Goal: Transaction & Acquisition: Purchase product/service

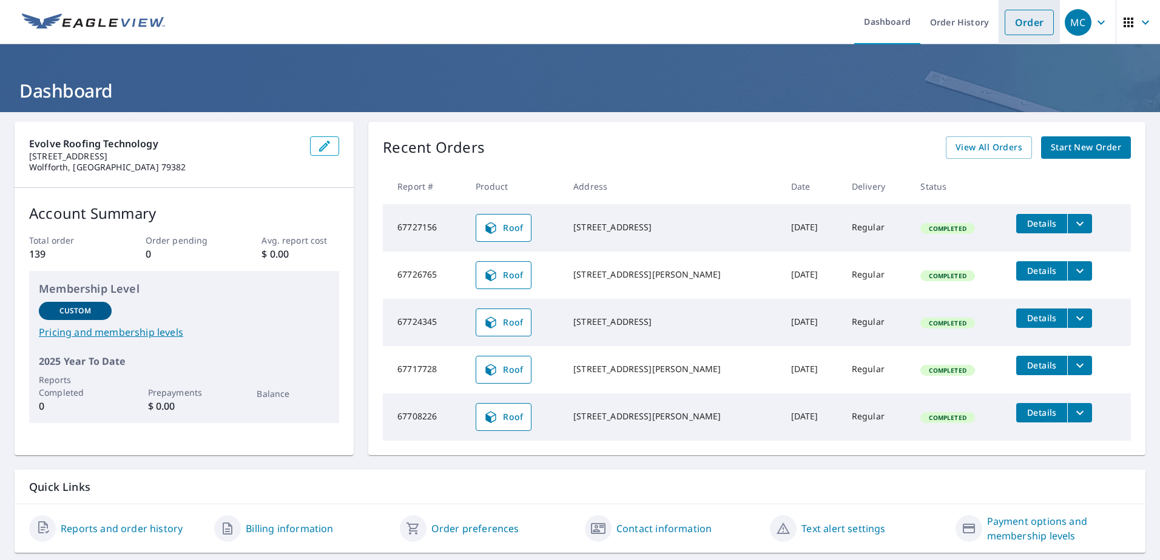
click at [1014, 27] on link "Order" at bounding box center [1028, 22] width 49 height 25
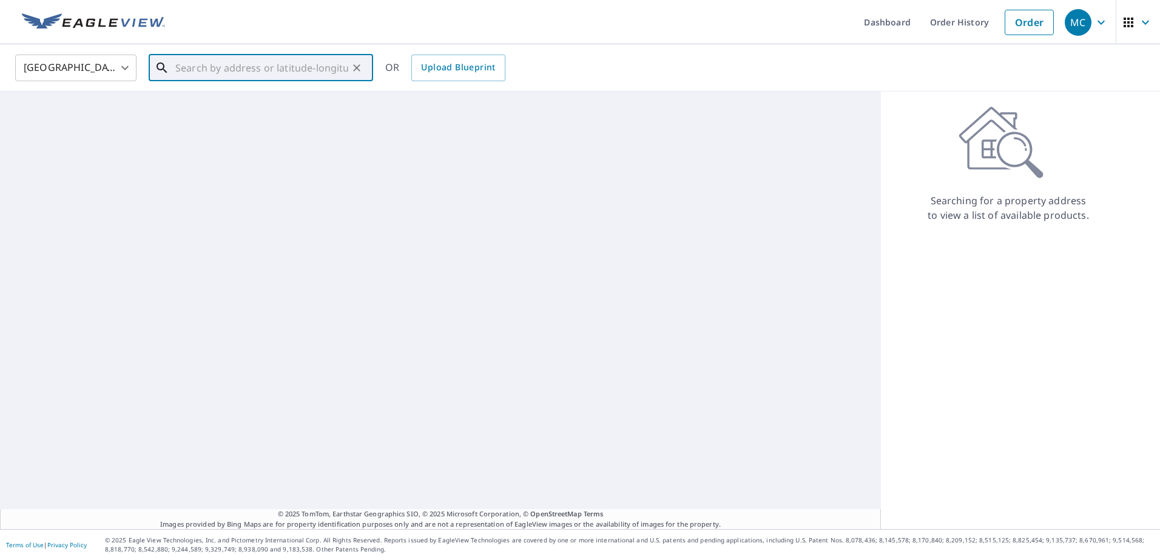
click at [250, 75] on input "text" at bounding box center [261, 68] width 173 height 34
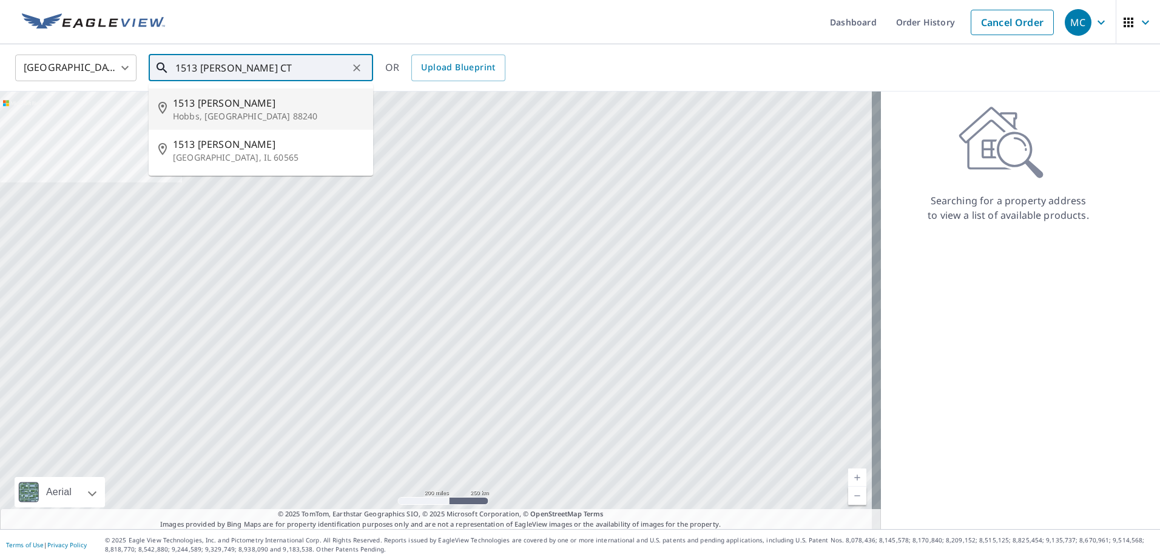
click at [272, 110] on p "Hobbs, [GEOGRAPHIC_DATA] 88240" at bounding box center [268, 116] width 190 height 12
type input "1513 Bradley Ct Hobbs, NM 88240"
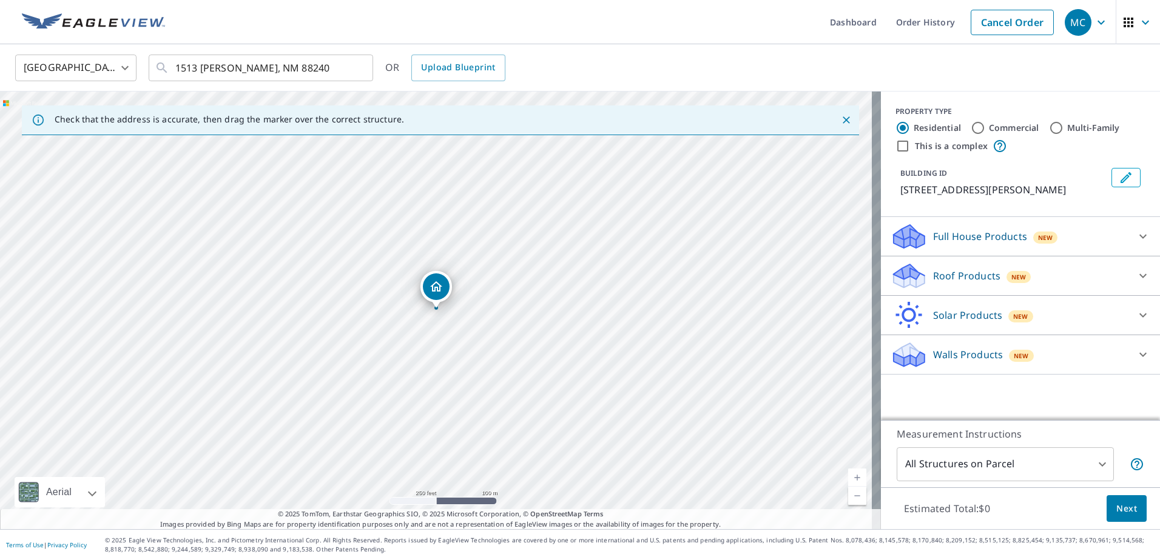
click at [966, 278] on p "Roof Products" at bounding box center [966, 276] width 67 height 15
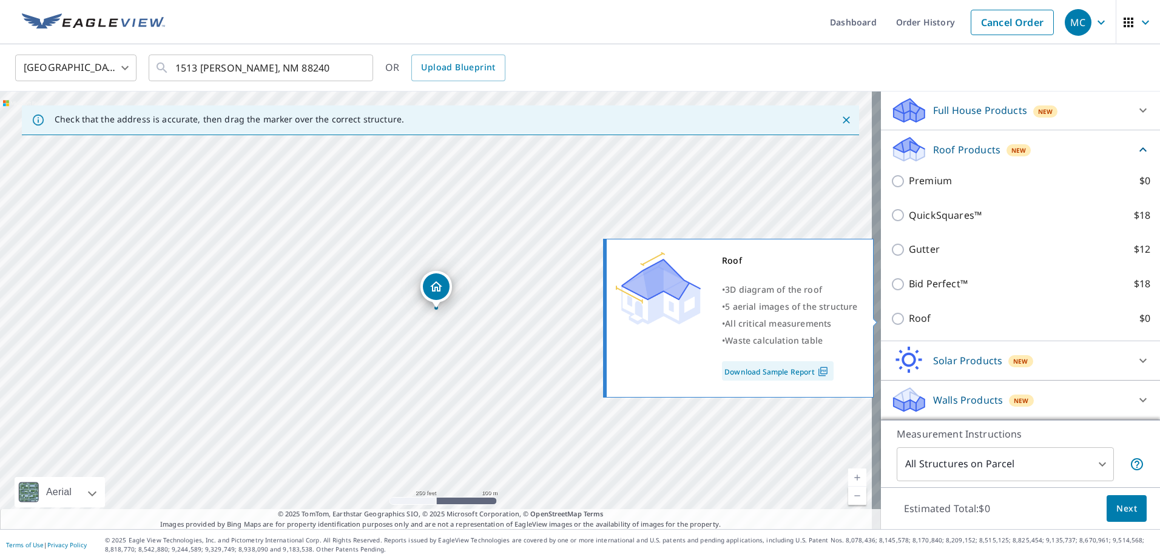
click at [926, 321] on label "Roof $0" at bounding box center [1029, 318] width 241 height 15
click at [909, 321] on input "Roof $0" at bounding box center [899, 319] width 18 height 15
checkbox input "true"
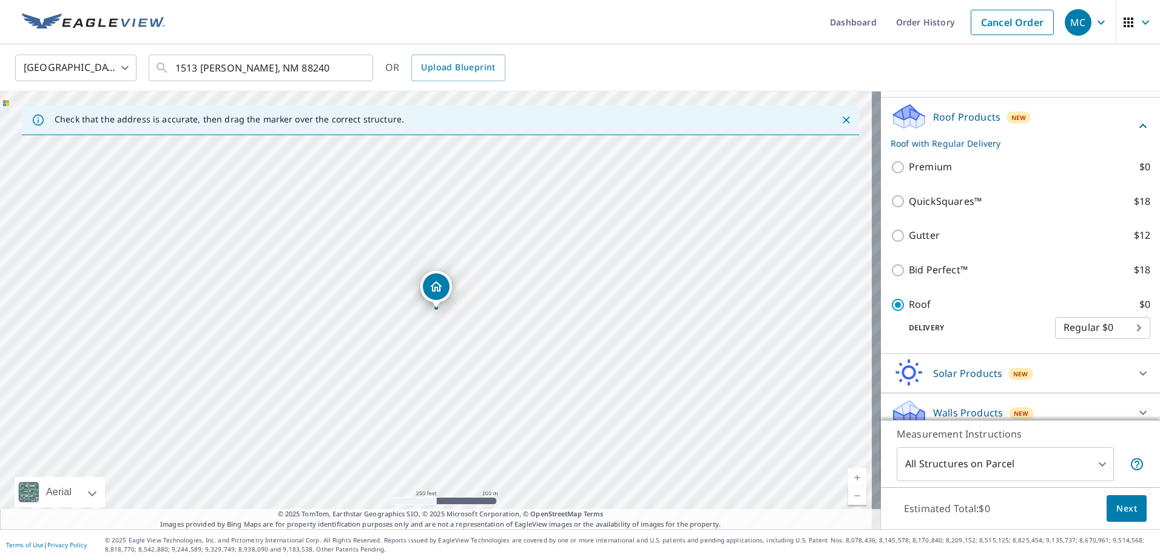
scroll to position [93, 0]
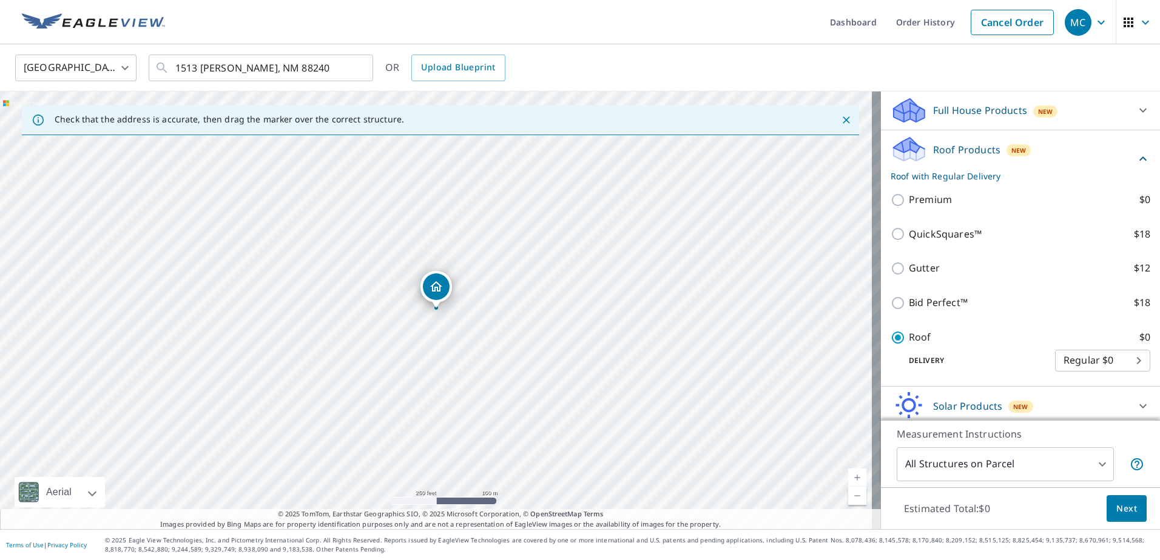
click at [1123, 496] on button "Next" at bounding box center [1126, 509] width 40 height 27
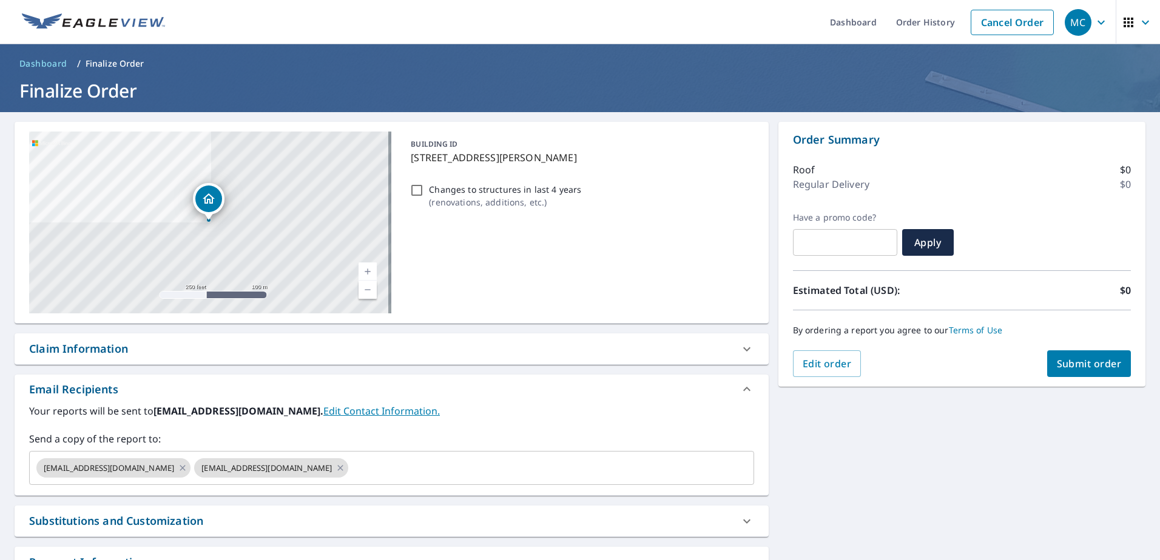
scroll to position [96, 0]
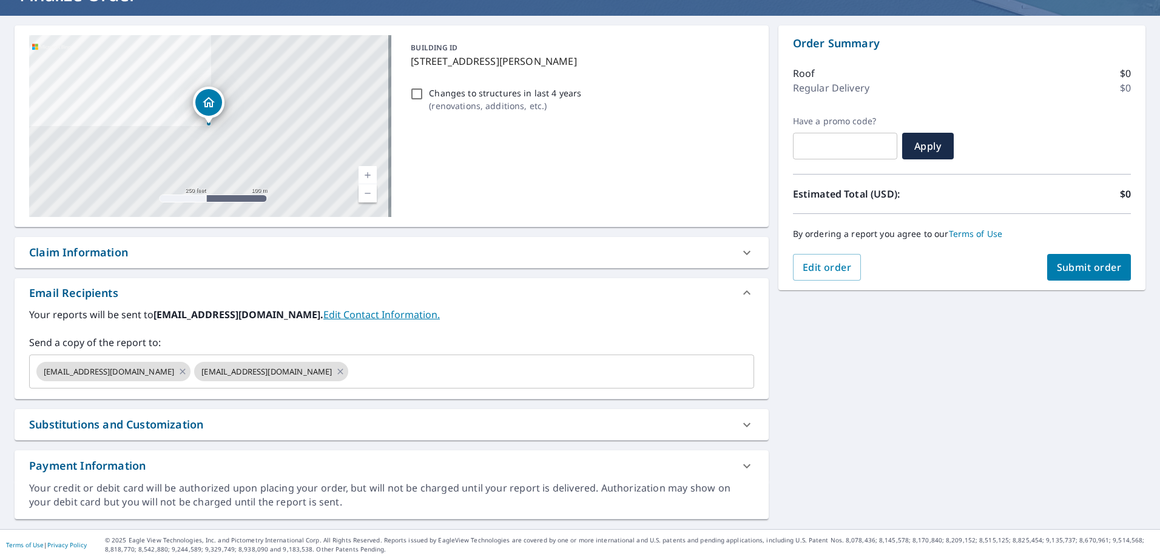
click at [106, 251] on div "Claim Information" at bounding box center [78, 252] width 99 height 16
checkbox input "true"
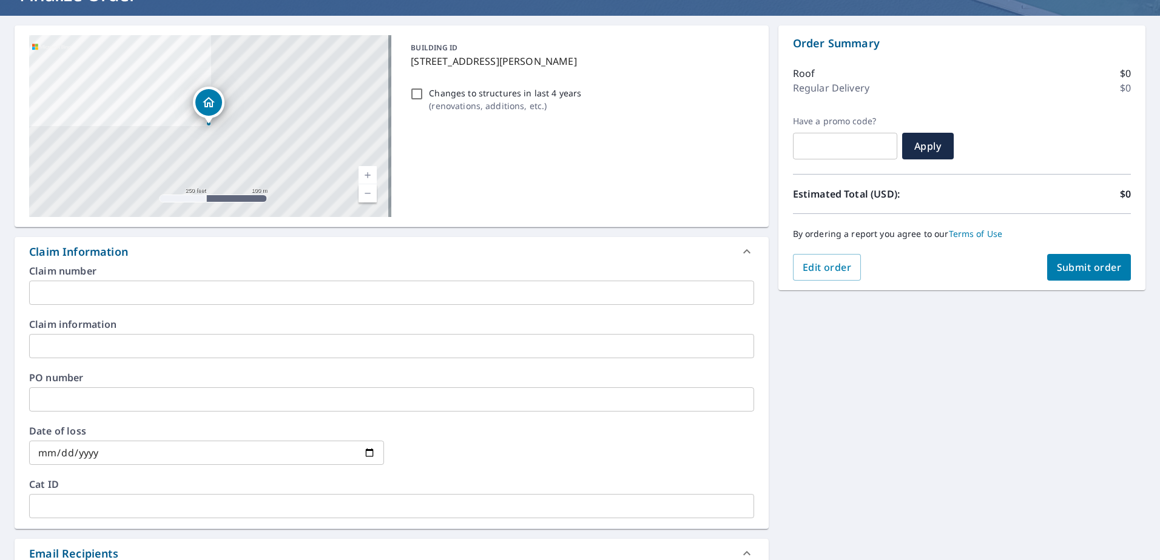
click at [121, 296] on input "text" at bounding box center [391, 293] width 725 height 24
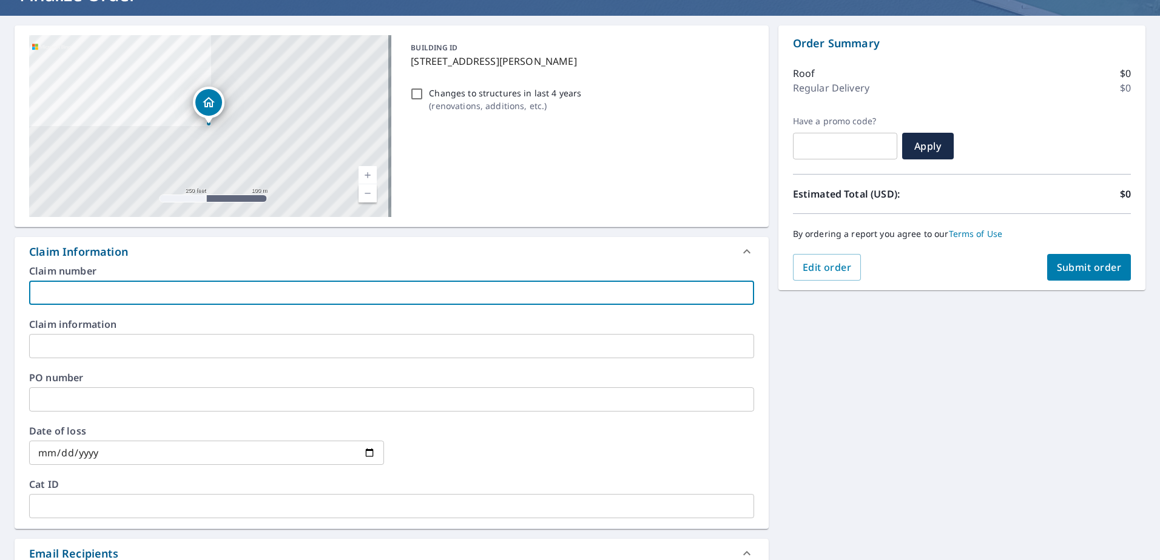
type input "1"
checkbox input "true"
paste input "30392AB-001"
type input "130392AB-001"
checkbox input "true"
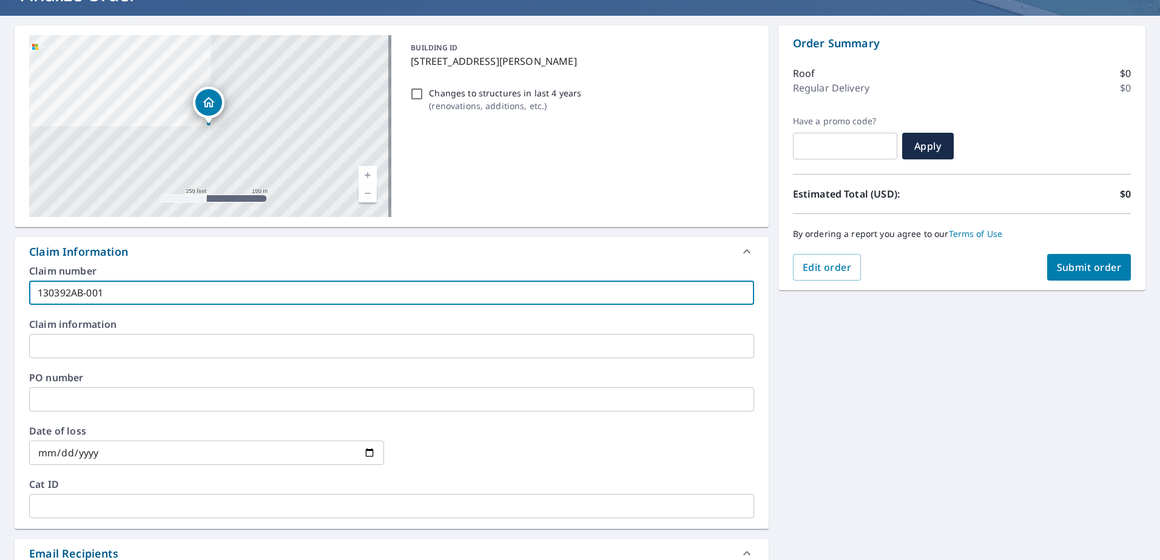
type input "130392AB-001"
click at [56, 351] on input "text" at bounding box center [391, 346] width 725 height 24
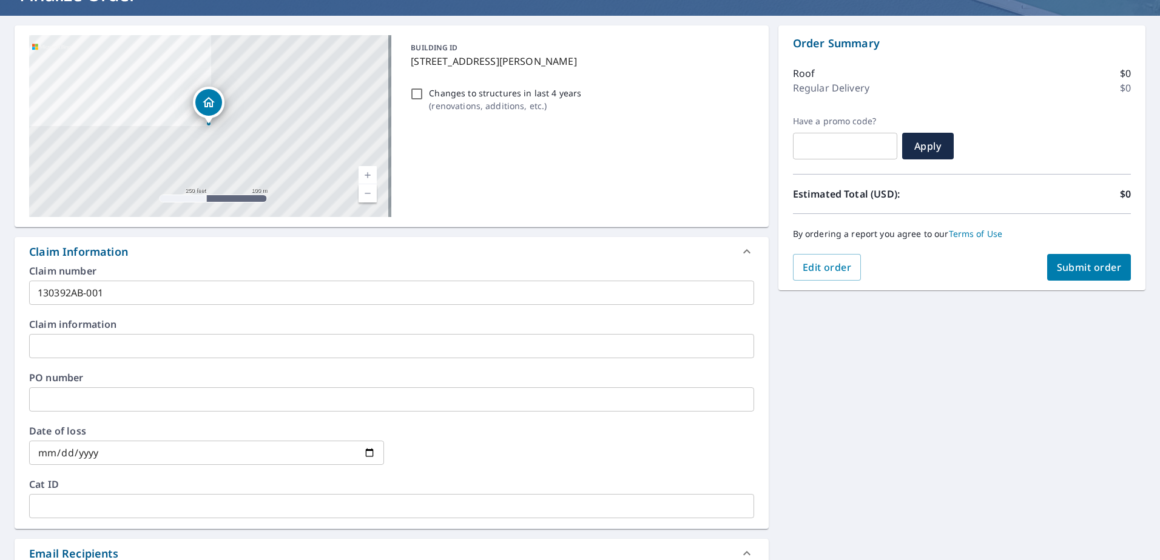
click at [141, 345] on input "text" at bounding box center [391, 346] width 725 height 24
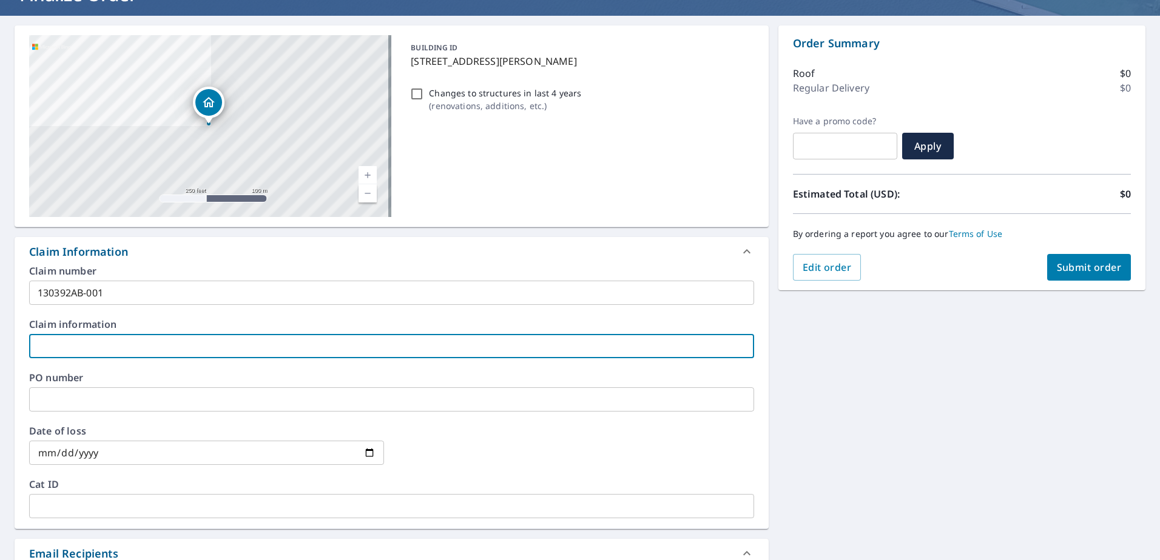
type input "A"
checkbox input "true"
type input "AM"
checkbox input "true"
type input "AME"
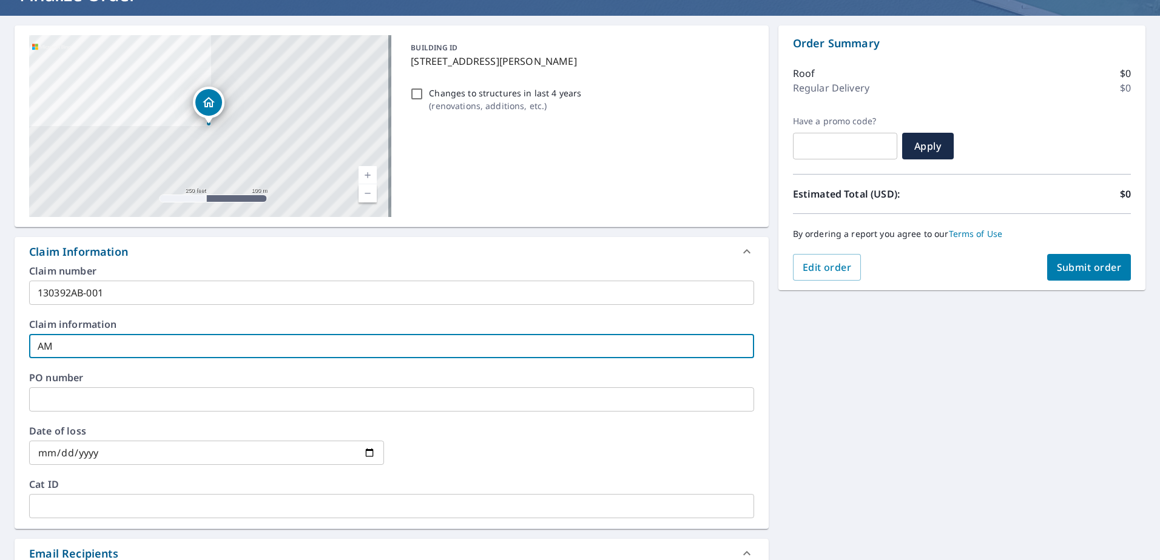
checkbox input "true"
type input "AMER"
checkbox input "true"
type input "AMERI"
checkbox input "true"
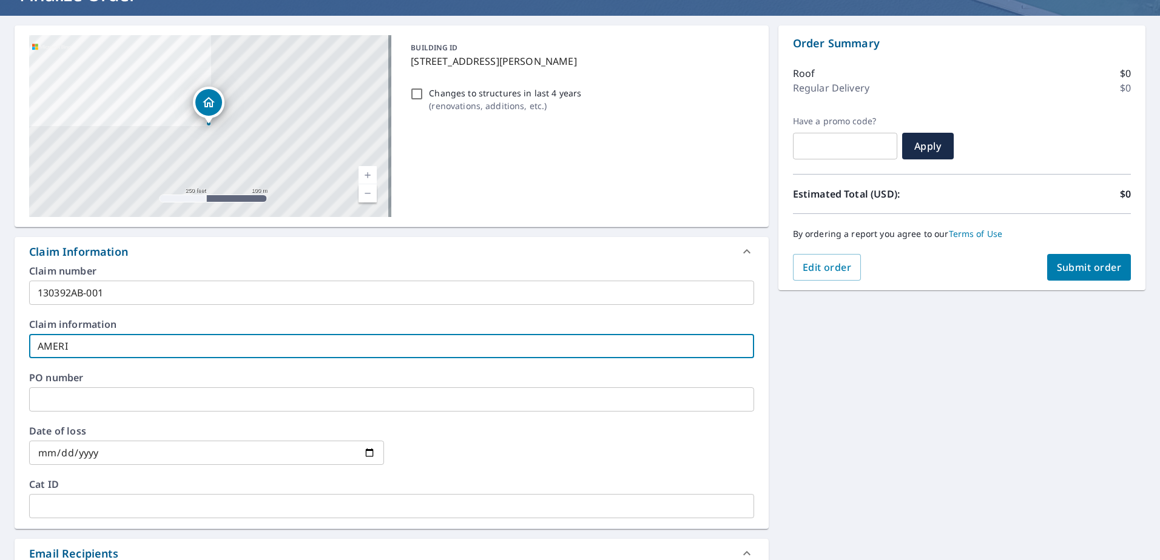
type input "AMERIC"
checkbox input "true"
type input "AMERICA"
checkbox input "true"
type input "AMERICAN"
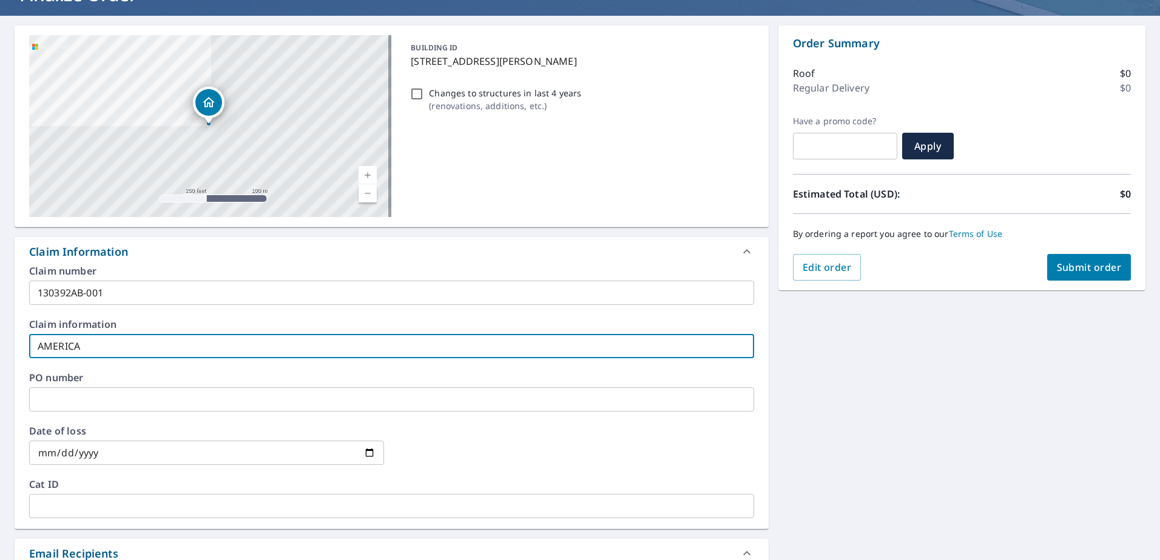
checkbox input "true"
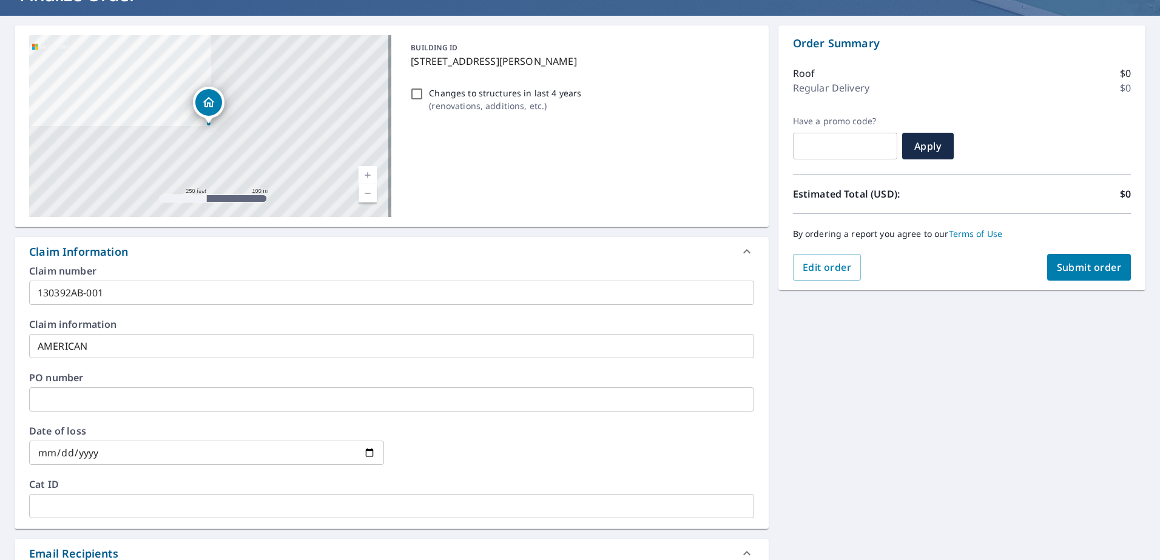
click at [156, 355] on input "AMERICAN" at bounding box center [391, 346] width 725 height 24
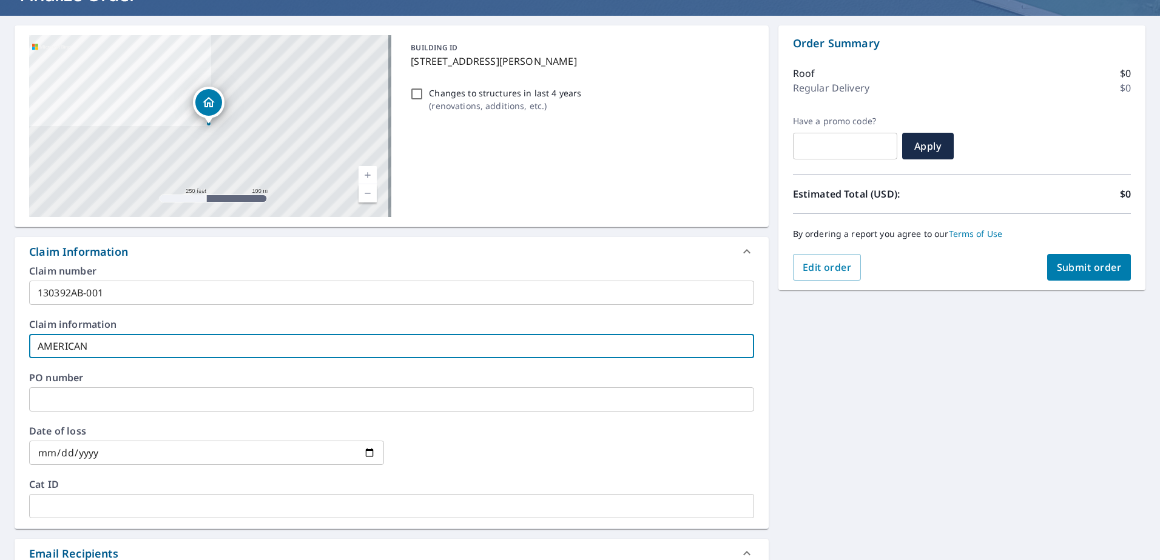
type input "AMERICAN"
checkbox input "true"
type input "AMERICAN M"
checkbox input "true"
type input "AMERICAN MO"
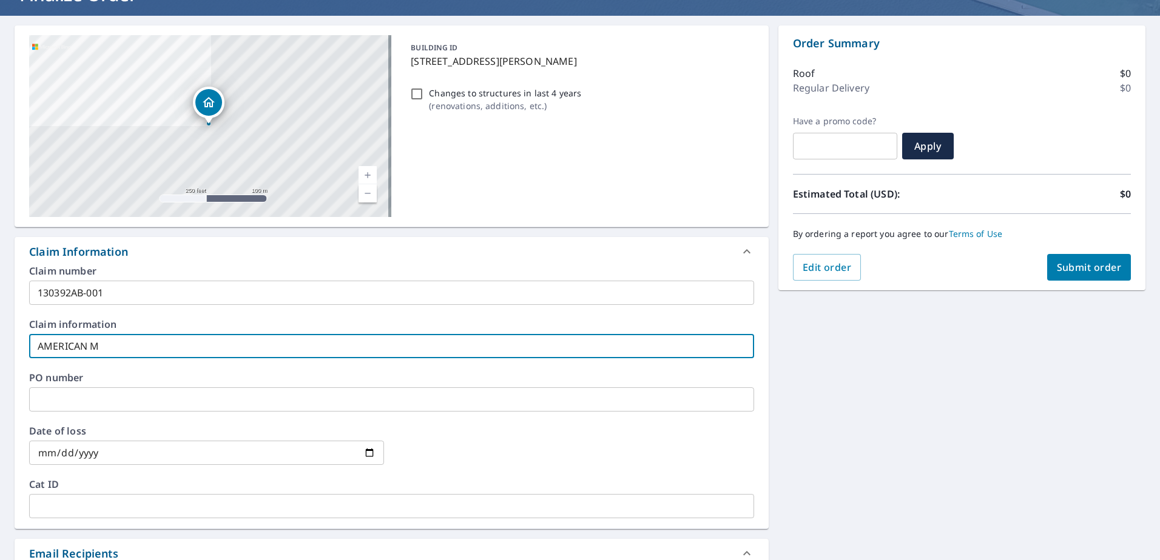
checkbox input "true"
type input "AMERICAN MOD"
checkbox input "true"
type input "AMERICAN MODE"
checkbox input "true"
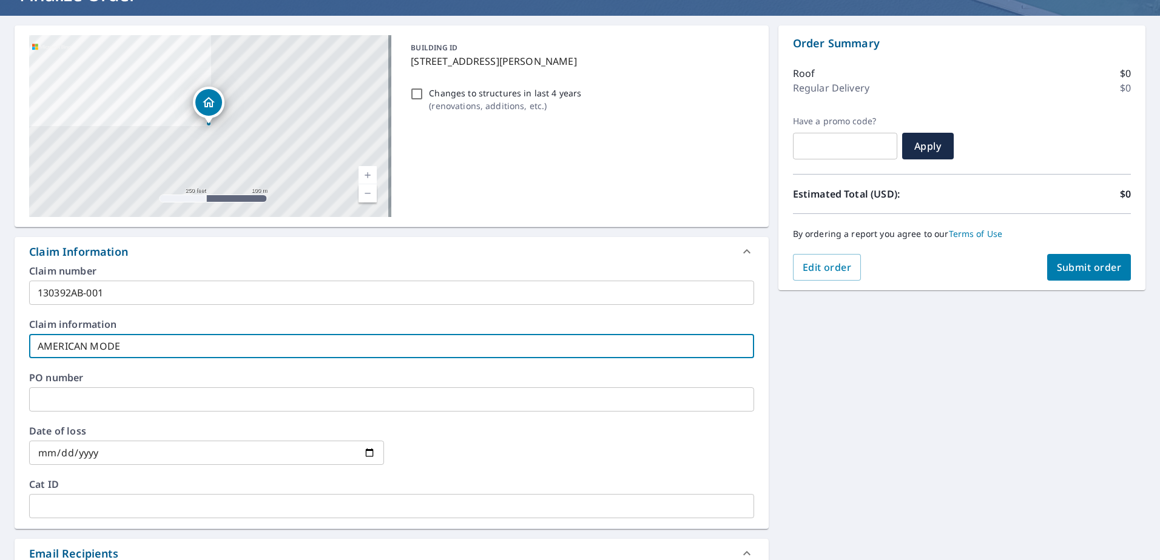
type input "AMERICAN MODER"
checkbox input "true"
type input "AMERICAN MODERN"
checkbox input "true"
type input "AMERICAN MODERN"
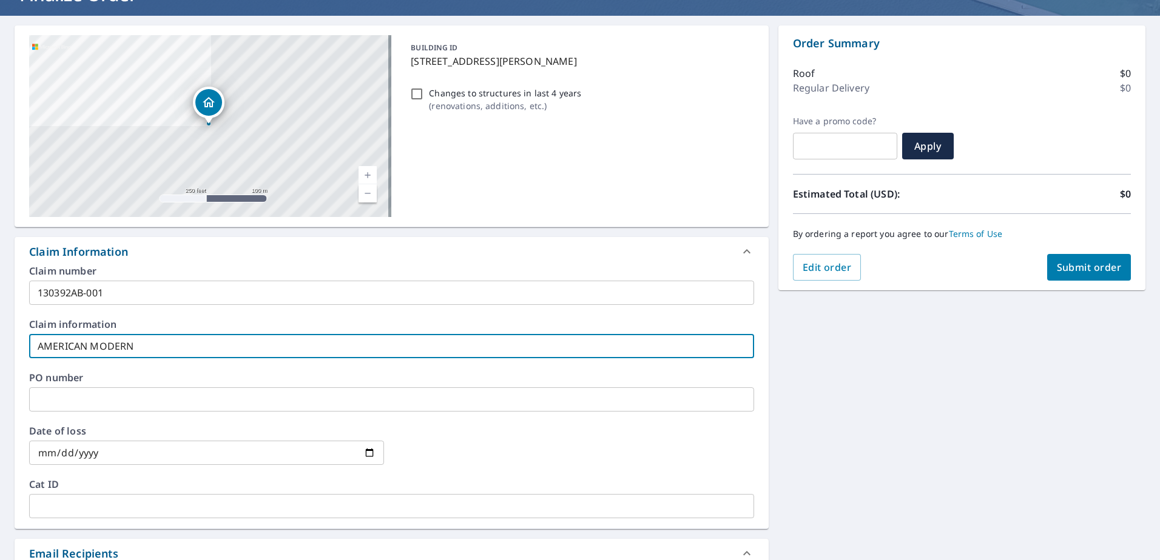
checkbox input "true"
type input "AMERICAN MODERN I"
checkbox input "true"
type input "AMERICAN MODERN IN"
checkbox input "true"
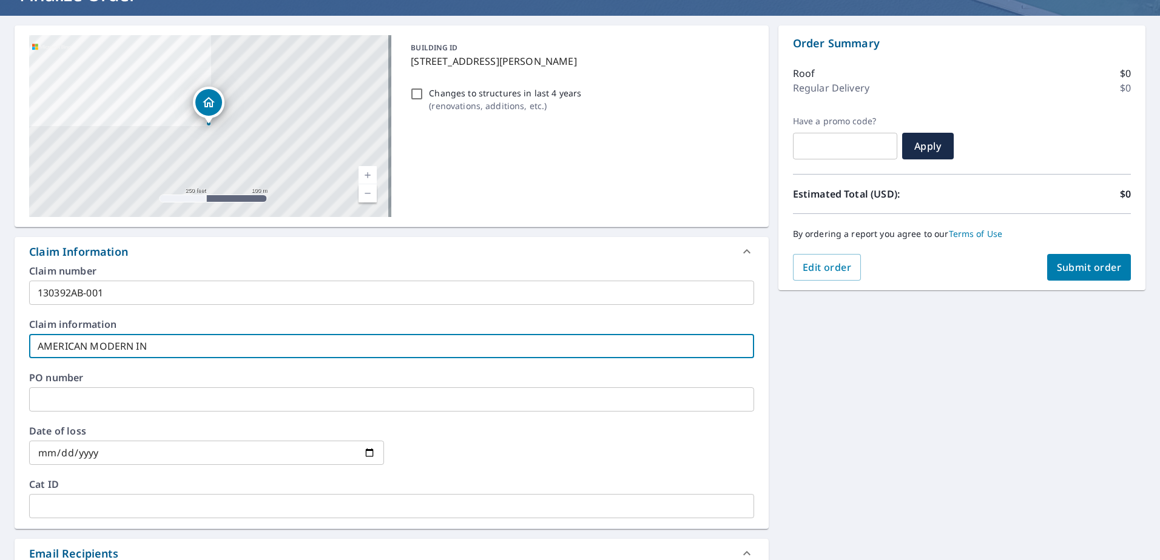
type input "AMERICAN MODERN INS"
checkbox input "true"
type input "AMERICAN MODERN INSU"
checkbox input "true"
type input "AMERICAN MODERN INSUR"
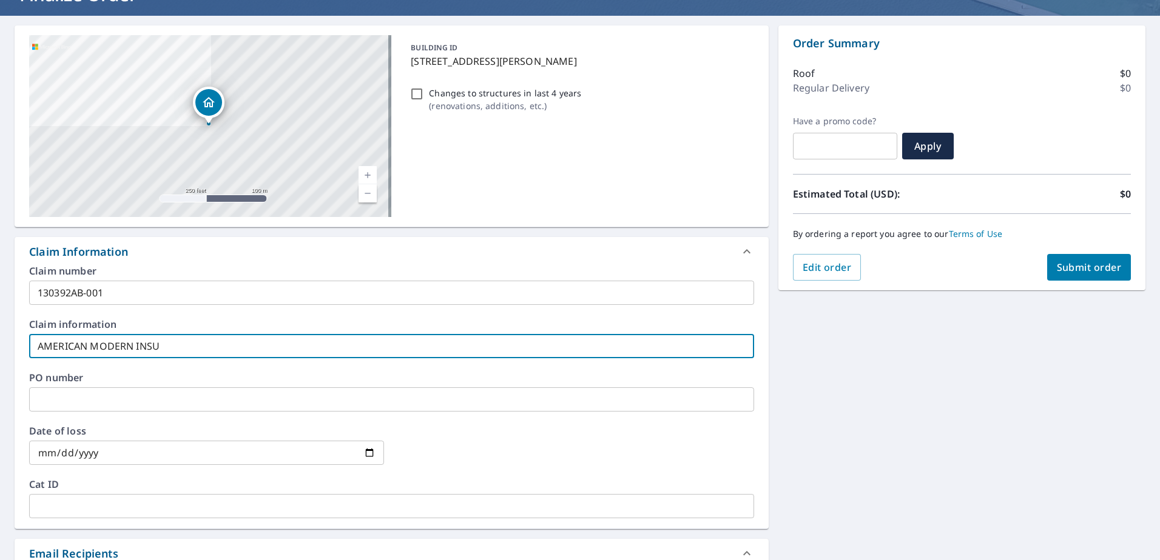
checkbox input "true"
type input "AMERICAN MODERN INSURA"
checkbox input "true"
type input "AMERICAN MODERN INSURAN"
checkbox input "true"
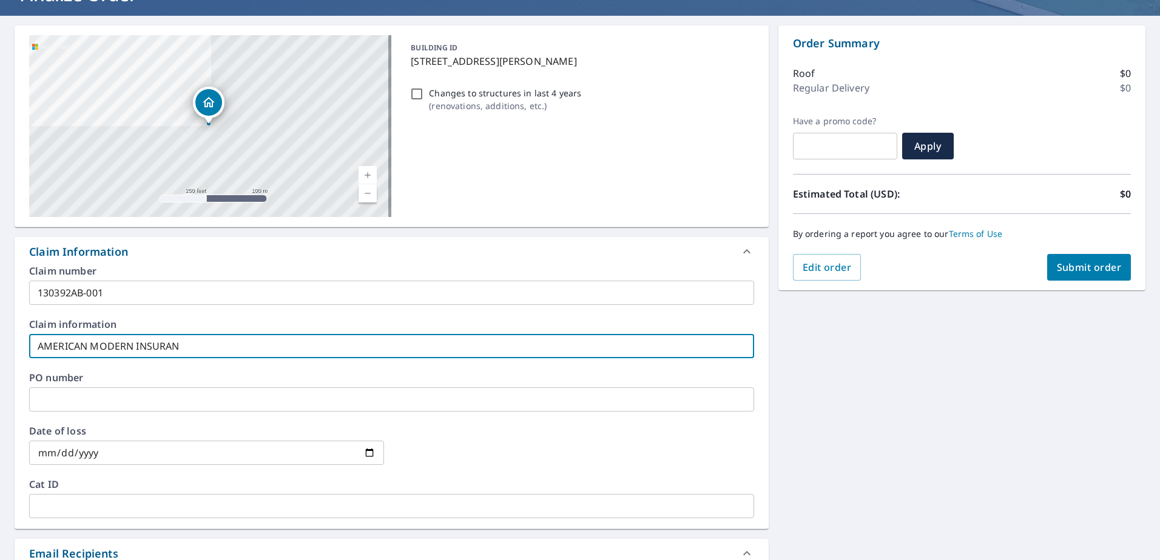
type input "AMERICAN MODERN INSURANC"
checkbox input "true"
type input "AMERICAN MODERN INSURANCE"
checkbox input "true"
type input "AMERICAN MODERN INSURANCE"
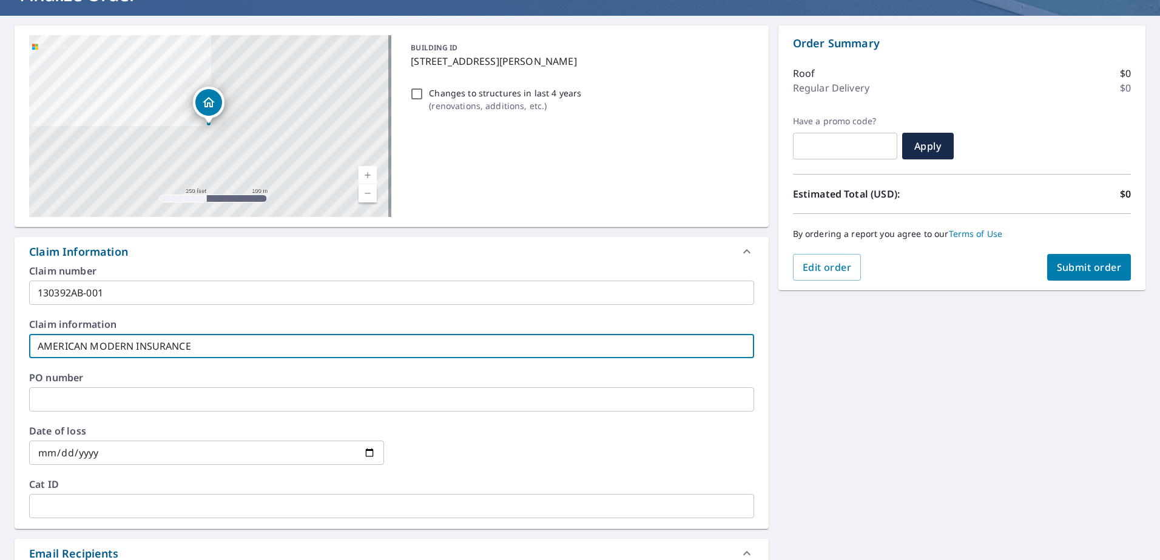
checkbox input "true"
type input "AMERICAN MODERN INSURANCE C"
checkbox input "true"
type input "AMERICAN MODERN INSURANCE"
checkbox input "true"
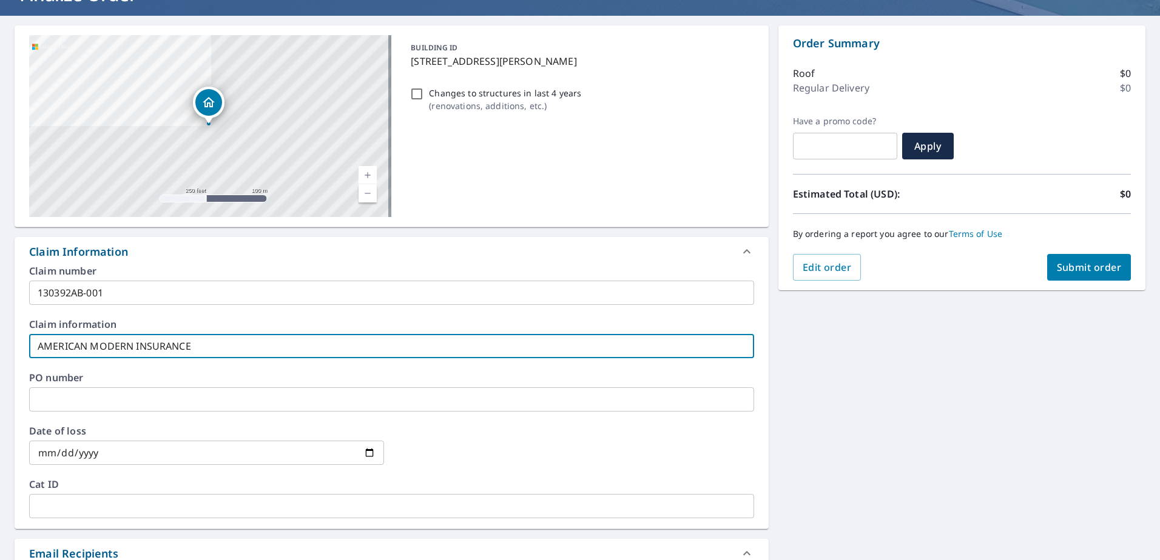
type input "AMERICAN MODERN INSURANCE G"
checkbox input "true"
type input "AMERICAN MODERN INSURANCE GR"
checkbox input "true"
type input "AMERICAN MODERN INSURANCE GRO"
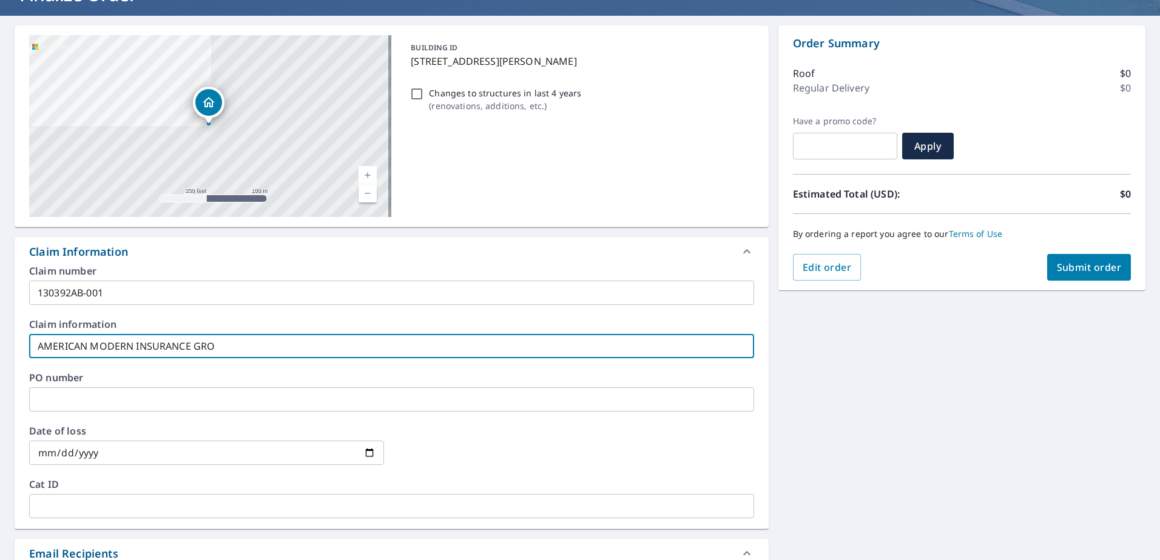
checkbox input "true"
type input "AMERICAN MODERN INSURANCE GROU"
checkbox input "true"
type input "AMERICAN MODERN INSURANCE GROUG"
checkbox input "true"
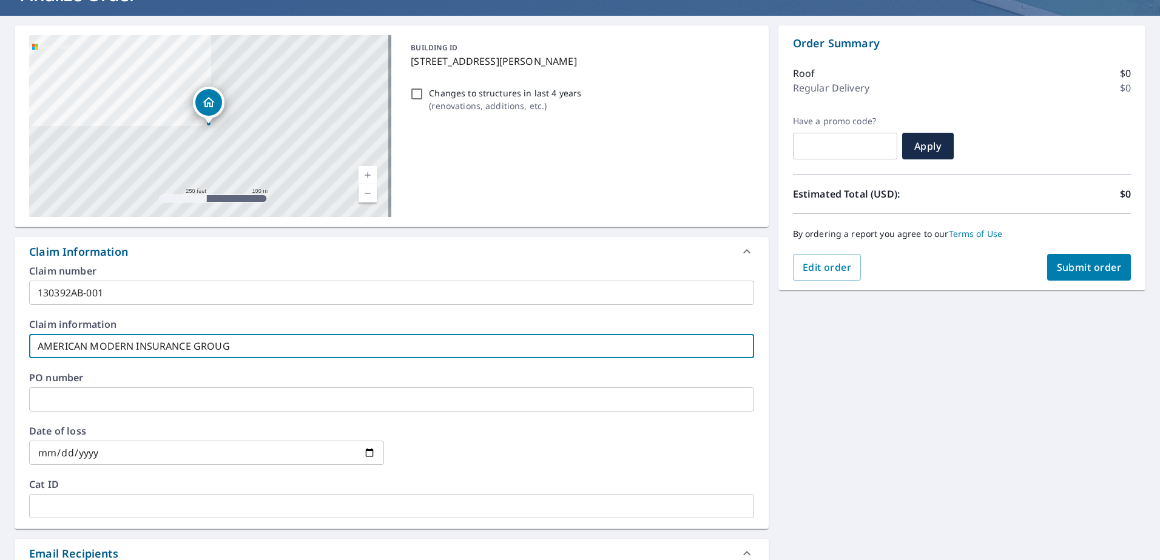
type input "AMERICAN MODERN INSURANCE GROUG"
checkbox input "true"
type input "AMERICAN MODERN INSURANCE GROUG"
checkbox input "true"
type input "AMERICAN MODERN INSURANCE GROU"
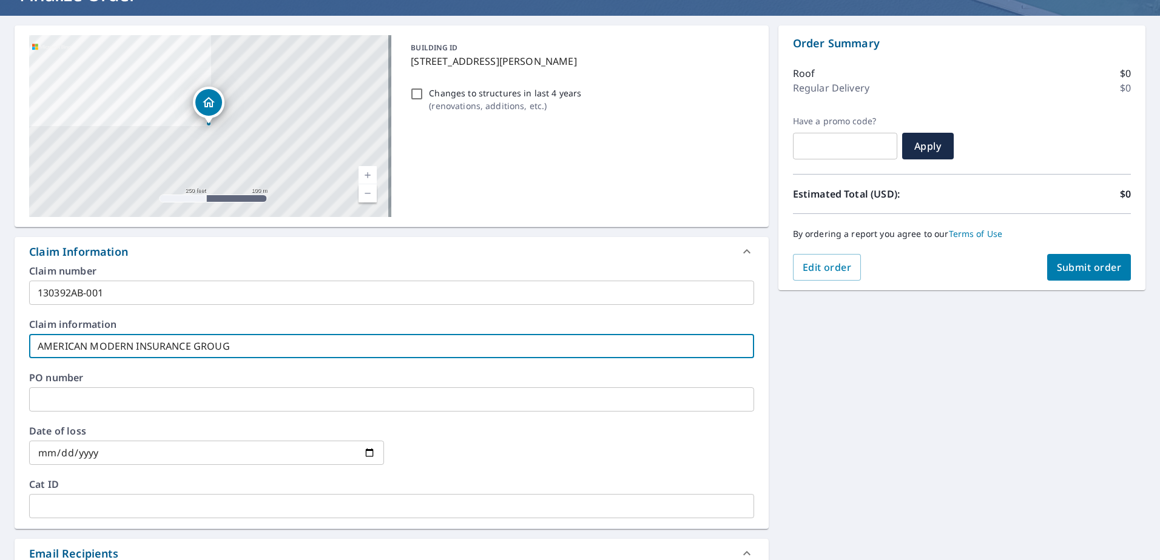
checkbox input "true"
type input "AMERICAN MODERN INSURANCE GROUP"
checkbox input "true"
type input "AMERICAN MODERN INSURANCE GROUP"
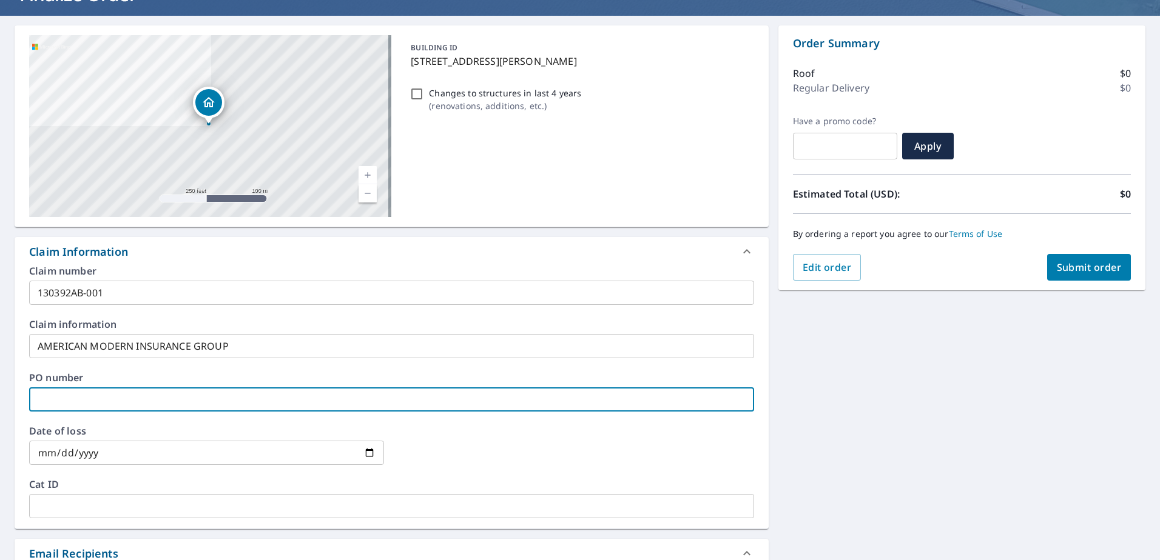
type input "3"
checkbox input "true"
type input "31"
checkbox input "true"
type input "310"
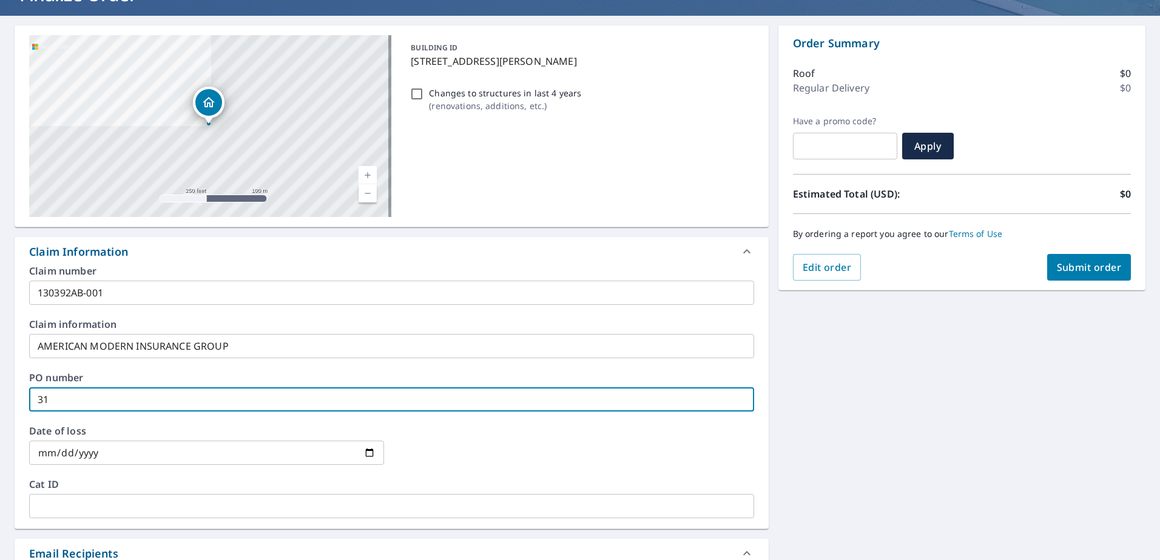
checkbox input "true"
type input "3104"
checkbox input "true"
type input "3104"
checkbox input "true"
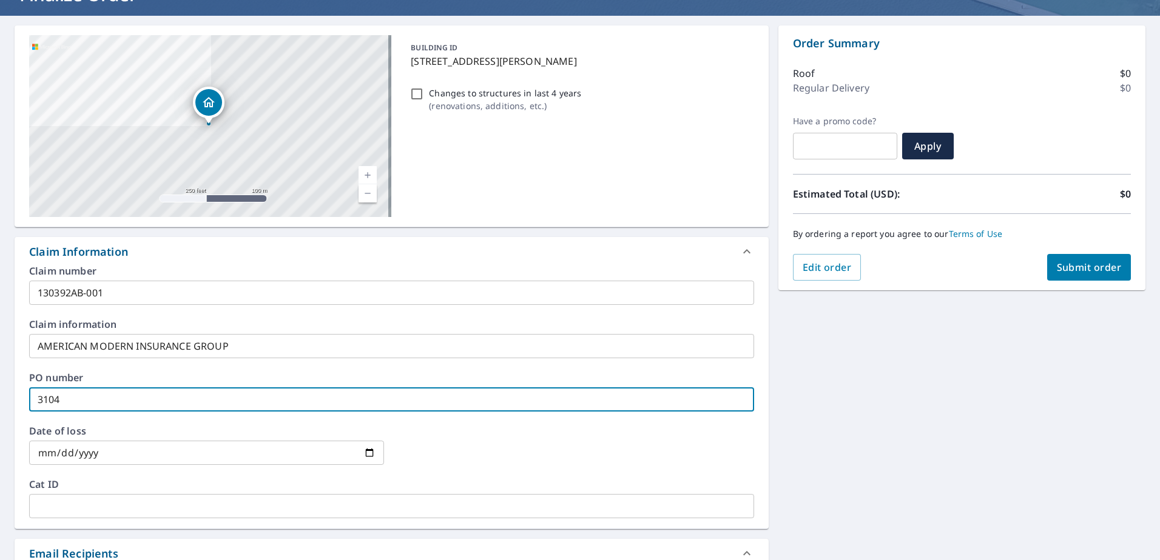
type input "3104"
checkbox input "true"
type input "3104"
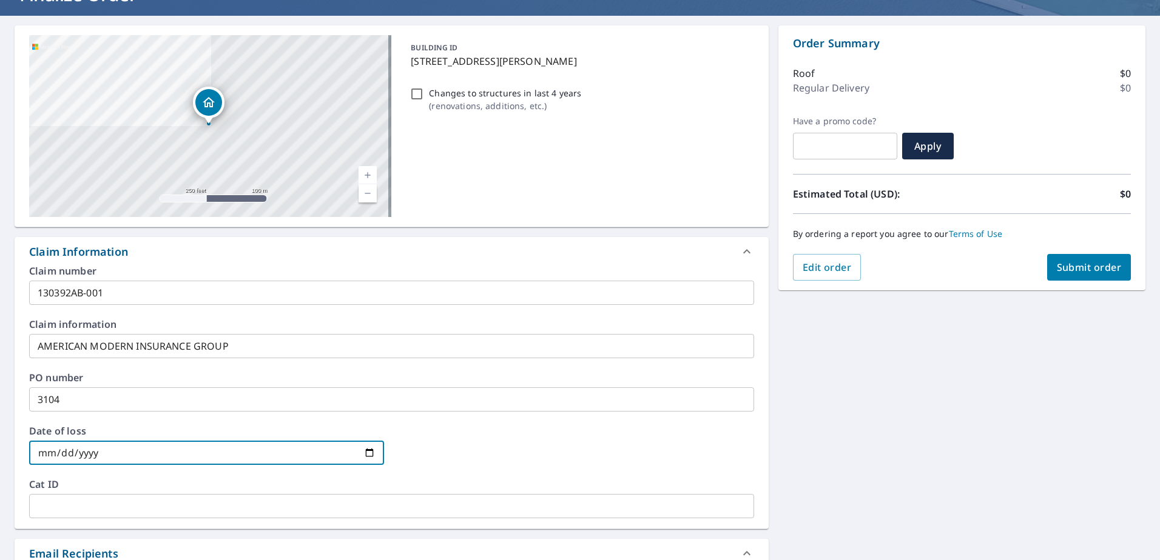
click at [58, 446] on input "date" at bounding box center [206, 453] width 355 height 24
type input "0002-06-06"
checkbox input "true"
type input "0020-06-06"
checkbox input "true"
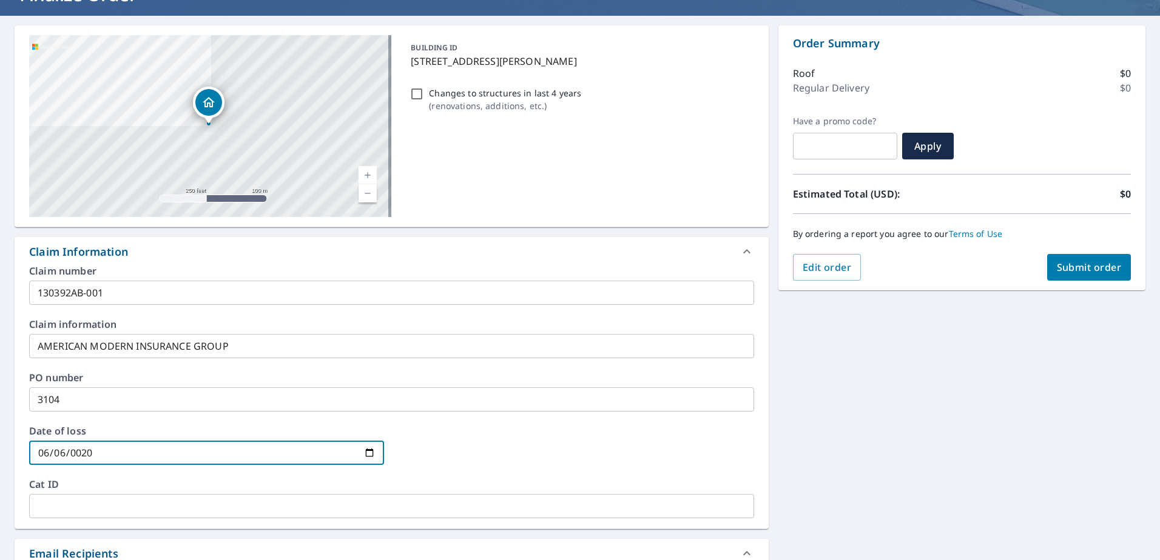
type input "0202-06-06"
checkbox input "true"
type input "[DATE]"
checkbox input "true"
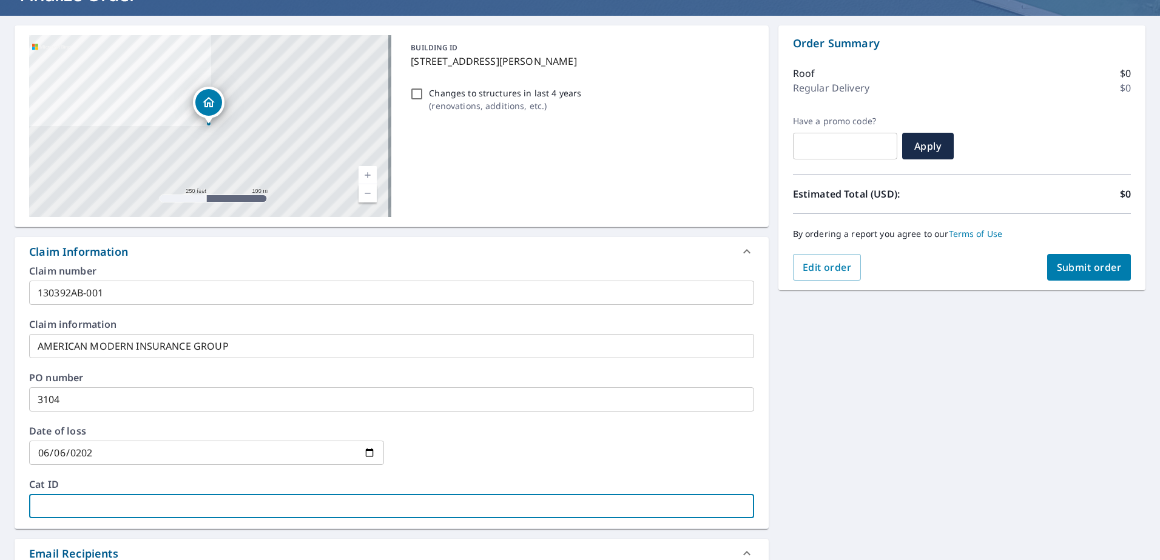
type input "M"
checkbox input "true"
type input "MI"
checkbox input "true"
type input "MIR"
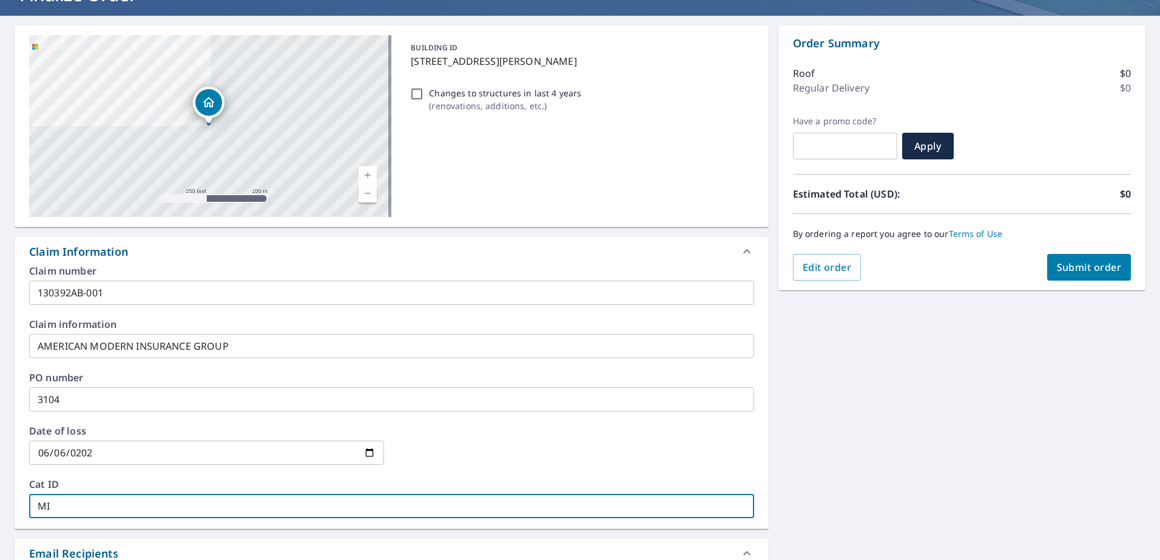
checkbox input "true"
type input "MIRK"
checkbox input "true"
type input "MIRKA"
checkbox input "true"
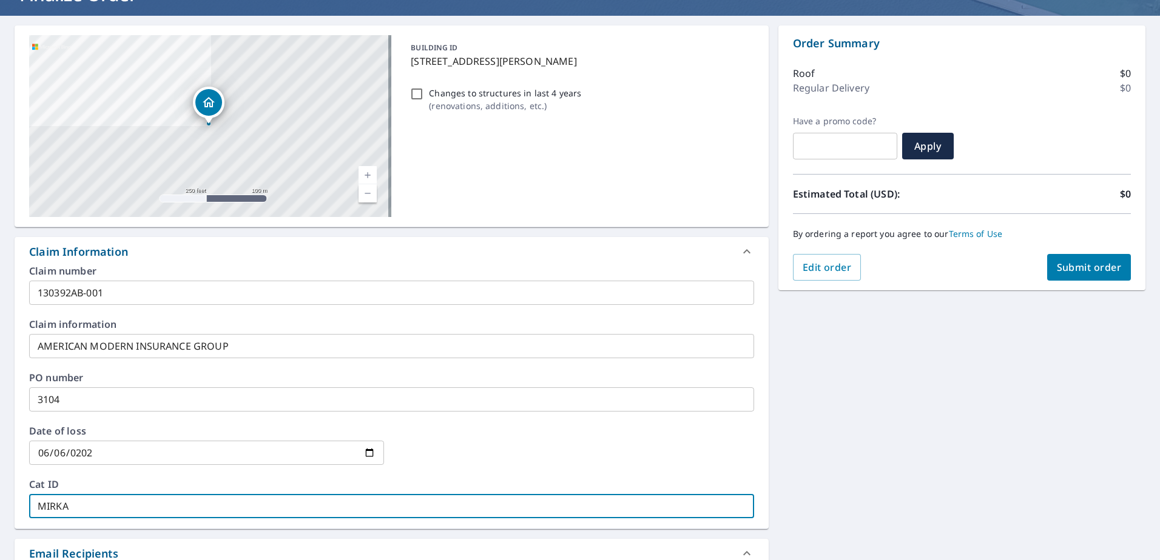
type input "MIRKA"
checkbox input "true"
type input "MIRKA"
click at [1068, 258] on button "Submit order" at bounding box center [1089, 267] width 84 height 27
checkbox input "true"
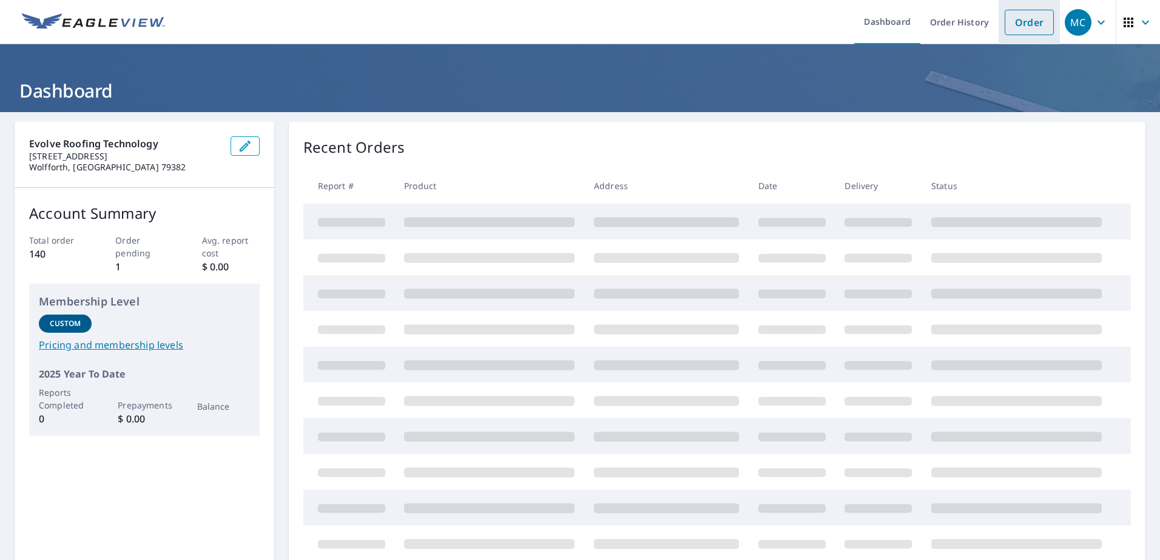
click at [1027, 11] on link "Order" at bounding box center [1028, 22] width 49 height 25
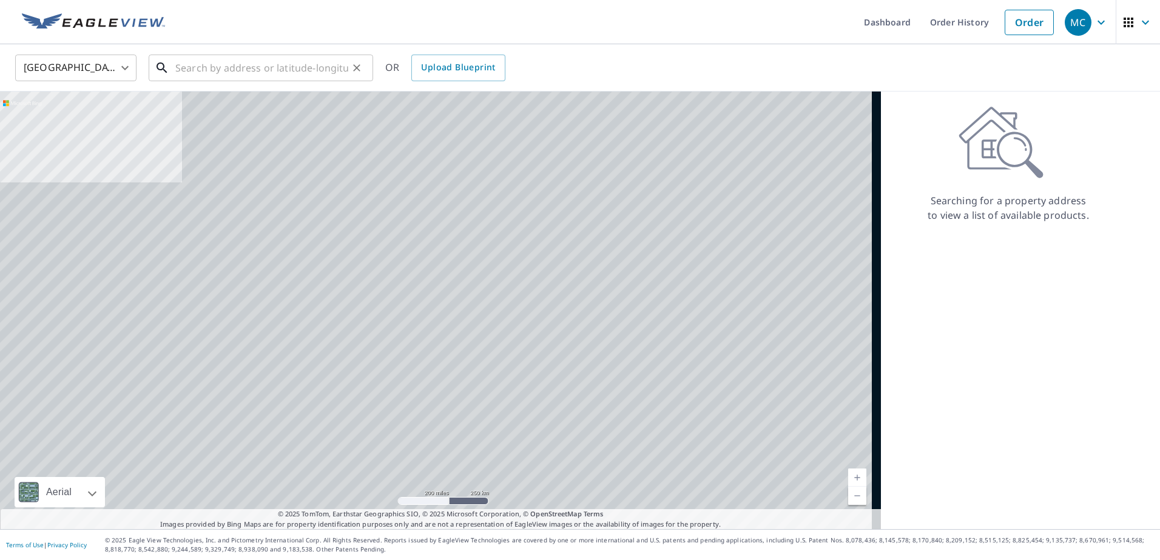
click at [229, 67] on input "text" at bounding box center [261, 68] width 173 height 34
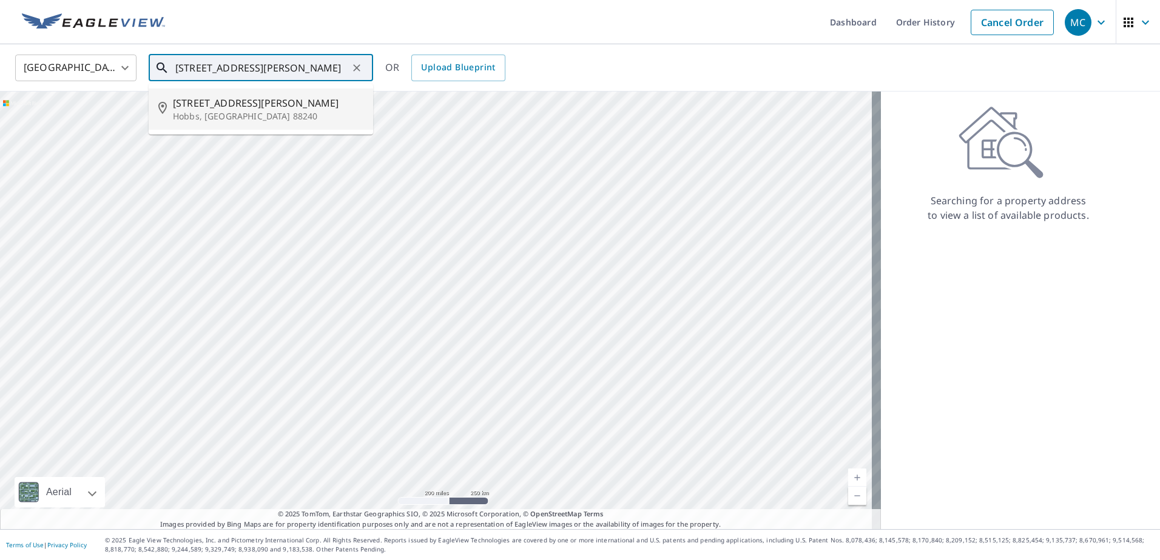
click at [267, 96] on span "[STREET_ADDRESS][PERSON_NAME]" at bounding box center [268, 103] width 190 height 15
type input "[STREET_ADDRESS][PERSON_NAME]"
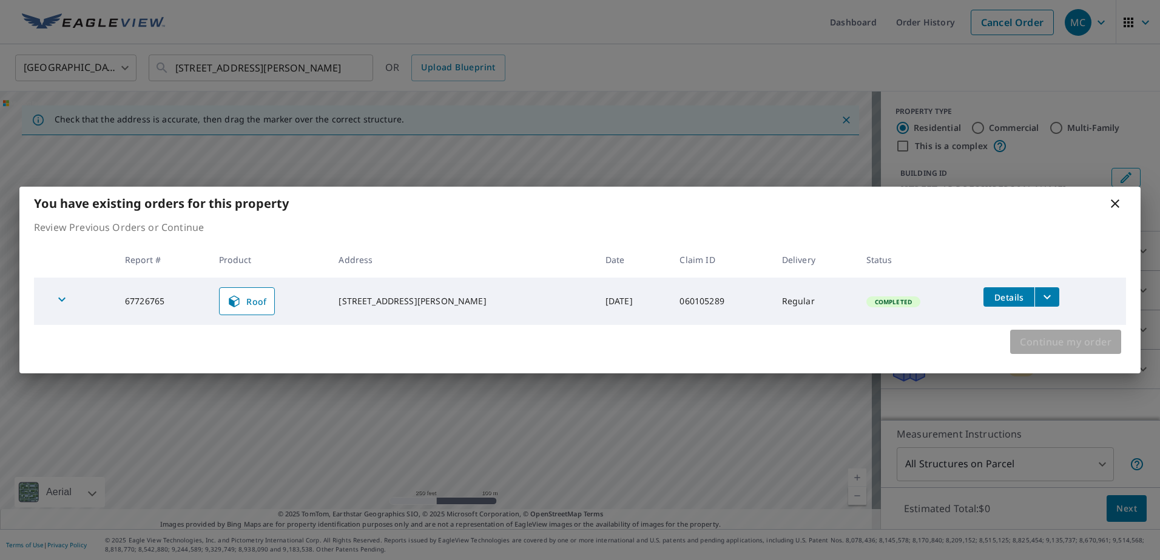
click at [1077, 349] on span "Continue my order" at bounding box center [1066, 342] width 92 height 17
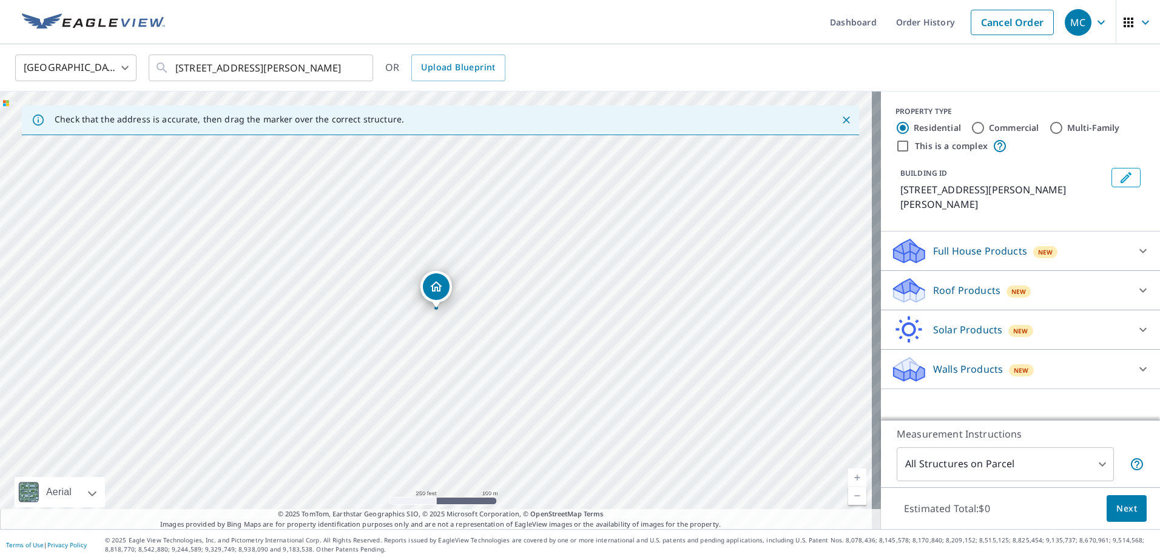
click at [933, 283] on p "Roof Products" at bounding box center [966, 290] width 67 height 15
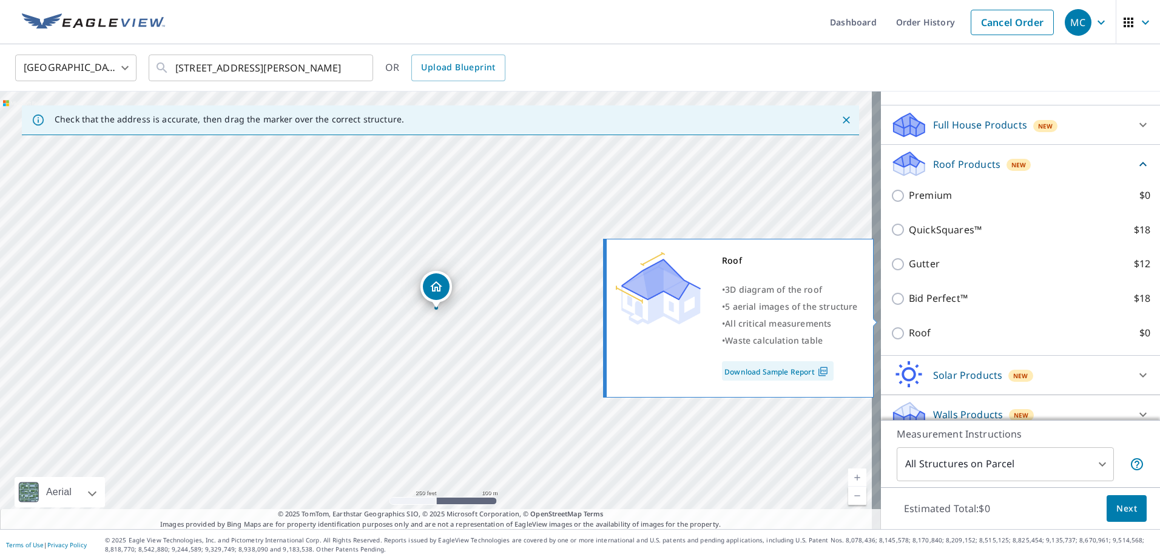
click at [909, 326] on p "Roof" at bounding box center [920, 333] width 22 height 15
click at [909, 326] on input "Roof $0" at bounding box center [899, 333] width 18 height 15
checkbox input "true"
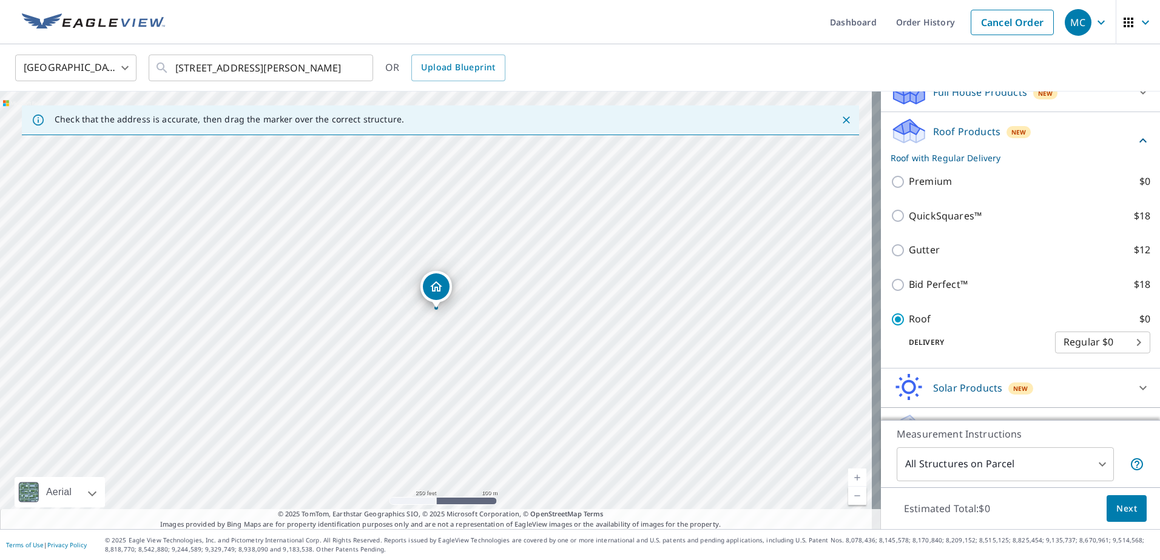
scroll to position [93, 0]
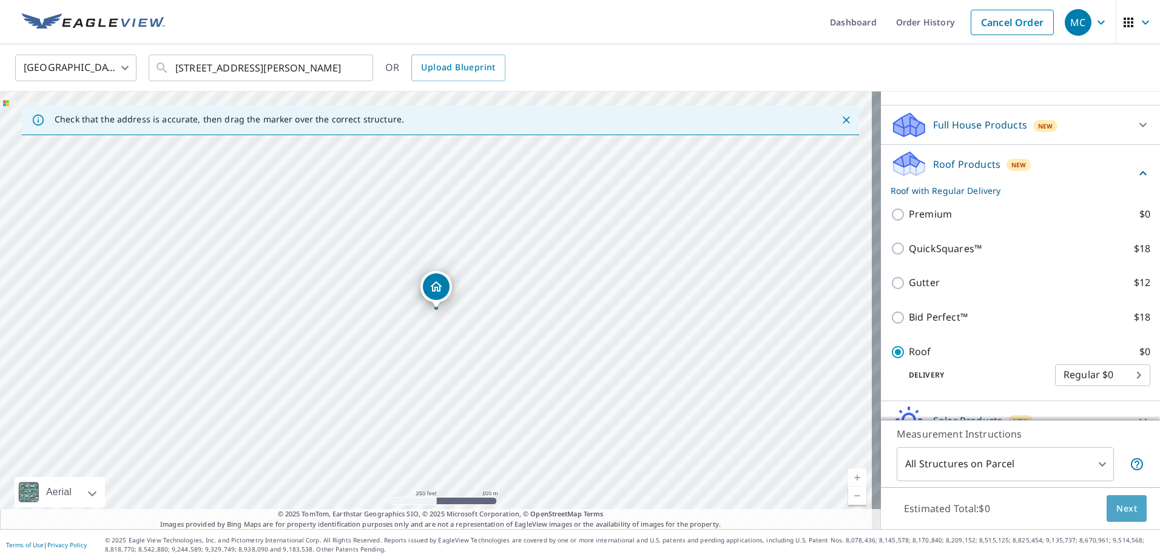
click at [1116, 505] on span "Next" at bounding box center [1126, 509] width 21 height 15
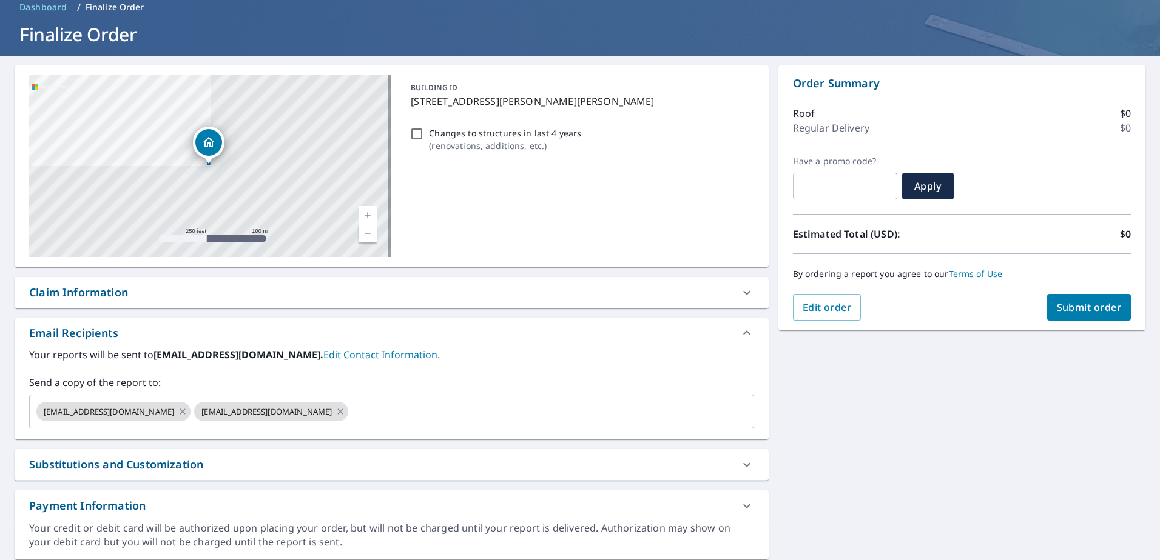
scroll to position [96, 0]
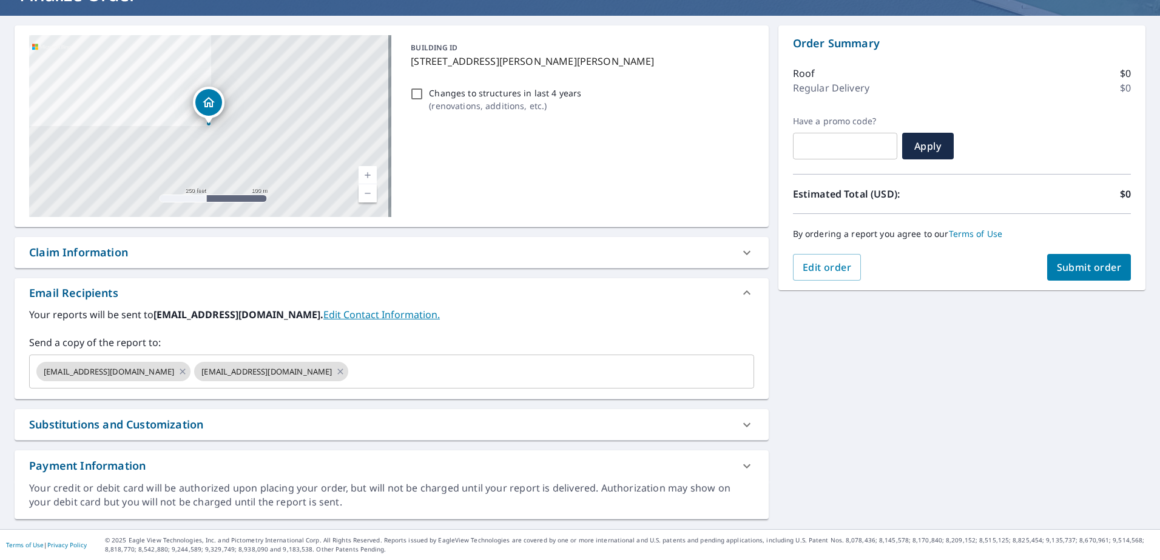
click at [151, 251] on div "Claim Information" at bounding box center [380, 252] width 703 height 16
checkbox input "true"
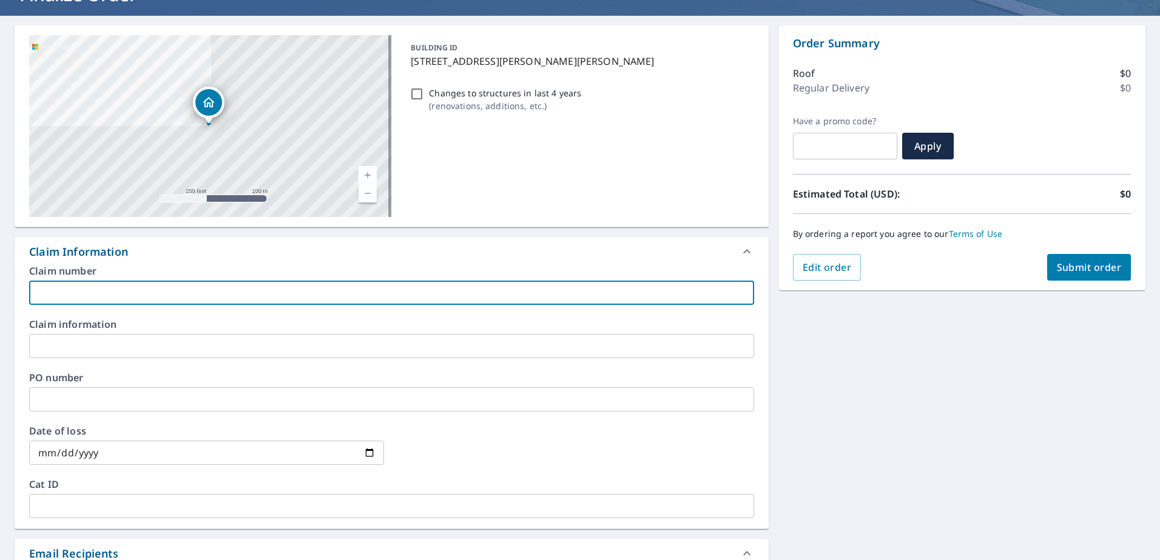
click at [126, 288] on input "text" at bounding box center [391, 293] width 725 height 24
paste input "060105152"
type input "060105152"
checkbox input "true"
type input "060105152"
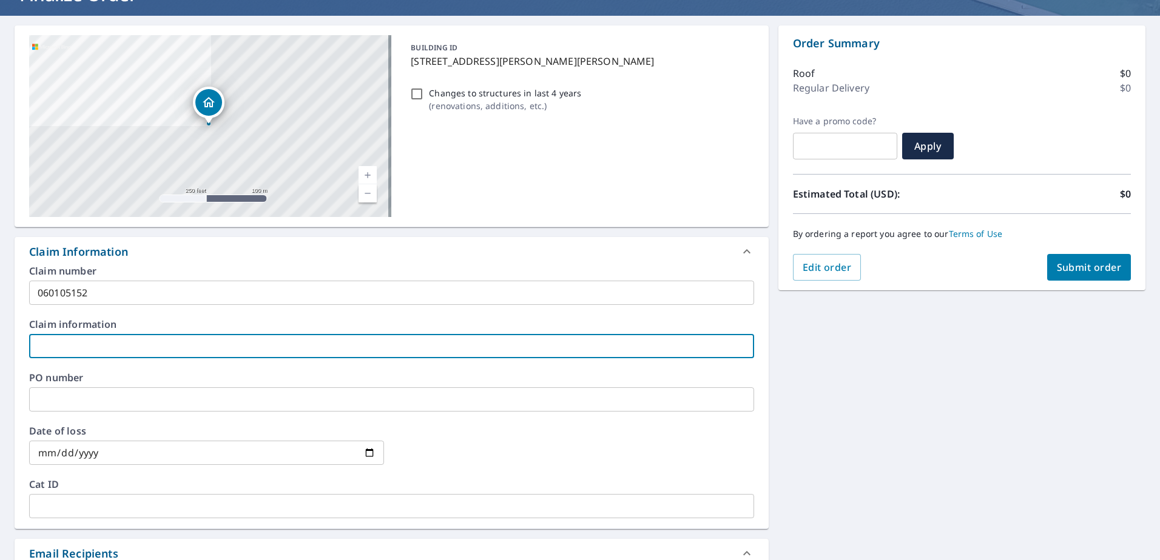
click at [153, 341] on input "text" at bounding box center [391, 346] width 725 height 24
type input "S"
checkbox input "true"
type input "SA"
checkbox input "true"
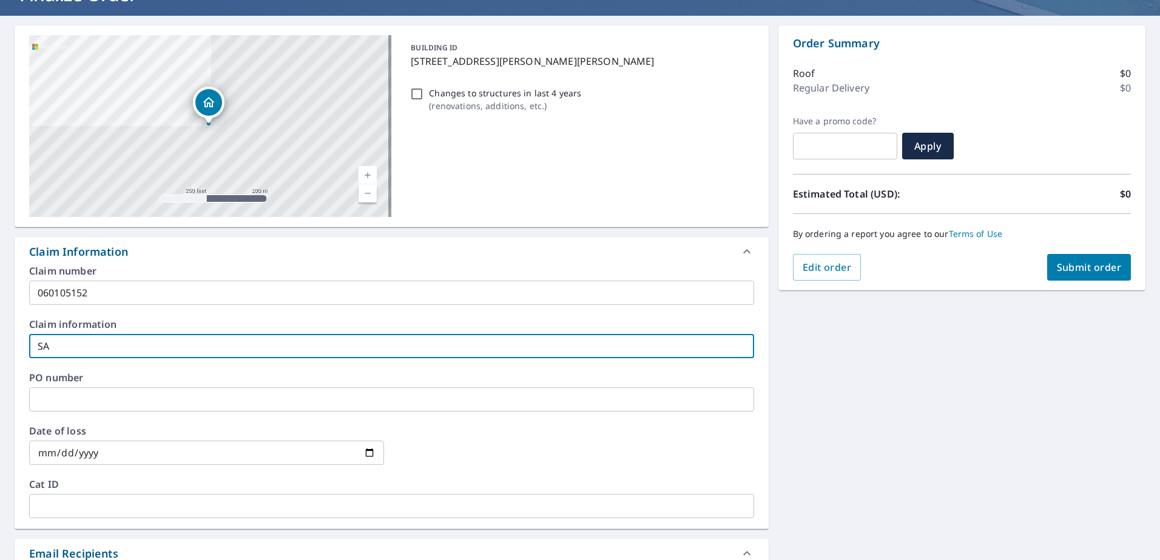
type input "SAF"
checkbox input "true"
type input "SAFE"
checkbox input "true"
type input "SAFEC"
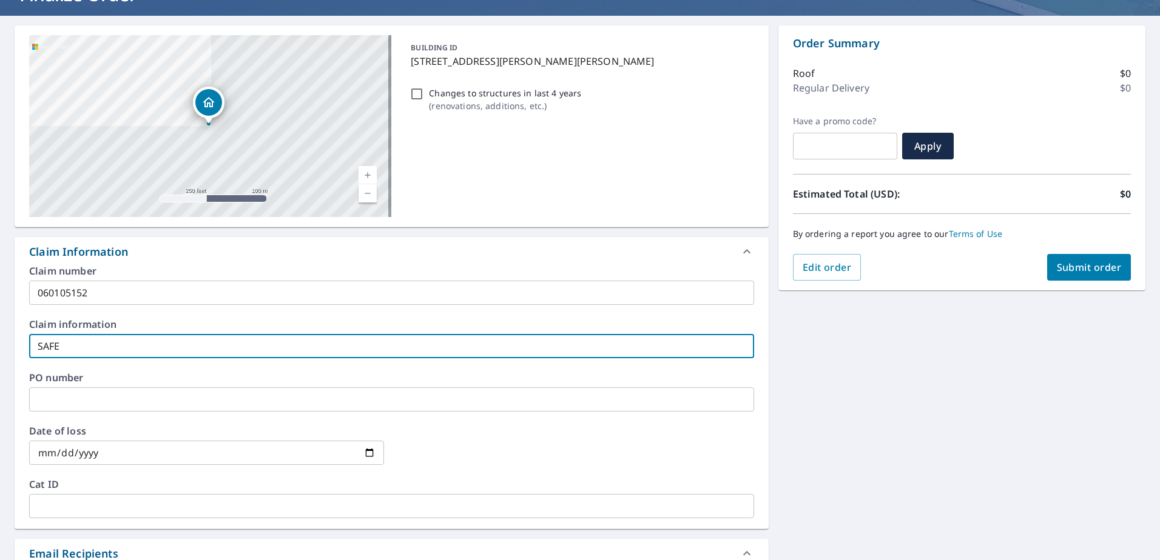
checkbox input "true"
type input "SAFECO"
checkbox input "true"
type input "SAFECO"
checkbox input "true"
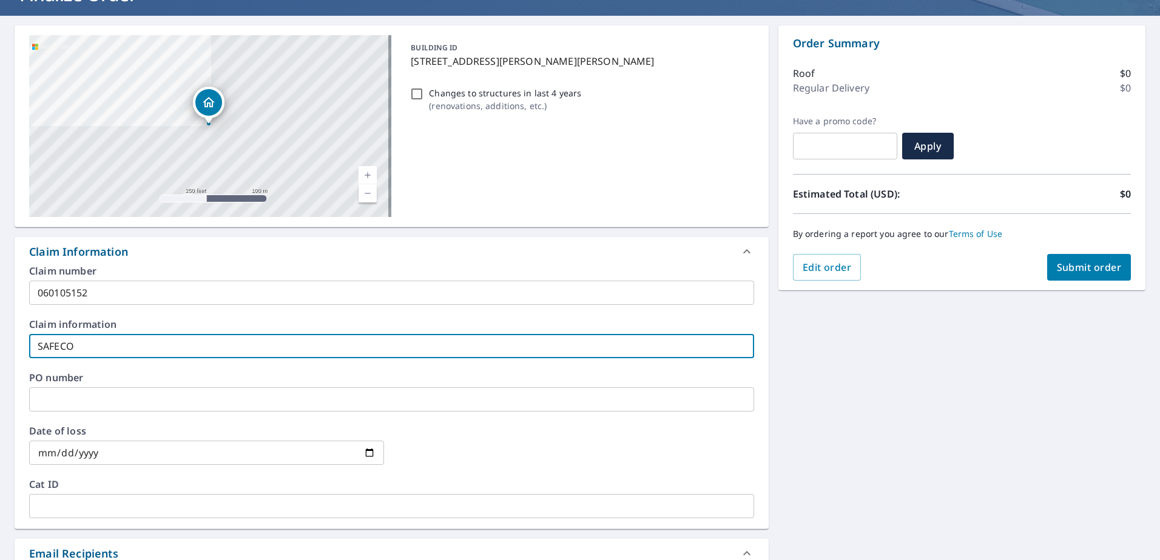
type input "SAFECO I"
checkbox input "true"
type input "SAFECO INSURANCE COMPANY"
checkbox input "true"
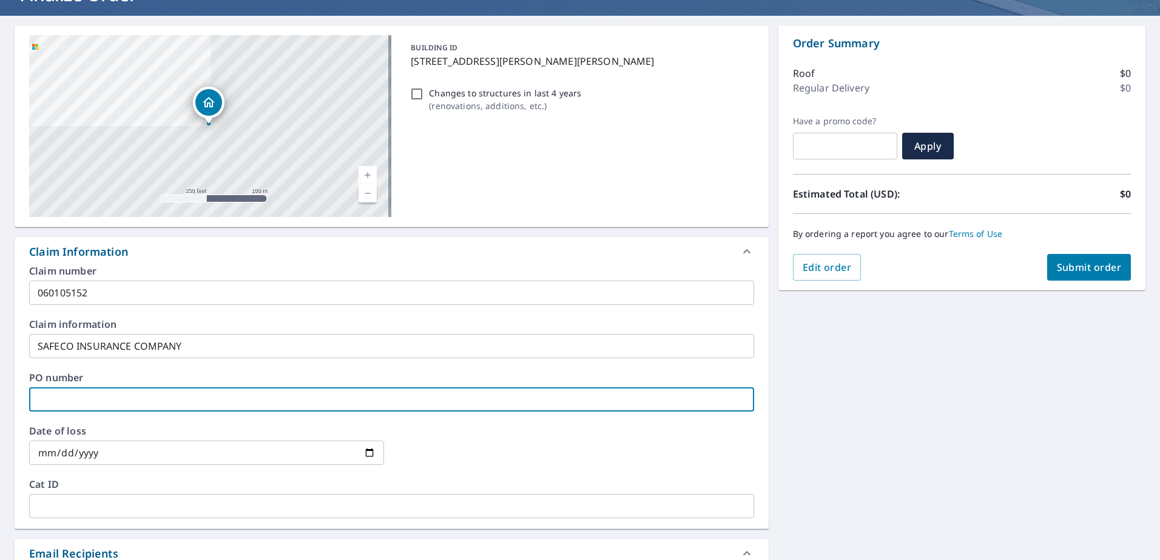
type input "3"
checkbox input "true"
type input "31"
checkbox input "true"
type input "310"
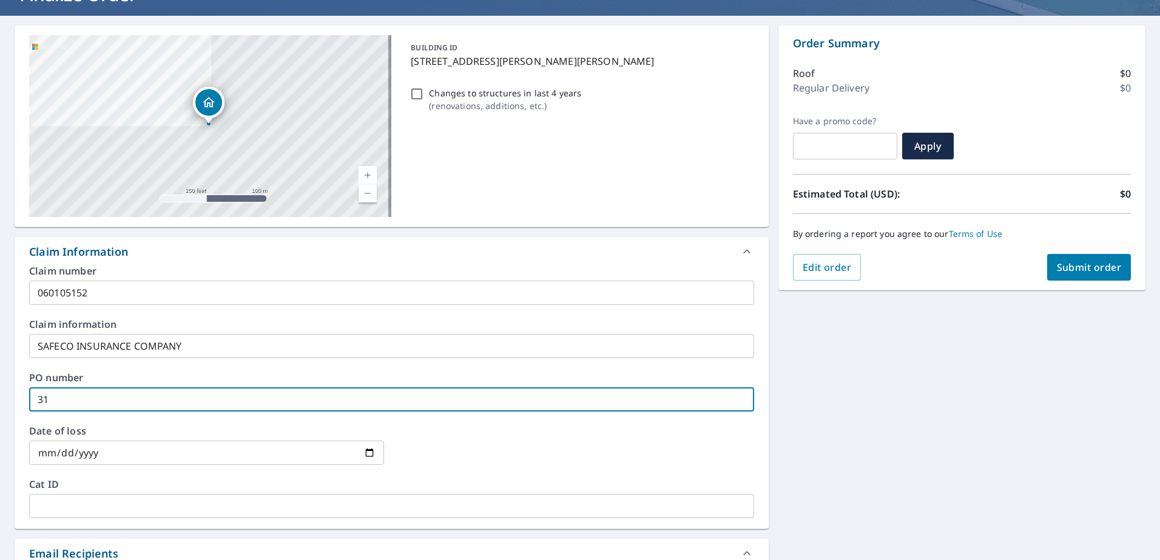
checkbox input "true"
type input "3106"
checkbox input "true"
type input "3106"
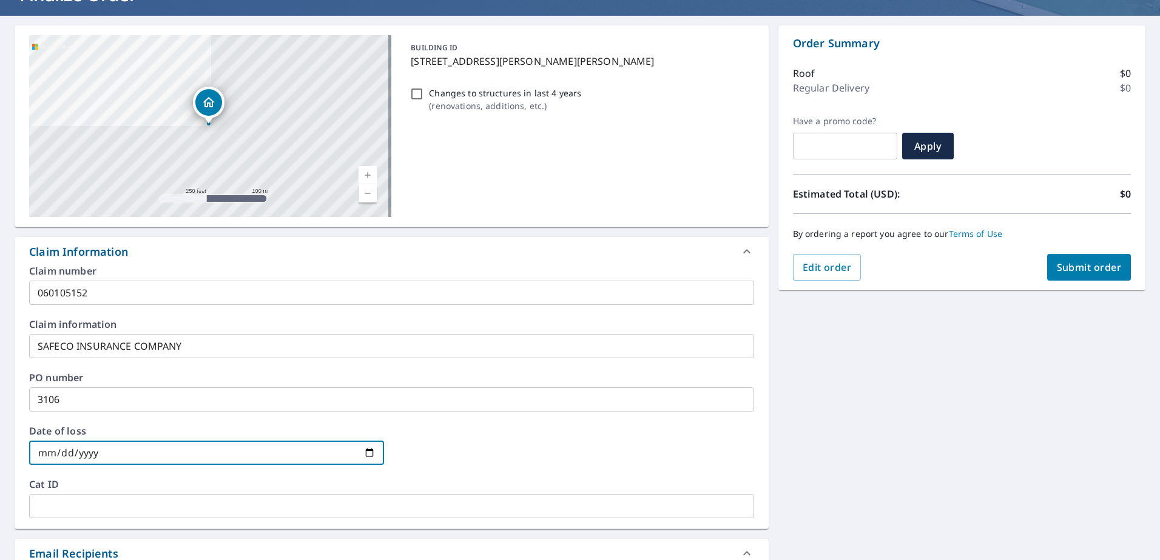
type input "0002-06-06"
checkbox input "true"
type input "0020-06-06"
checkbox input "true"
type input "0202-06-06"
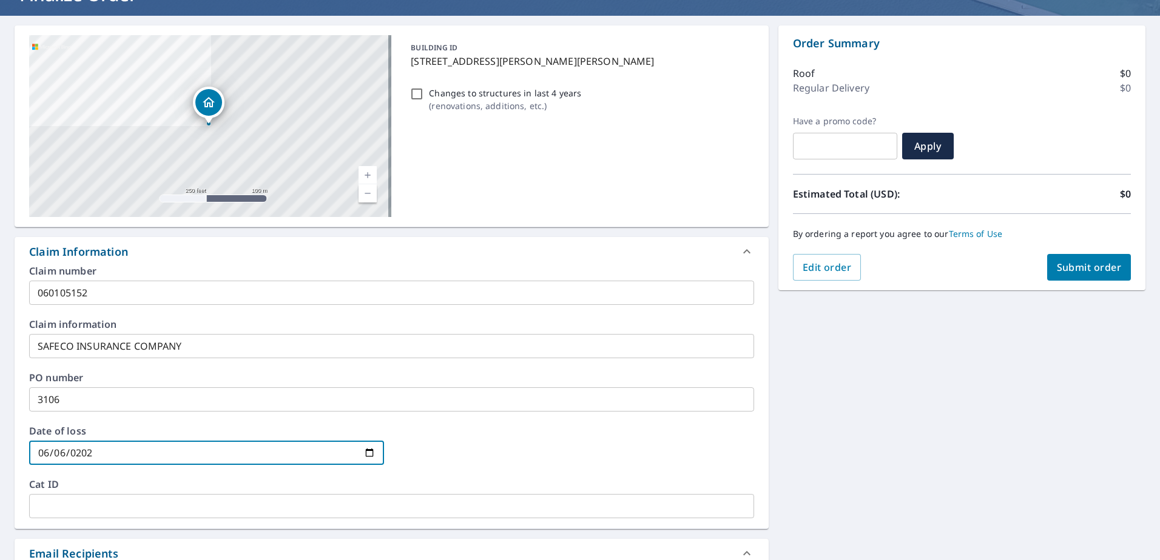
checkbox input "true"
type input "[DATE]"
checkbox input "true"
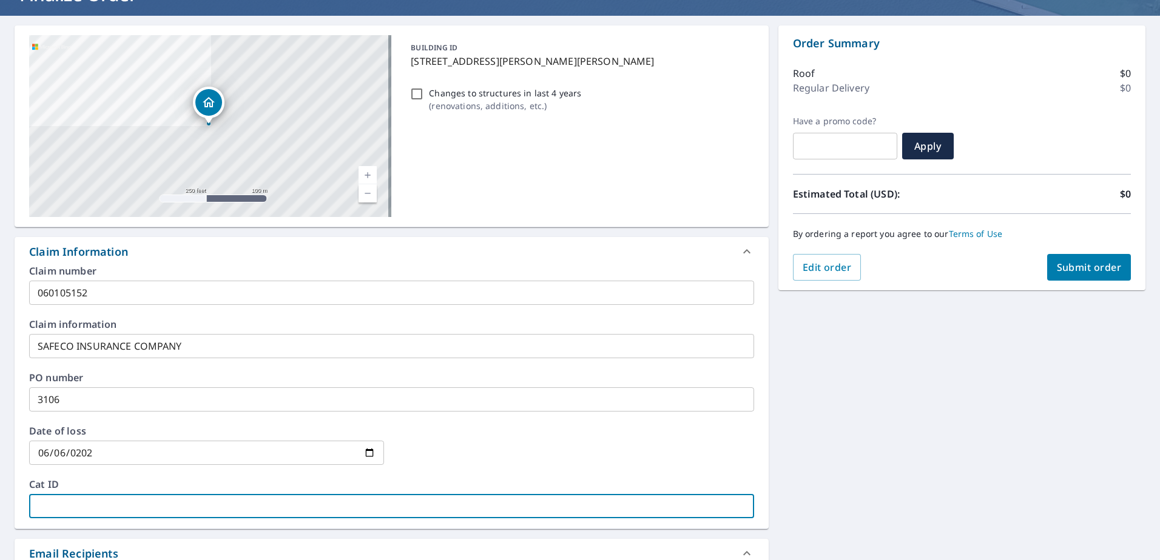
type input "M"
checkbox input "true"
type input "MI"
checkbox input "true"
type input "MIR"
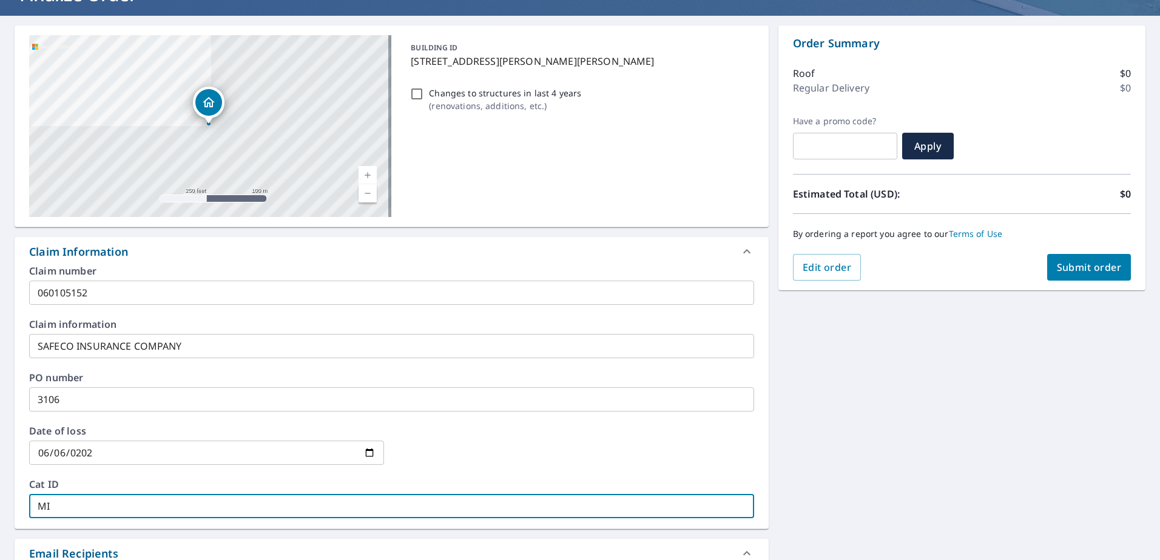
checkbox input "true"
type input "MIRK"
checkbox input "true"
type input "MIRKA"
checkbox input "true"
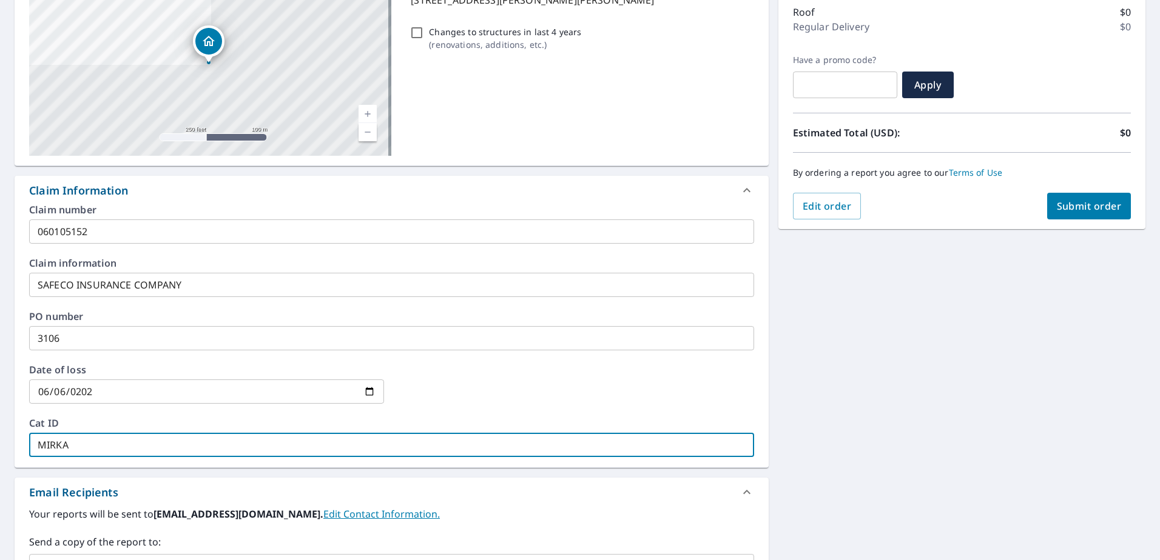
scroll to position [175, 0]
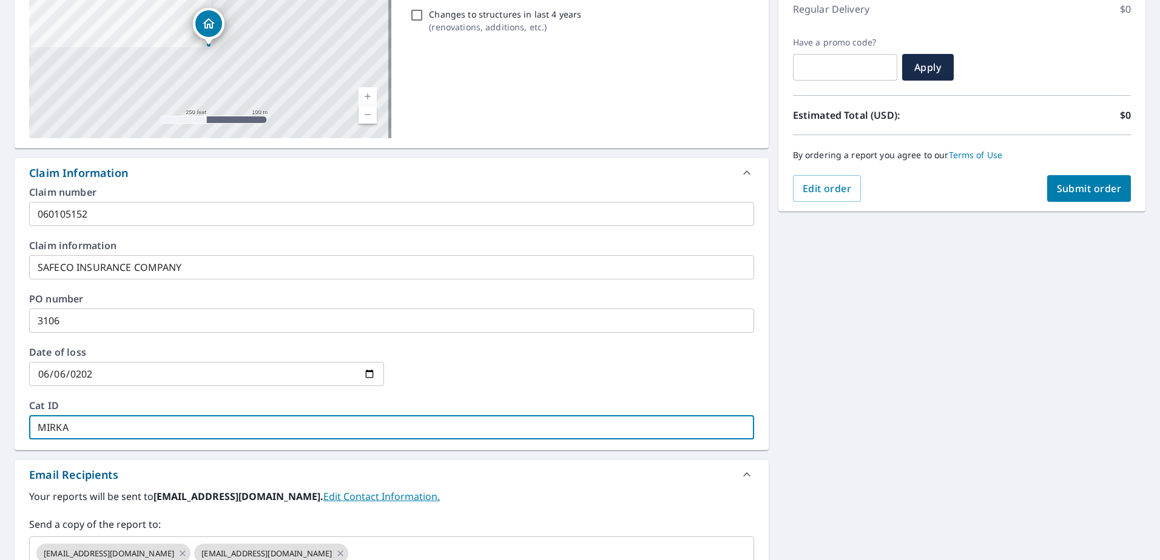
type input "MIRKA"
click at [1080, 196] on button "Submit order" at bounding box center [1089, 188] width 84 height 27
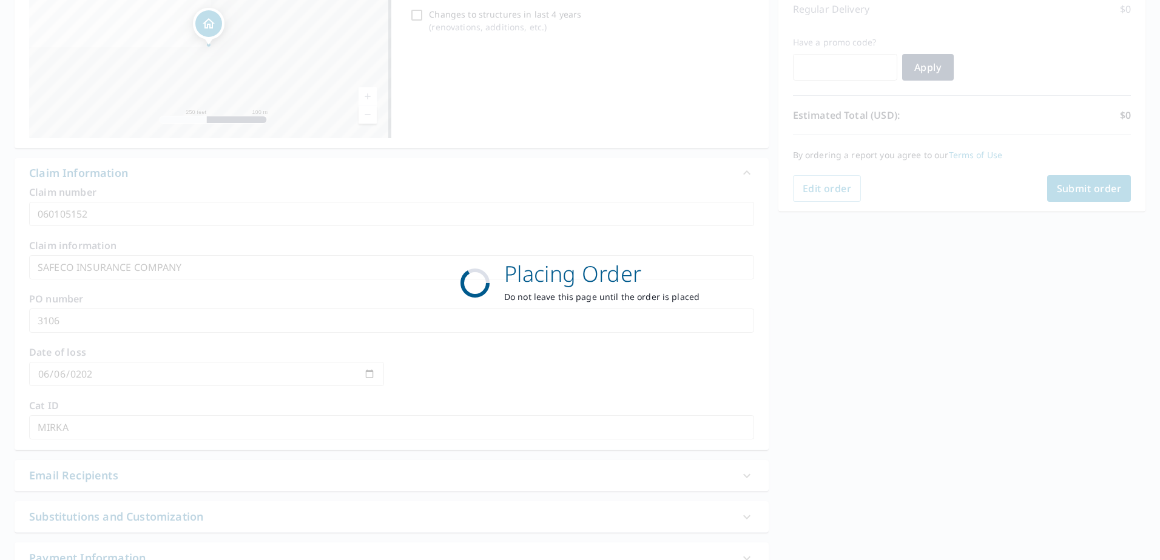
checkbox input "true"
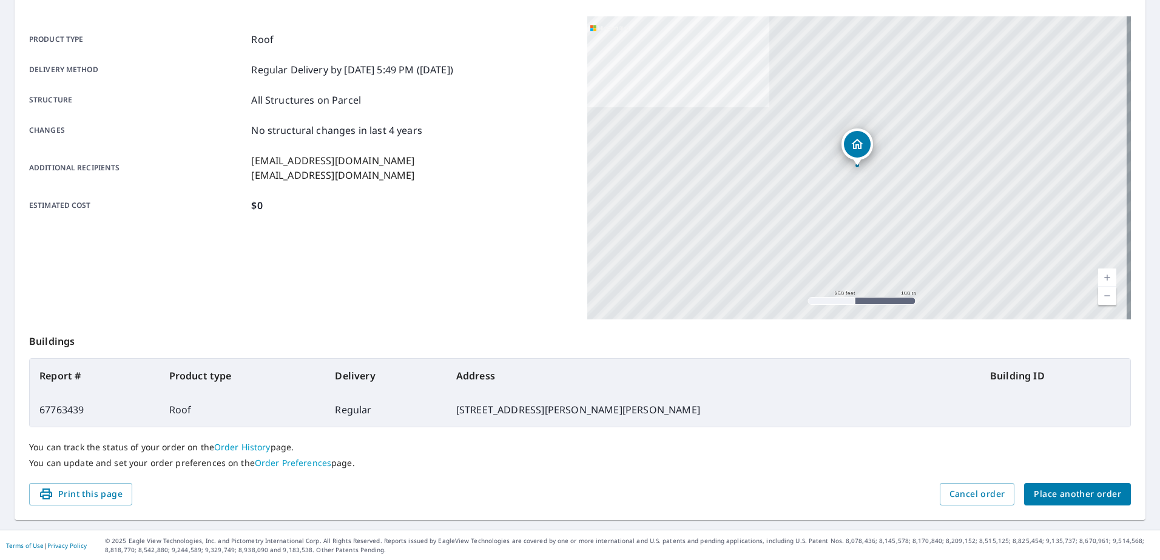
scroll to position [153, 0]
click at [1057, 495] on span "Place another order" at bounding box center [1077, 493] width 87 height 15
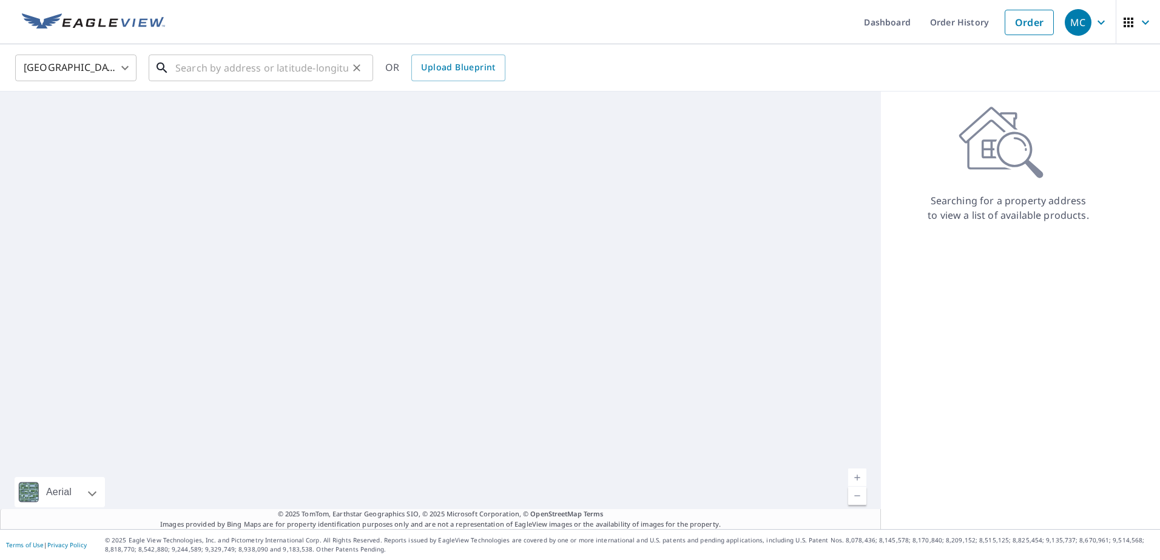
click at [279, 75] on input "text" at bounding box center [261, 68] width 173 height 34
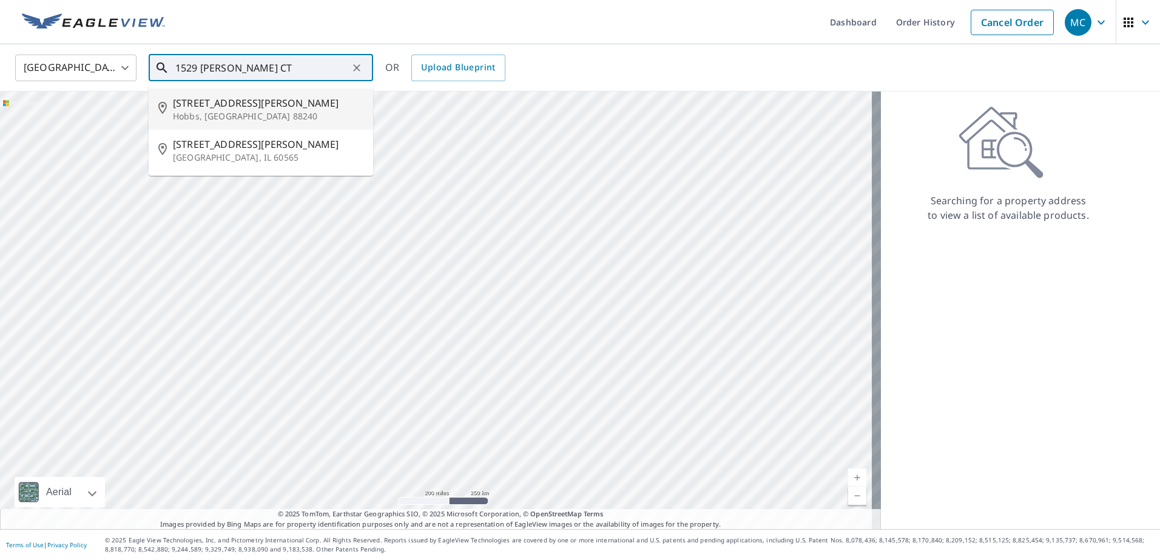
click at [269, 120] on p "Hobbs, [GEOGRAPHIC_DATA] 88240" at bounding box center [268, 116] width 190 height 12
type input "[STREET_ADDRESS][PERSON_NAME]"
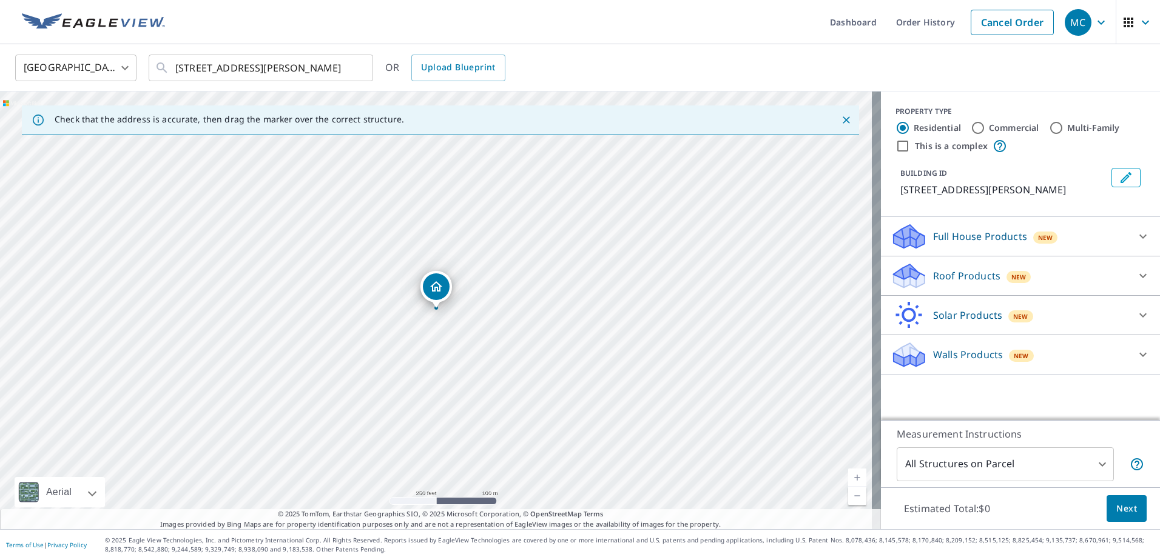
click at [969, 266] on div "Roof Products New" at bounding box center [1009, 276] width 238 height 29
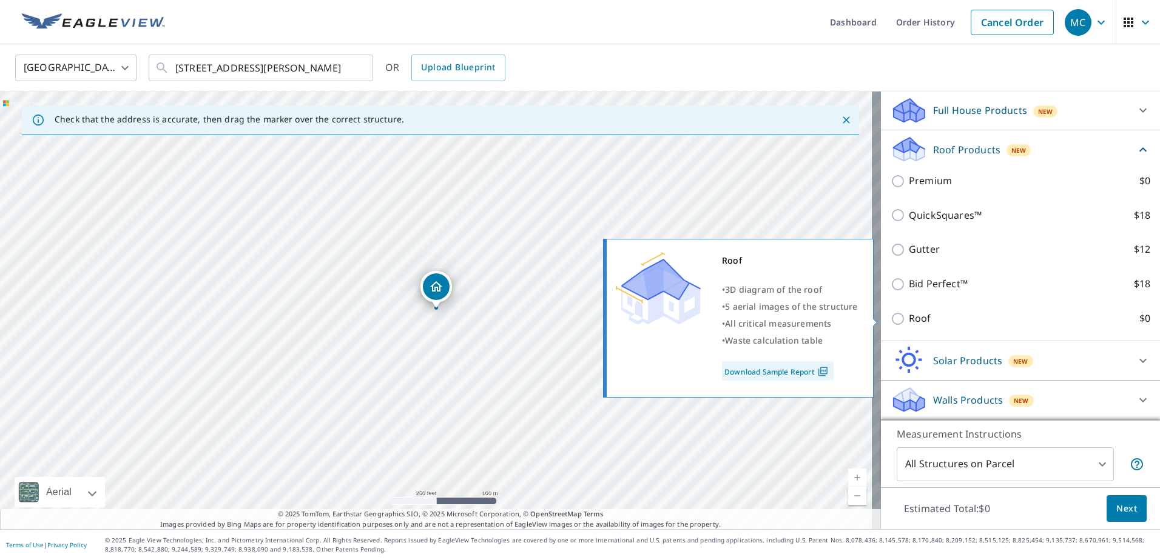
click at [909, 316] on p "Roof" at bounding box center [920, 318] width 22 height 15
click at [904, 316] on input "Roof $0" at bounding box center [899, 319] width 18 height 15
checkbox input "true"
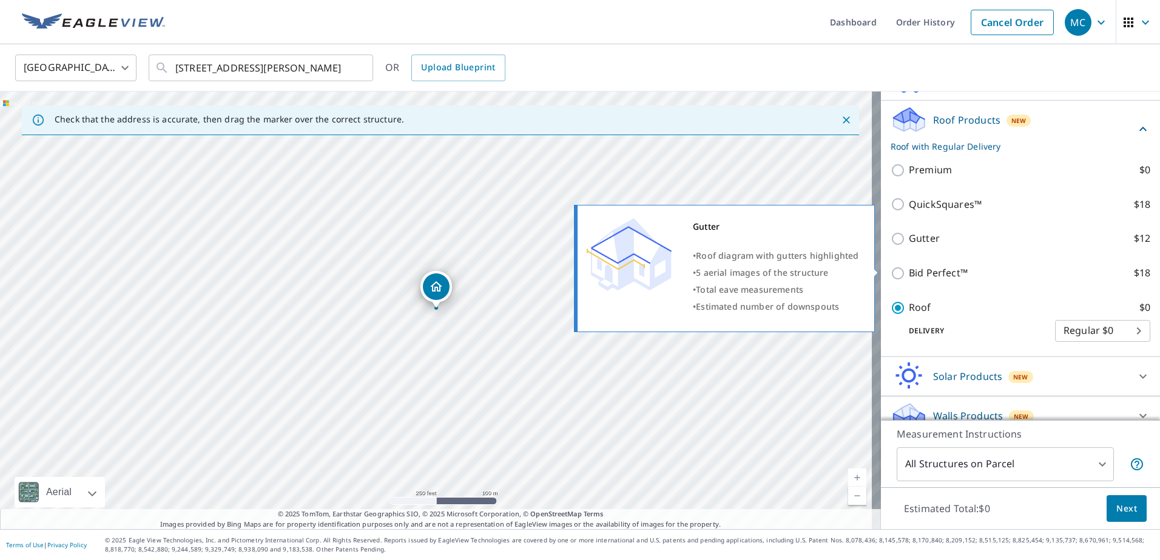
scroll to position [139, 0]
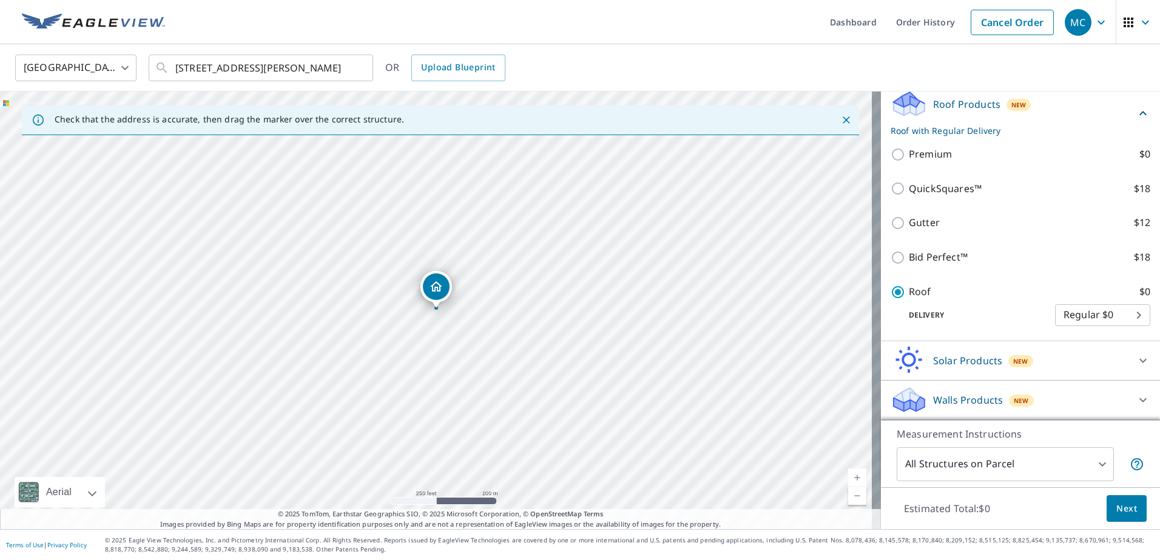
click at [1124, 500] on button "Next" at bounding box center [1126, 509] width 40 height 27
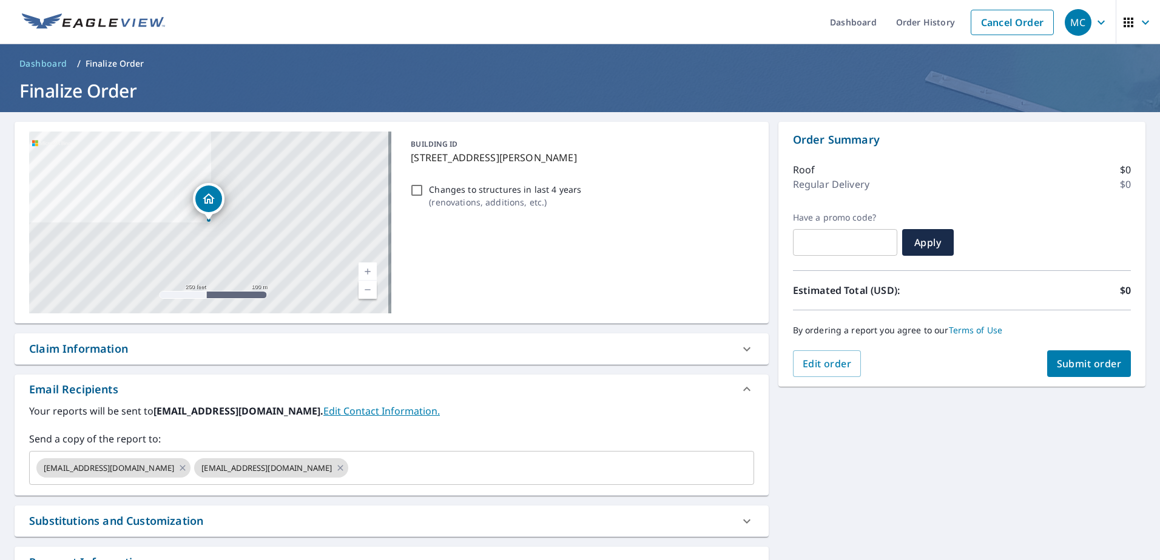
click at [76, 347] on div "Claim Information" at bounding box center [78, 349] width 99 height 16
checkbox input "true"
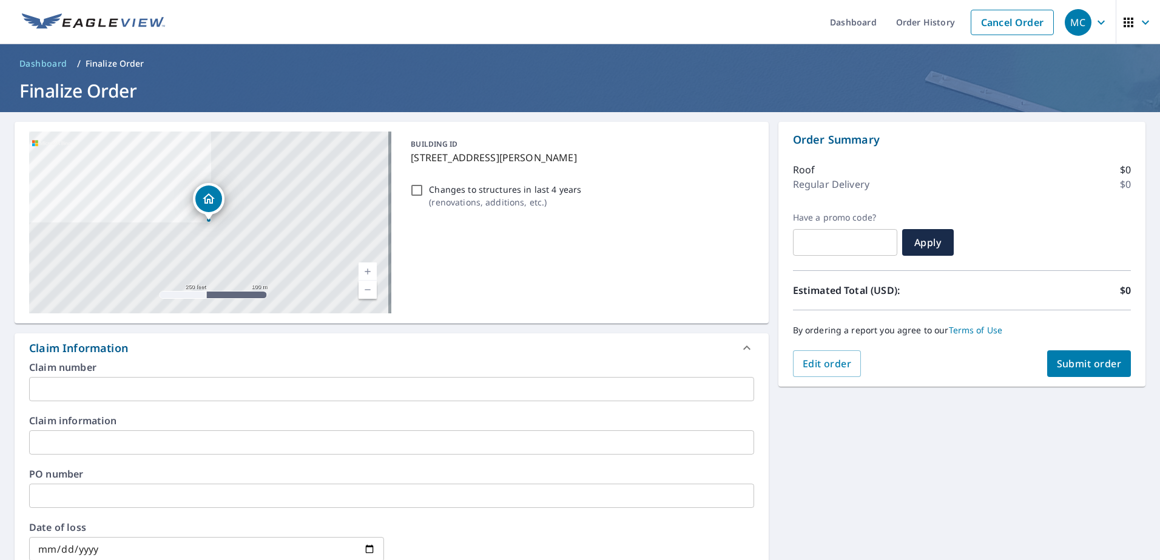
scroll to position [182, 0]
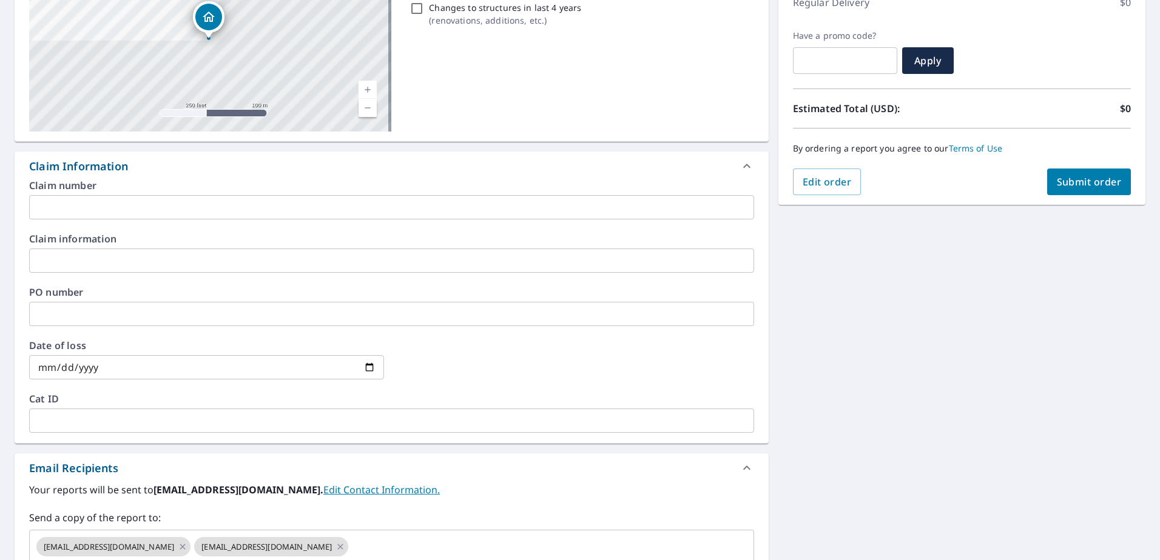
click at [57, 207] on input "text" at bounding box center [391, 207] width 725 height 24
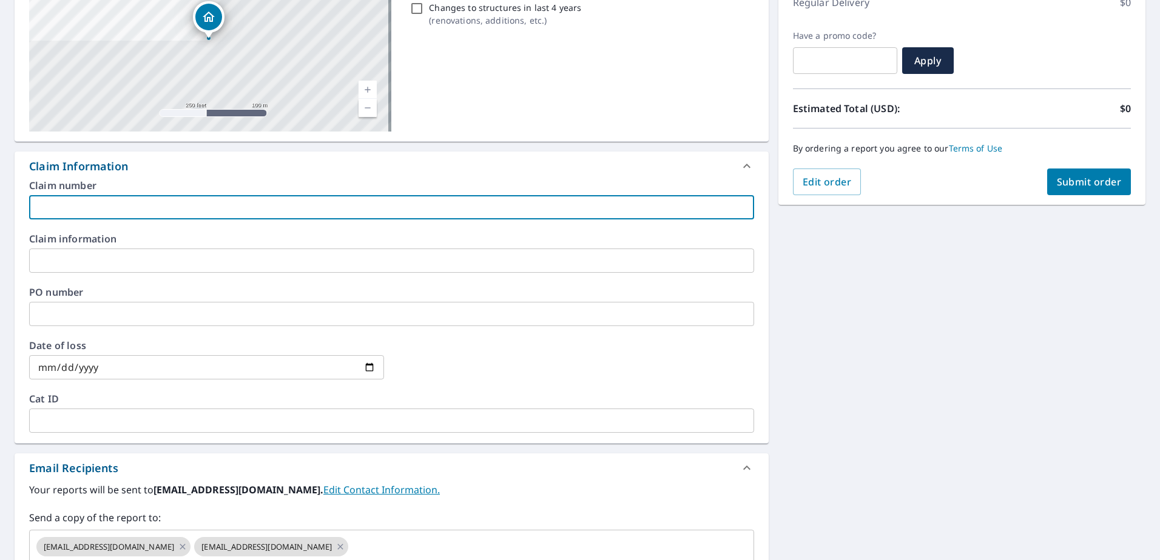
paste input "128187AB-001"
type input "128187AB-001"
checkbox input "true"
type input "128187AB-001"
click at [66, 267] on input "text" at bounding box center [391, 261] width 725 height 24
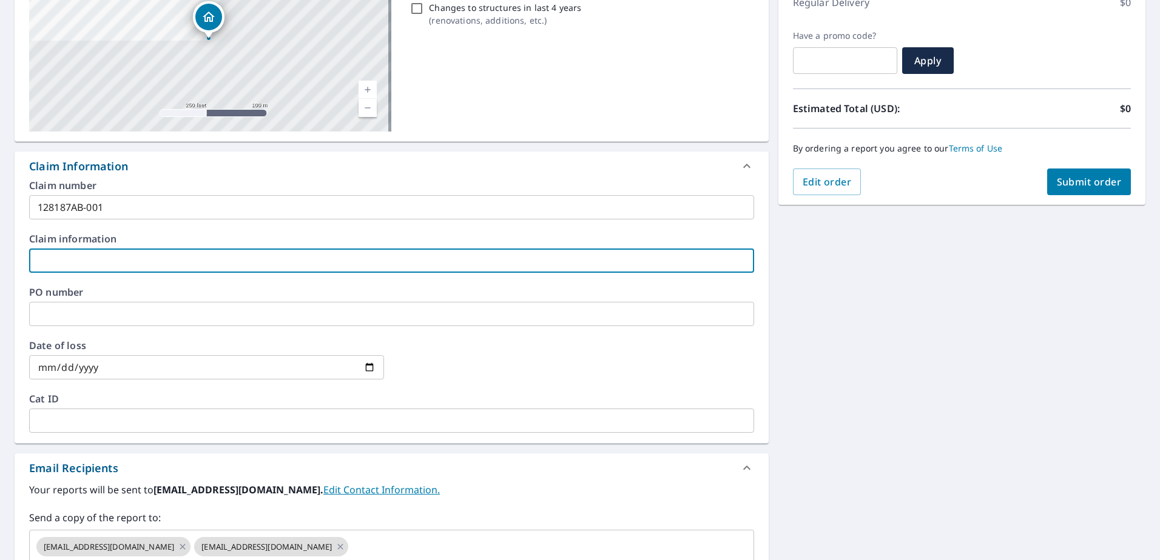
type input "A"
checkbox input "true"
type input "AM"
checkbox input "true"
type input "AME"
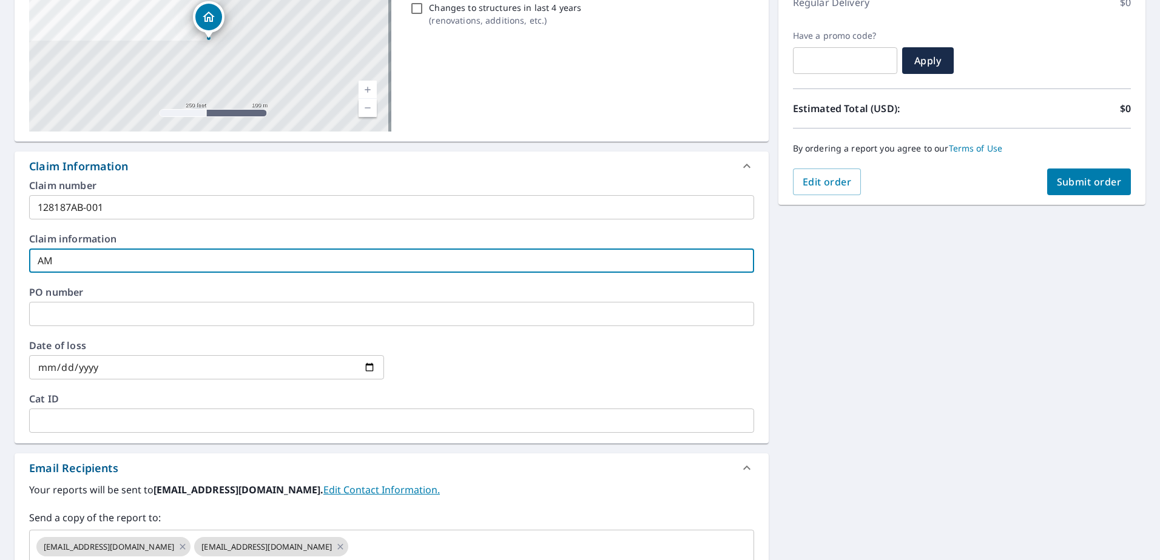
checkbox input "true"
type input "AMER"
checkbox input "true"
type input "AMERI"
checkbox input "true"
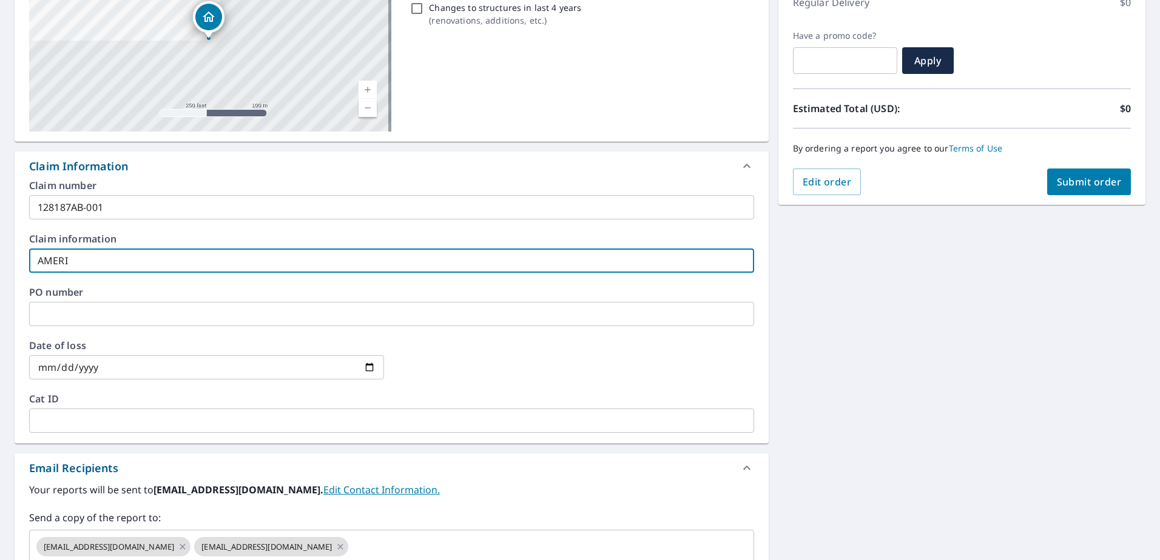
type input "AMERIC"
checkbox input "true"
type input "AMERICA"
checkbox input "true"
type input "AMERICAN"
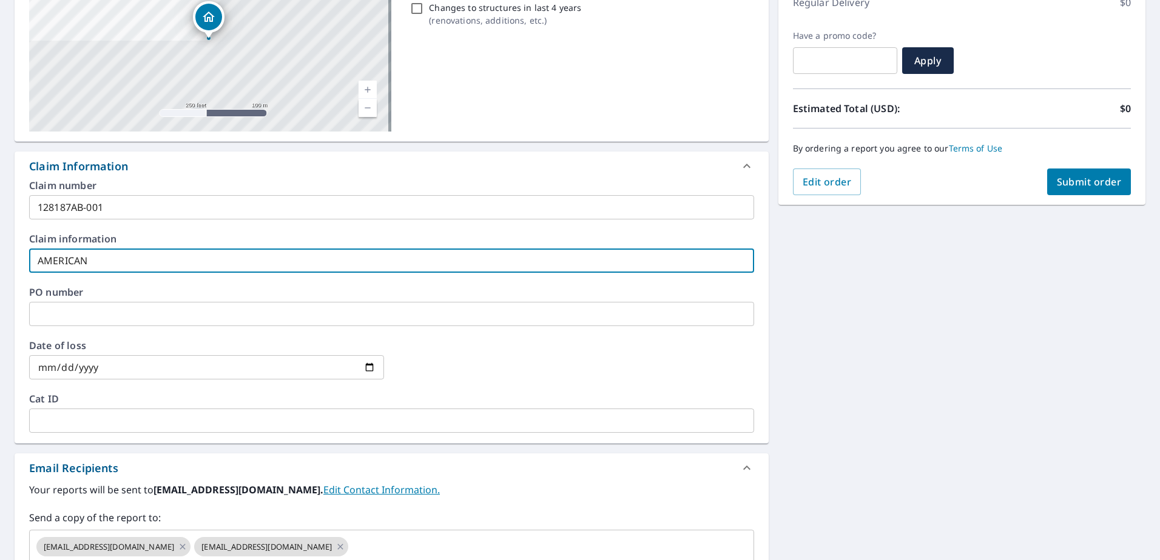
checkbox input "true"
type input "AMERICAN"
checkbox input "true"
type input "AMERICAN M"
checkbox input "true"
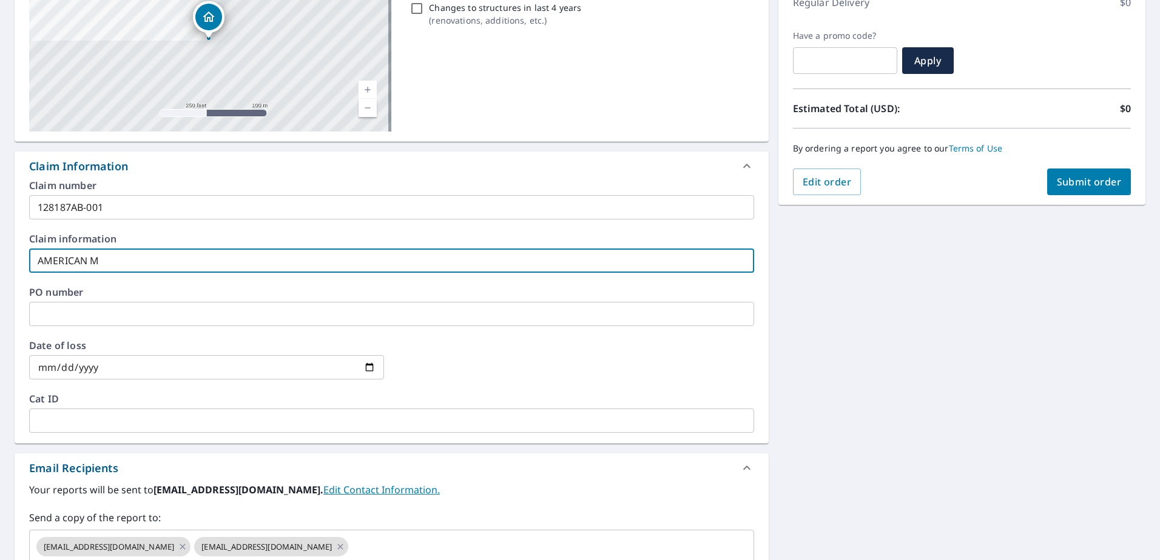
type input "AMERICAN MO"
checkbox input "true"
type input "AMERICAN MOD"
checkbox input "true"
type input "AMERICAN MODE"
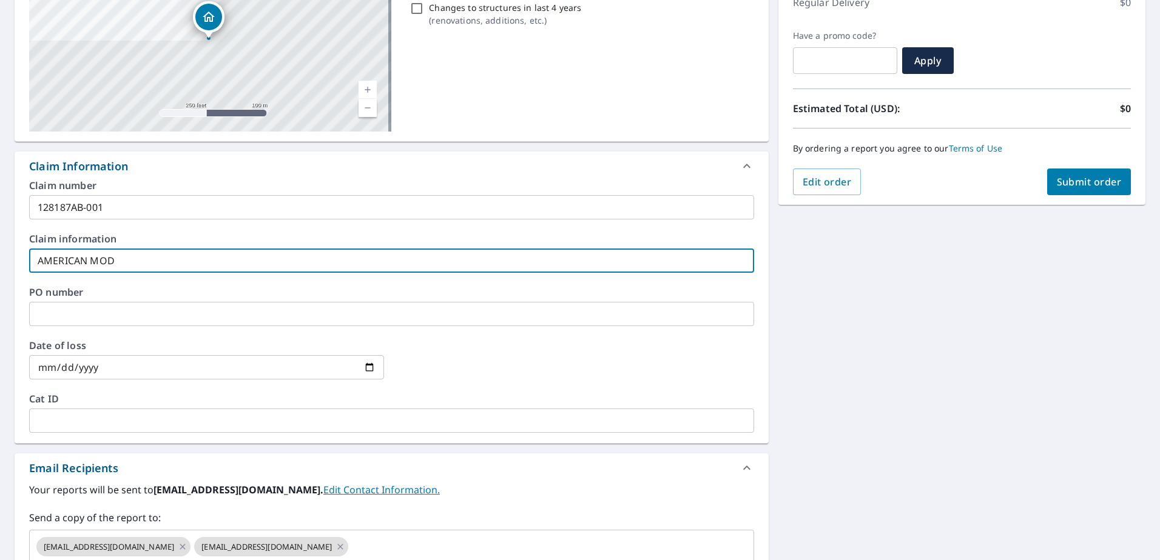
checkbox input "true"
type input "AMERICAN MODER"
checkbox input "true"
type input "AMERICAN MODERI"
checkbox input "true"
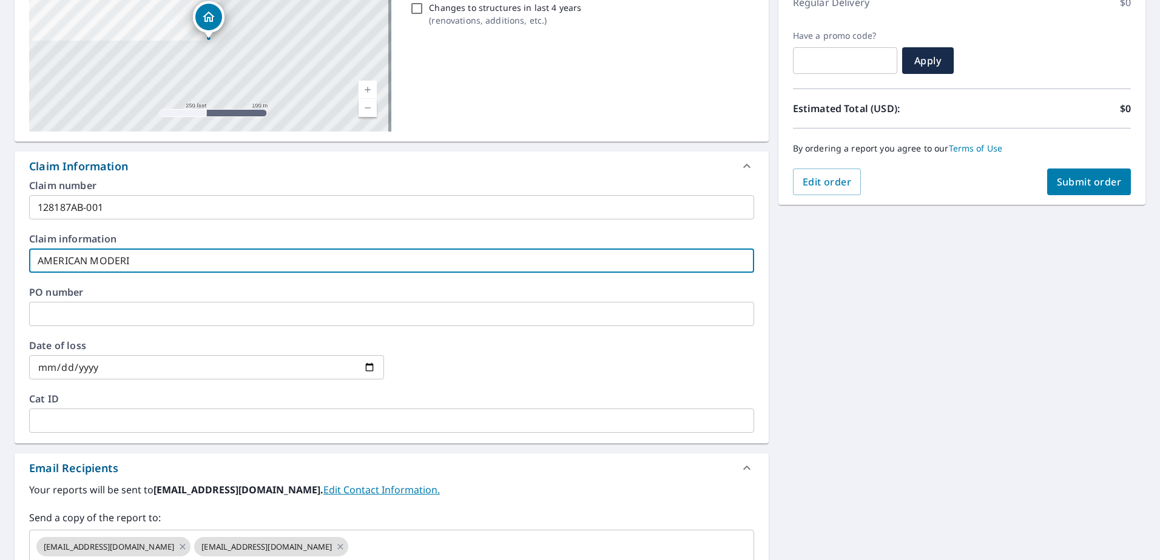
type input "AMERICAN MODERIN"
checkbox input "true"
type input "AMERICAN MODERING"
checkbox input "true"
type input "AMERICAN MODERIN"
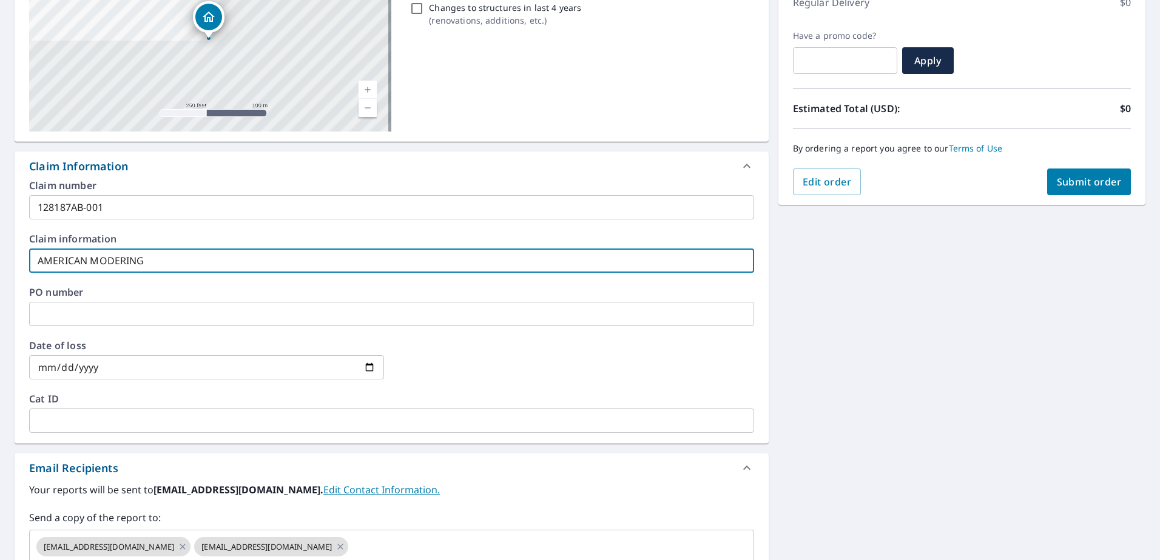
checkbox input "true"
type input "AMERICAN MODERI"
checkbox input "true"
type input "AMERICAN MODER"
checkbox input "true"
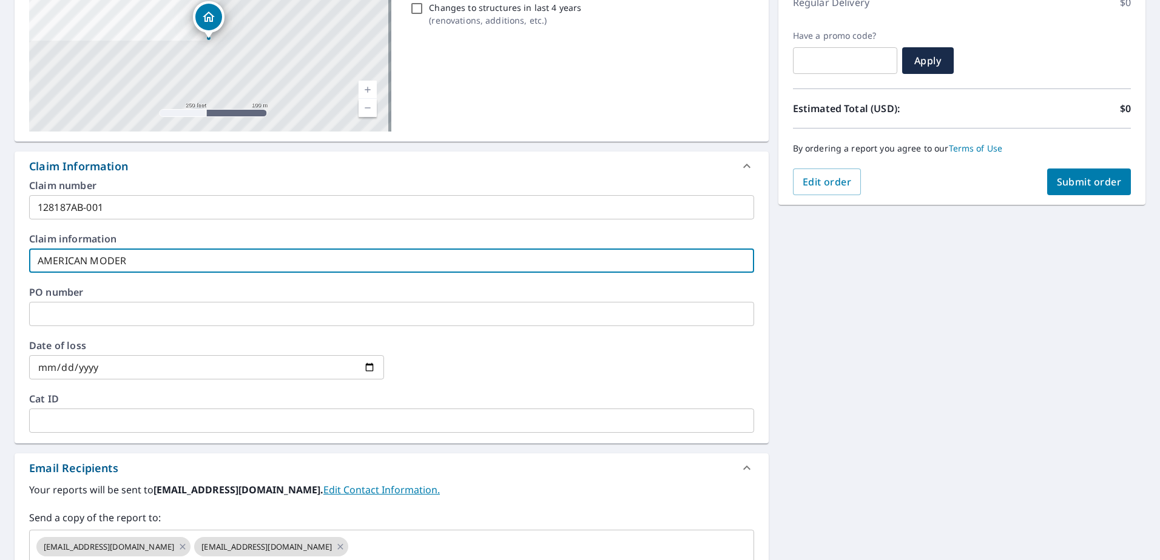
type input "AMERICAN MODERN"
checkbox input "true"
type input "AMERICAN MODERN"
checkbox input "true"
type input "AMERICAN MODERN I"
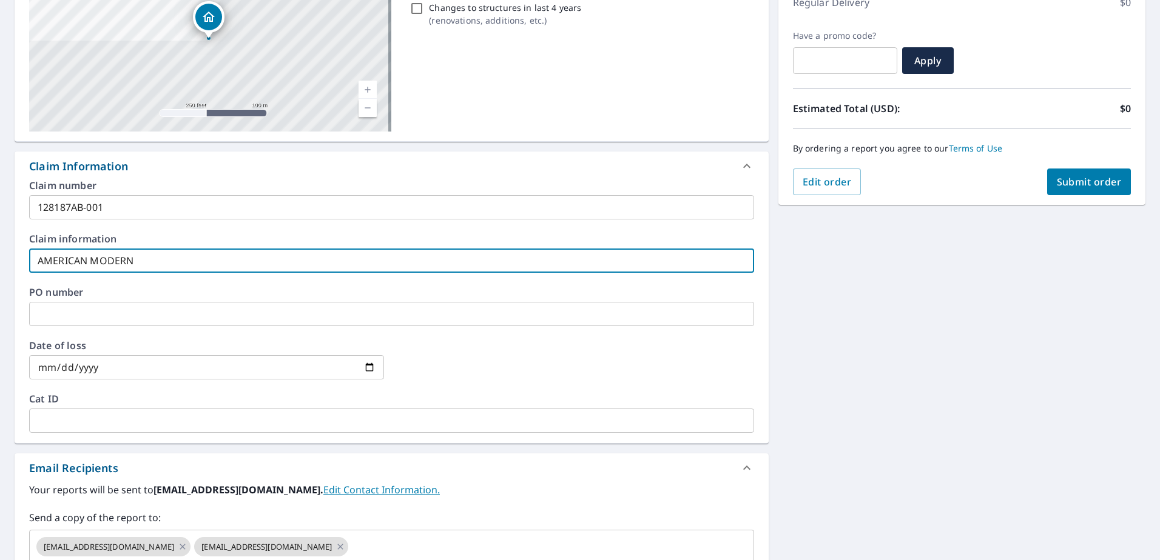
checkbox input "true"
type input "AMERICAN MODERN IN"
checkbox input "true"
type input "AMERICAN MODERN INS"
checkbox input "true"
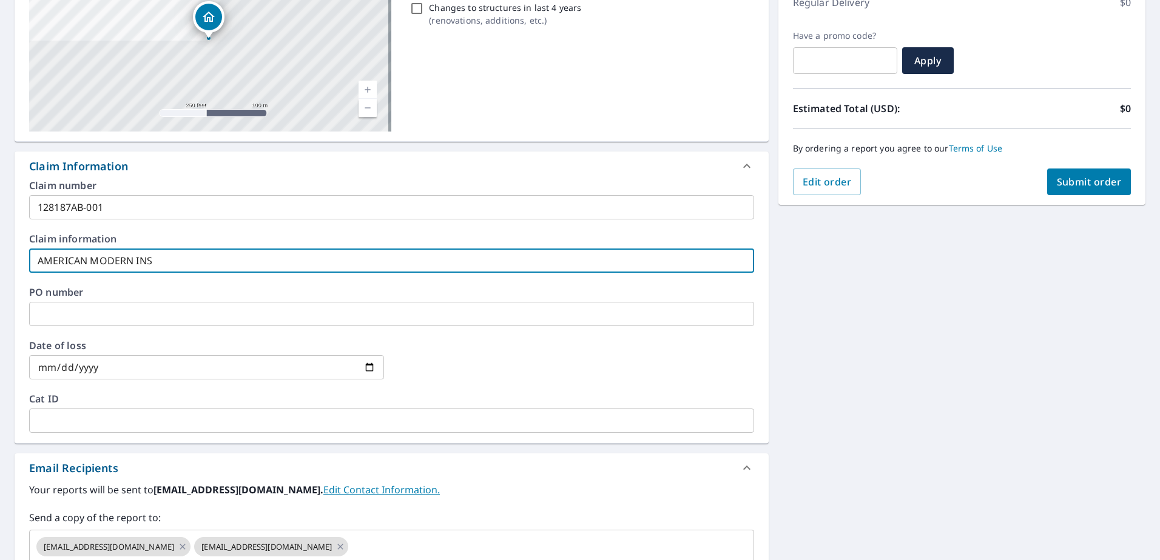
type input "AMERICAN MODERN INSU"
checkbox input "true"
type input "AMERICAN MODERN INSUR"
checkbox input "true"
type input "AMERICAN MODERN INSURNA"
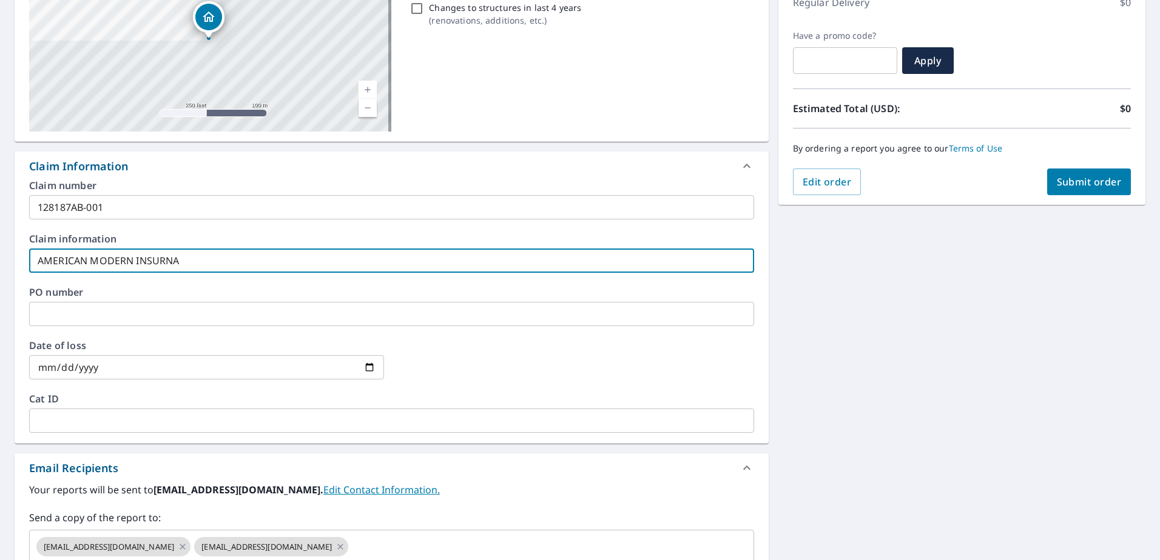
checkbox input "true"
type input "AMERICAN MODERN INSURN"
checkbox input "true"
type input "AMERICAN MODERN INSUR"
checkbox input "true"
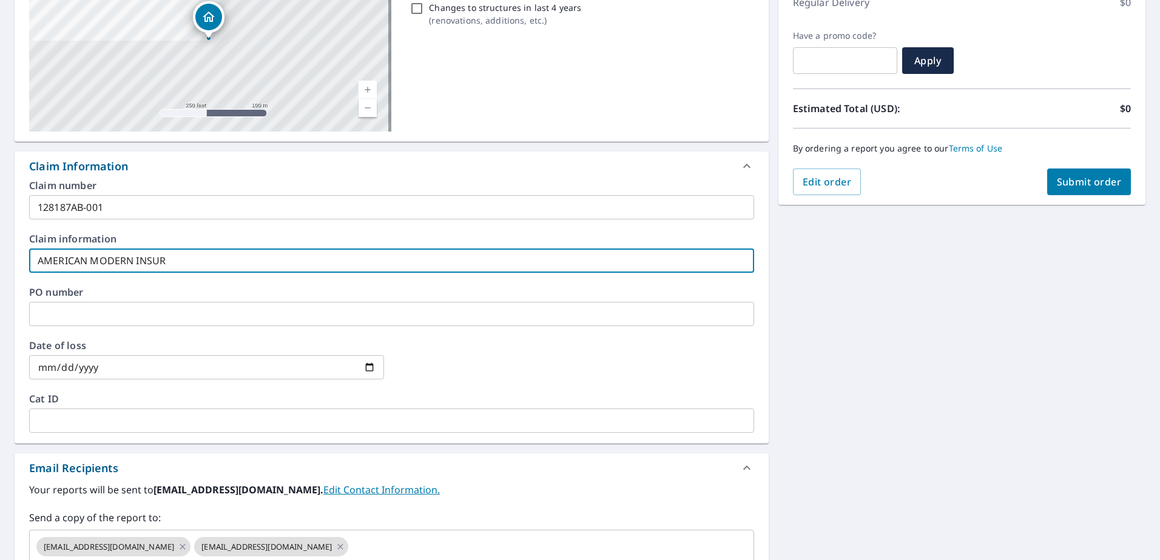
type input "AMERICAN MODERN INSU"
checkbox input "true"
type input "AMERICAN MODERN INS"
checkbox input "true"
type input "AMERICAN MODERN INSU"
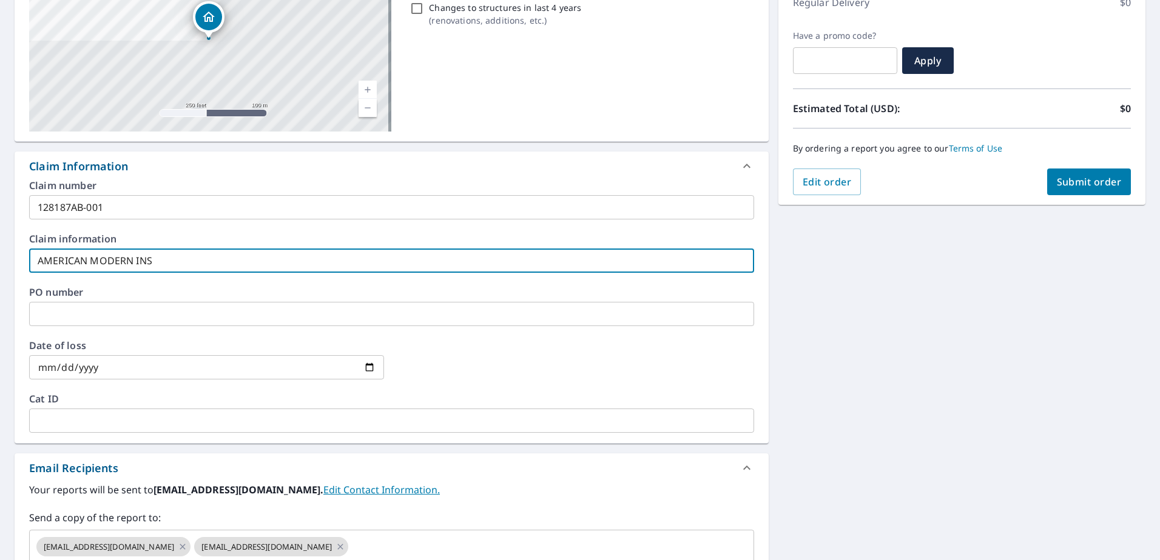
checkbox input "true"
type input "AMERICAN MODERN INSUR"
checkbox input "true"
type input "AMERICAN MODERN INSURA"
checkbox input "true"
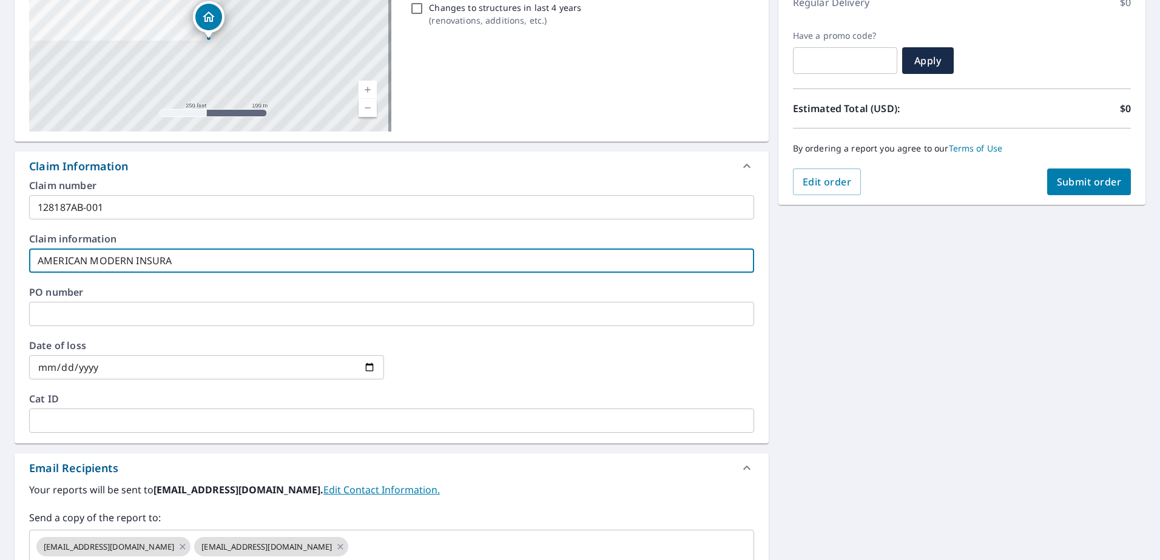
type input "AMERICAN MODERN INSURAC"
checkbox input "true"
type input "AMERICAN MODERN INSURACN"
checkbox input "true"
type input "AMERICAN MODERN INSURACNE"
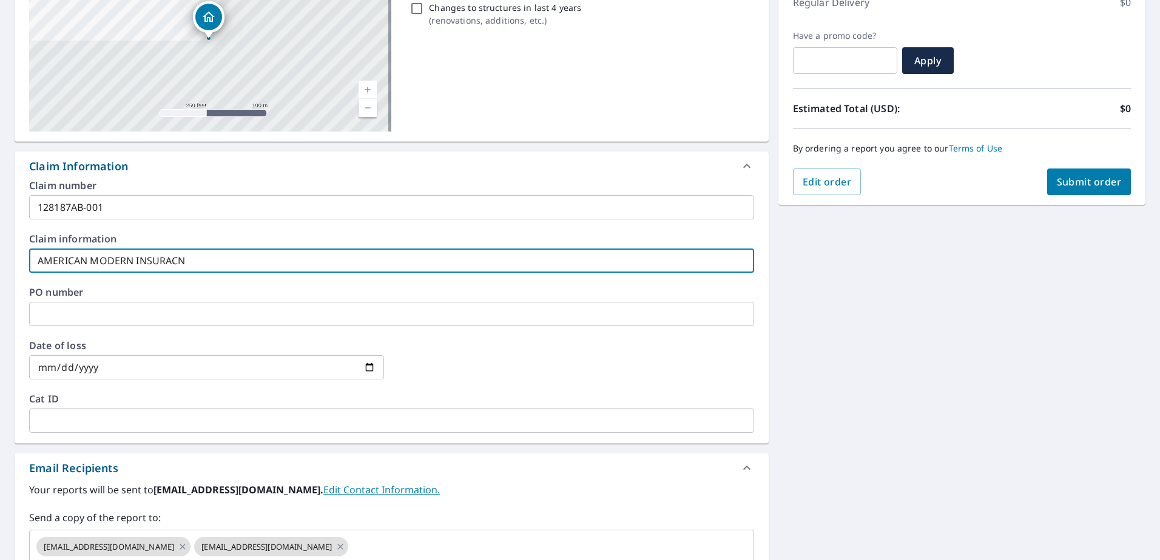
checkbox input "true"
type input "AMERICAN MODERN INSURACNE"
checkbox input "true"
type input "AMERICAN MODERN INSURACNE G"
checkbox input "true"
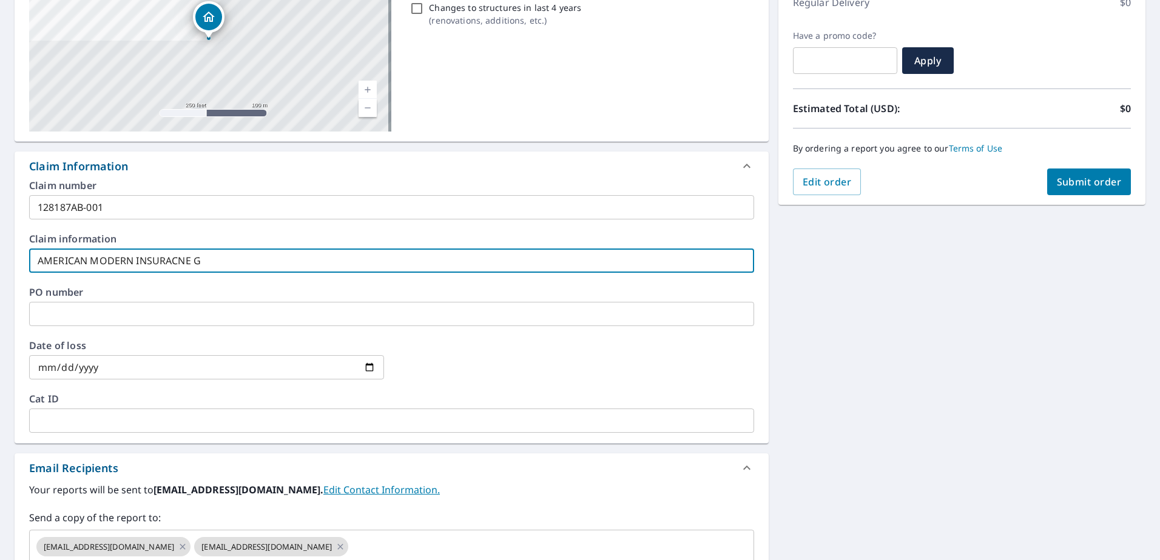
type input "AMERICAN MODERN INSURACNE"
checkbox input "true"
type input "AMERICAN MODERN INSURACNE"
checkbox input "true"
type input "AMERICAN MODERN INSURACN"
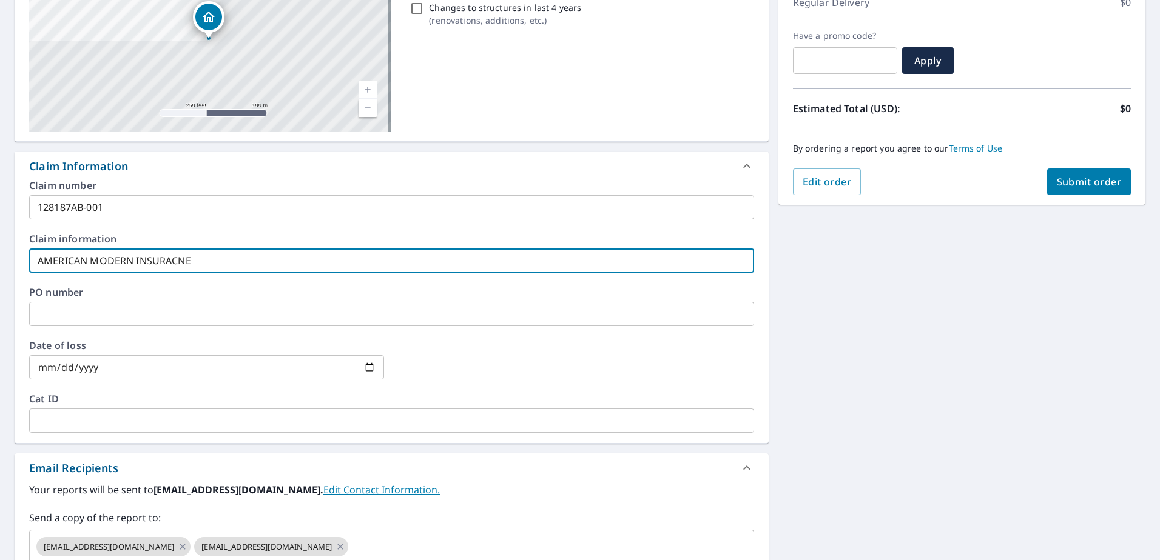
checkbox input "true"
type input "AMERICAN MODERN INSURAC"
checkbox input "true"
type input "AMERICAN MODERN INSURA"
checkbox input "true"
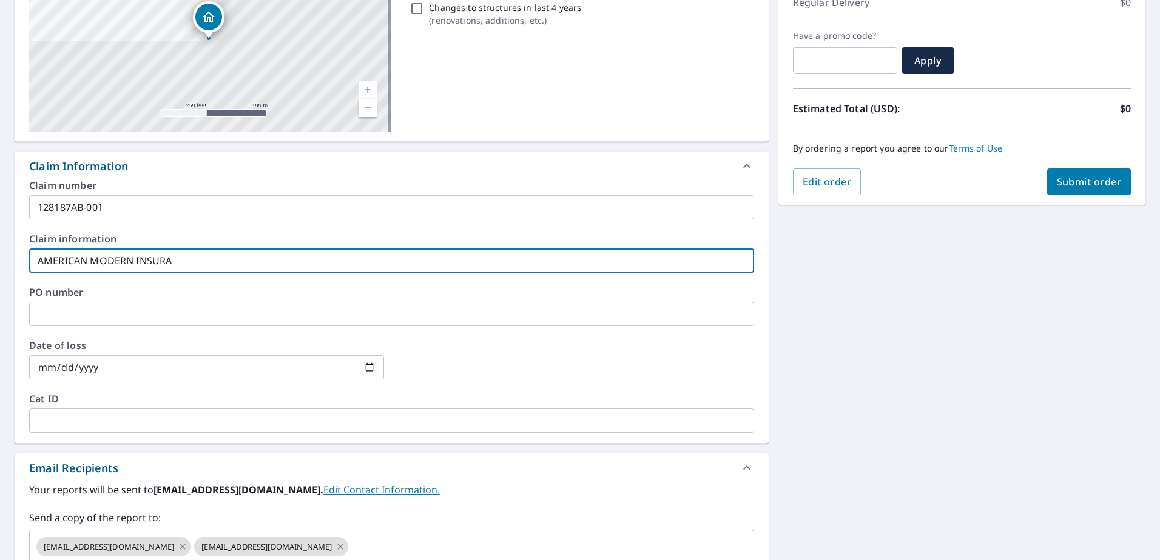
type input "AMERICAN MODERN INSURAN"
checkbox input "true"
type input "AMERICAN MODERN INSURANC"
checkbox input "true"
type input "AMERICAN MODERN INSURANCE"
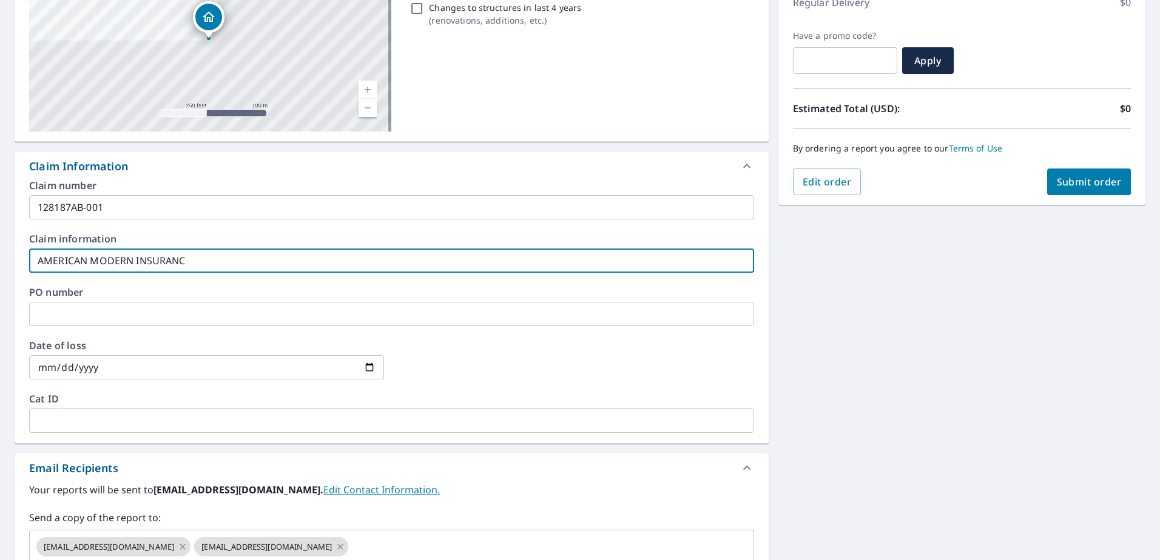
checkbox input "true"
type input "AMERICAN MODERN INSURANCE"
checkbox input "true"
type input "AMERICAN MODERN INSURANCE G"
checkbox input "true"
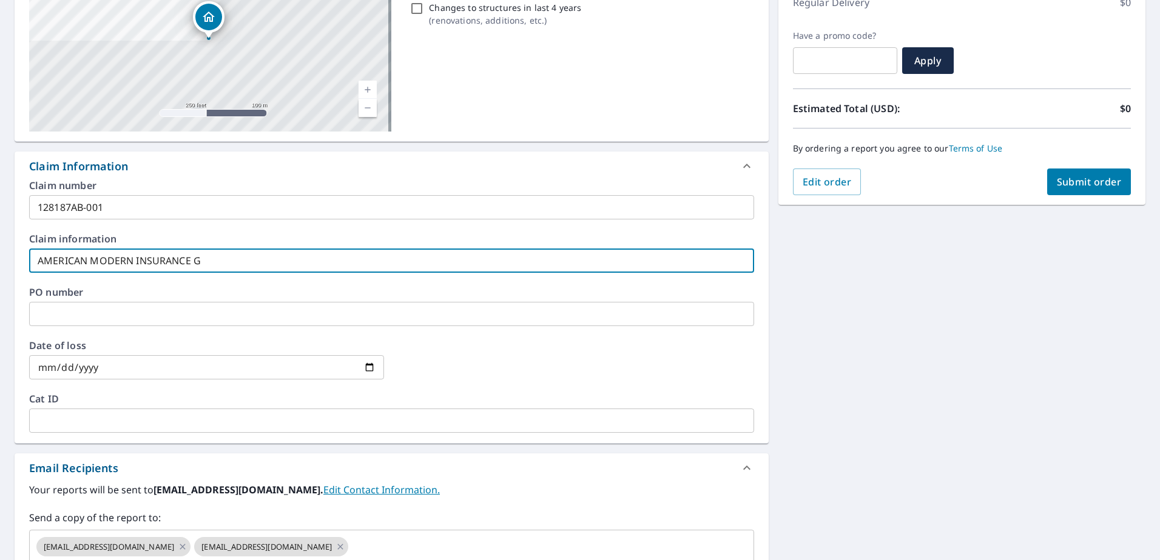
type input "AMERICAN MODERN INSURANCE GR"
checkbox input "true"
type input "AMERICAN MODERN INSURANCE GRO"
checkbox input "true"
type input "AMERICAN MODERN INSURANCE GROU"
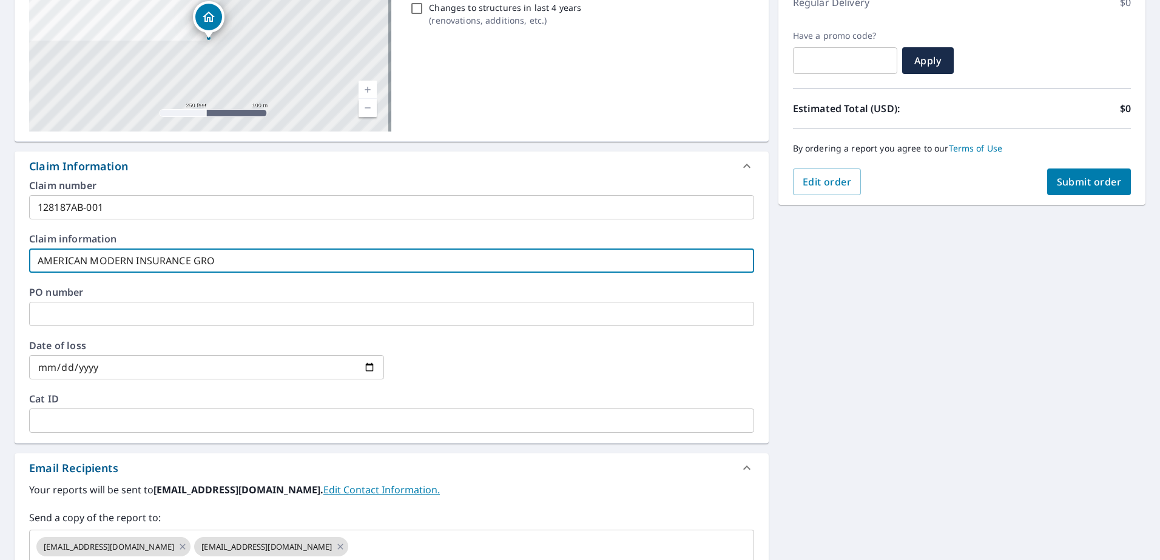
checkbox input "true"
type input "AMERICAN MODERN INSURANCE GROUP"
checkbox input "true"
type input "AMERICAN MODERN INSURANCE GROUP"
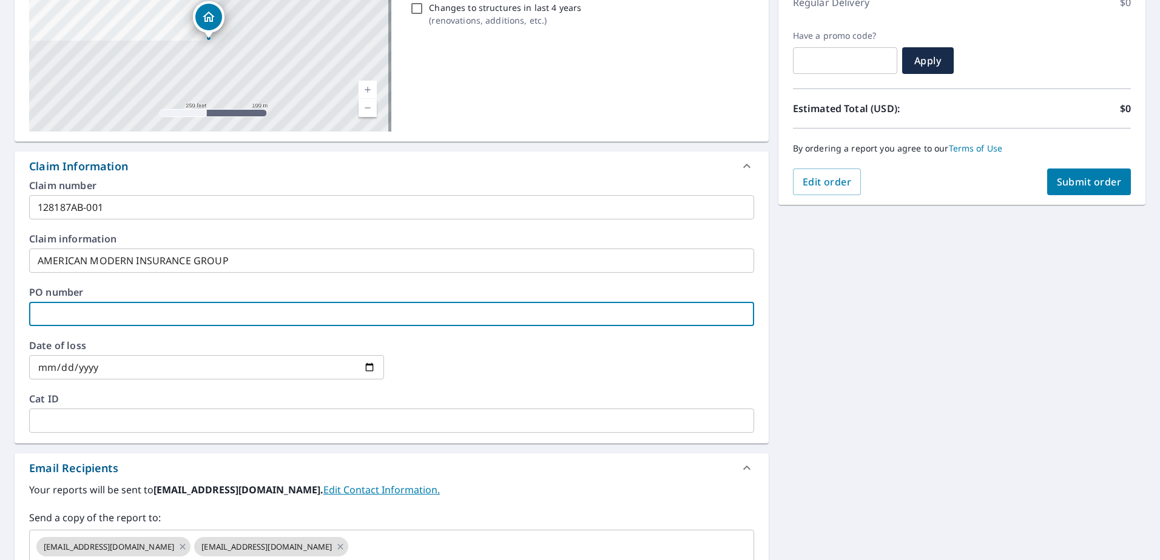
type input "3"
checkbox input "true"
type input "31"
checkbox input "true"
type input "310"
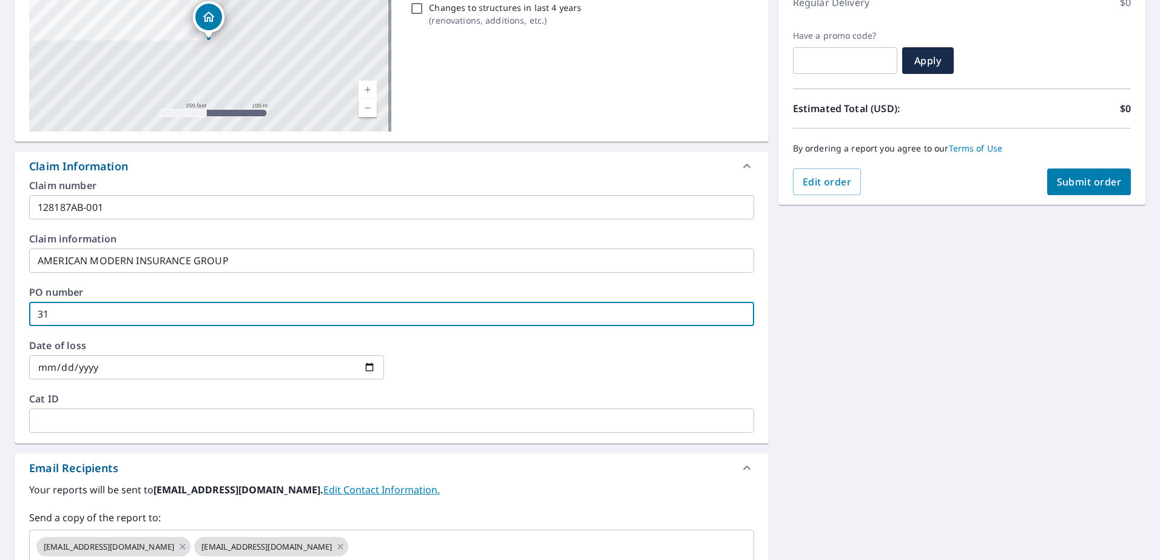
checkbox input "true"
type input "3108"
checkbox input "true"
type input "3108"
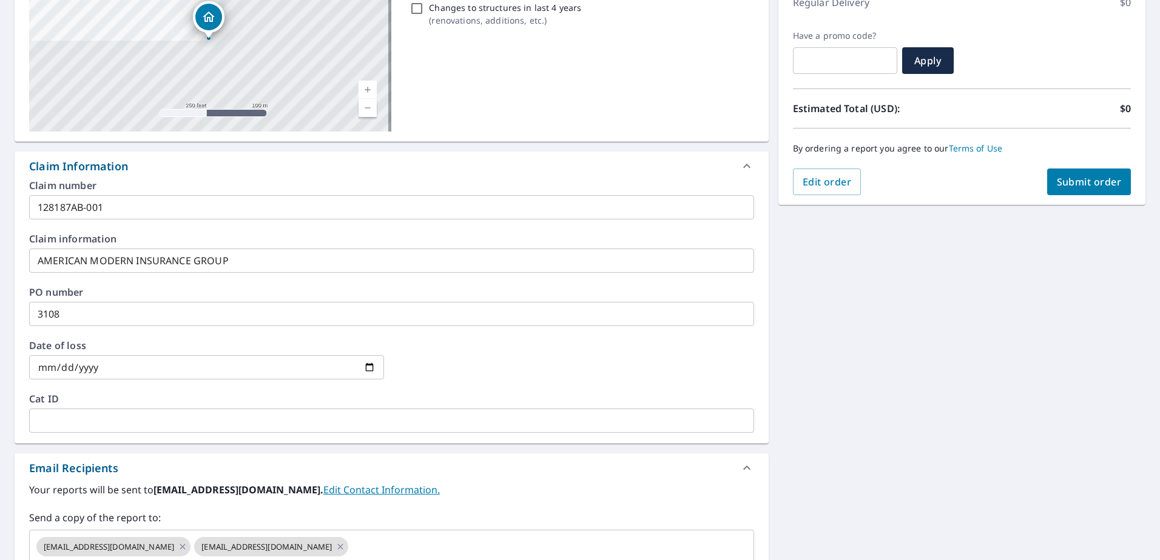
click at [53, 368] on input "date" at bounding box center [206, 367] width 355 height 24
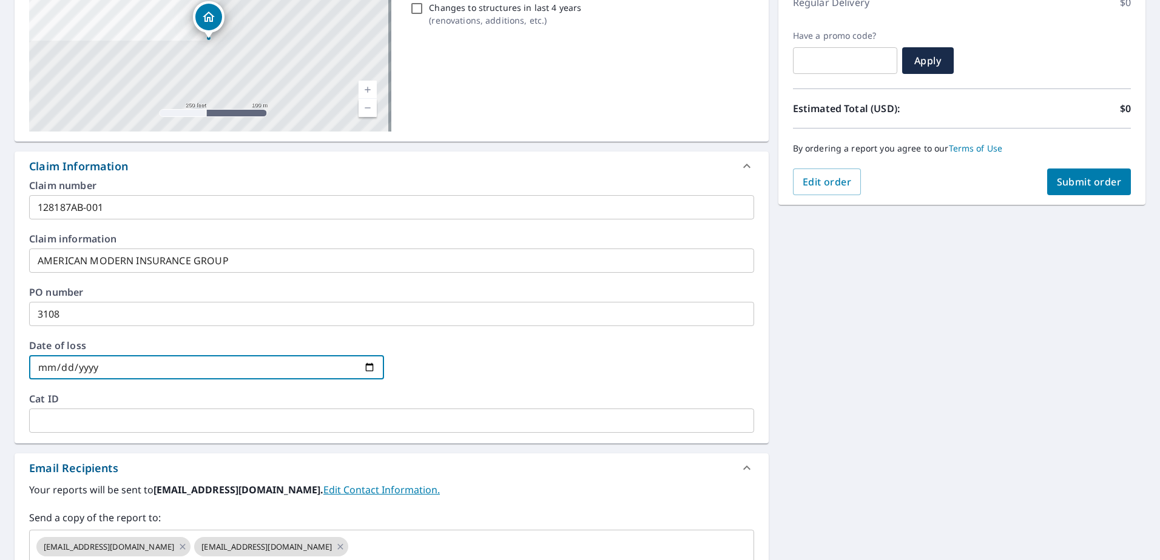
type input "0002-06-06"
checkbox input "true"
type input "0020-06-06"
checkbox input "true"
type input "0202-06-06"
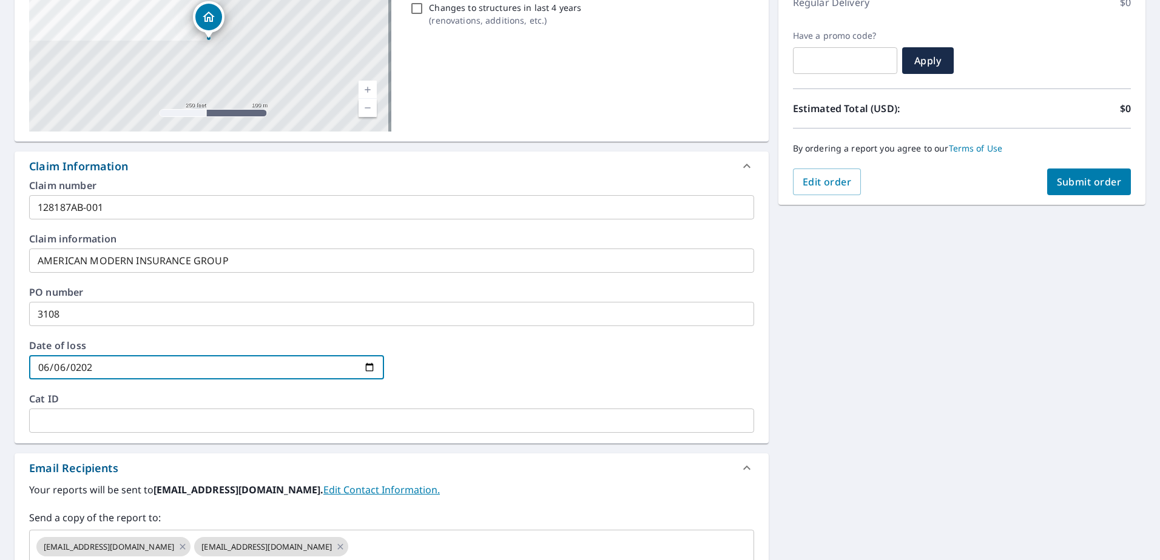
checkbox input "true"
type input "[DATE]"
checkbox input "true"
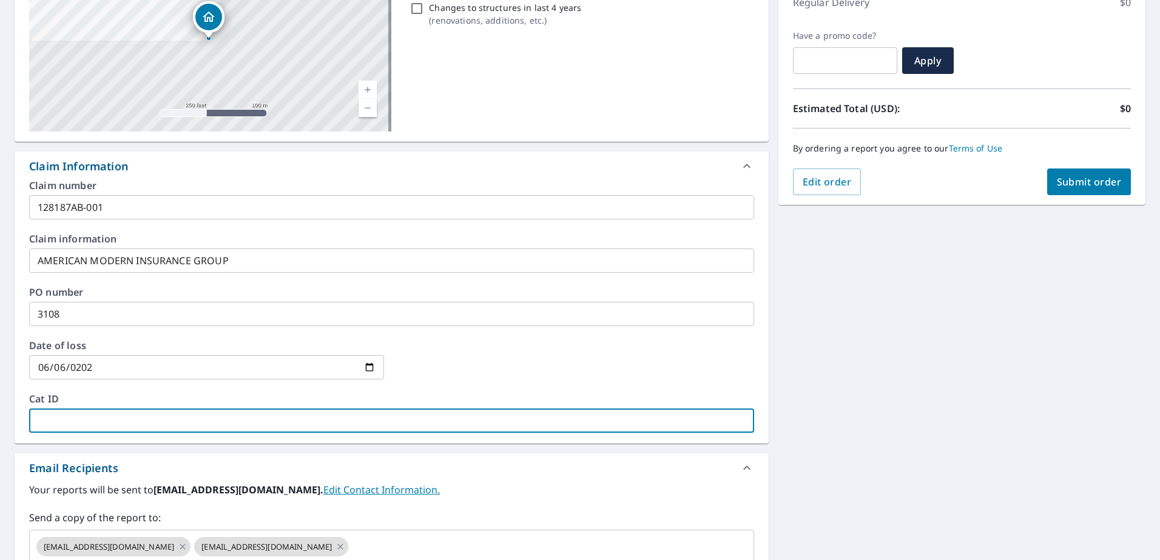
type input "M"
checkbox input "true"
type input "MI"
checkbox input "true"
type input "MIR"
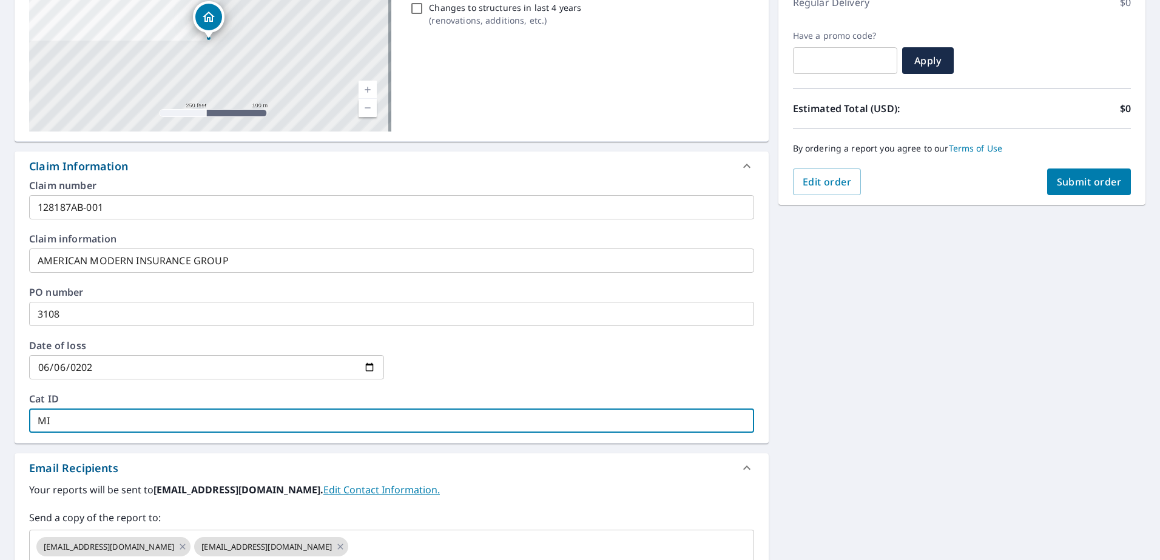
checkbox input "true"
type input "MIRK"
checkbox input "true"
type input "MIRKA"
checkbox input "true"
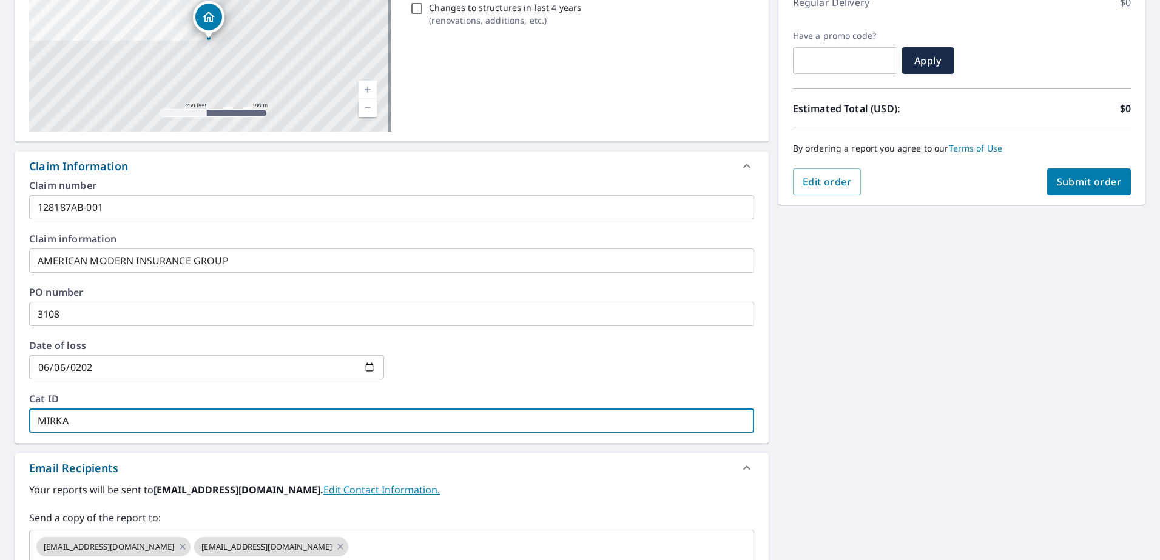
type input "MIRKA"
click at [1076, 182] on span "Submit order" at bounding box center [1089, 181] width 65 height 13
checkbox input "true"
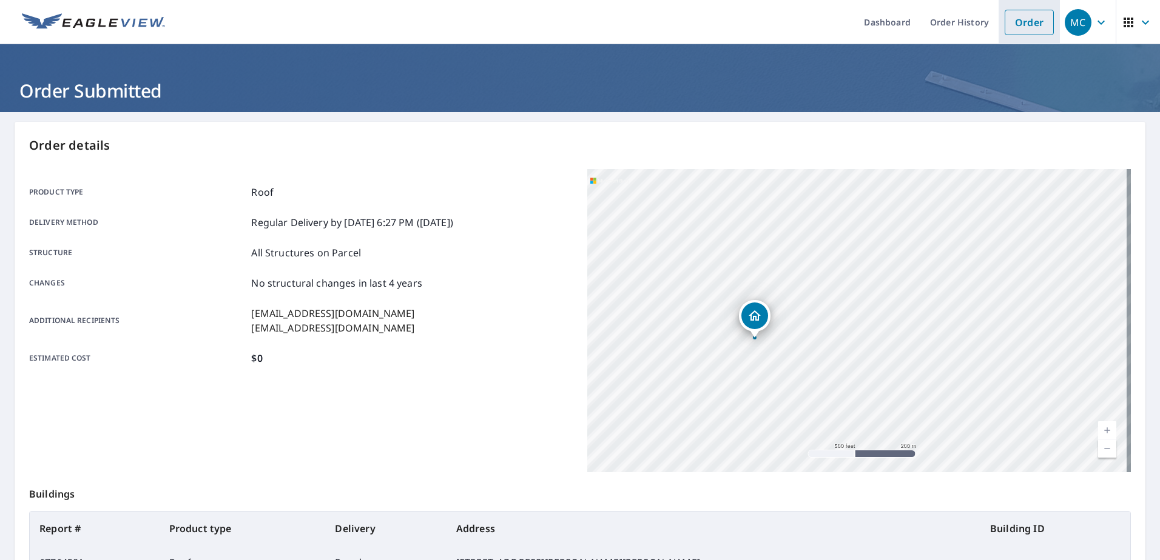
click at [1004, 27] on link "Order" at bounding box center [1028, 22] width 49 height 25
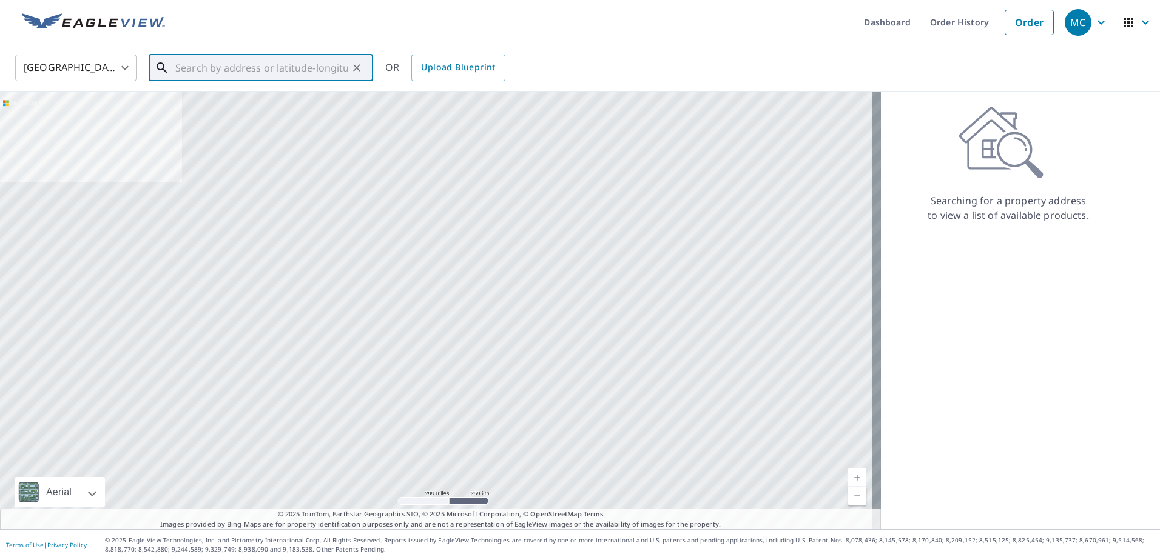
click at [304, 78] on input "text" at bounding box center [261, 68] width 173 height 34
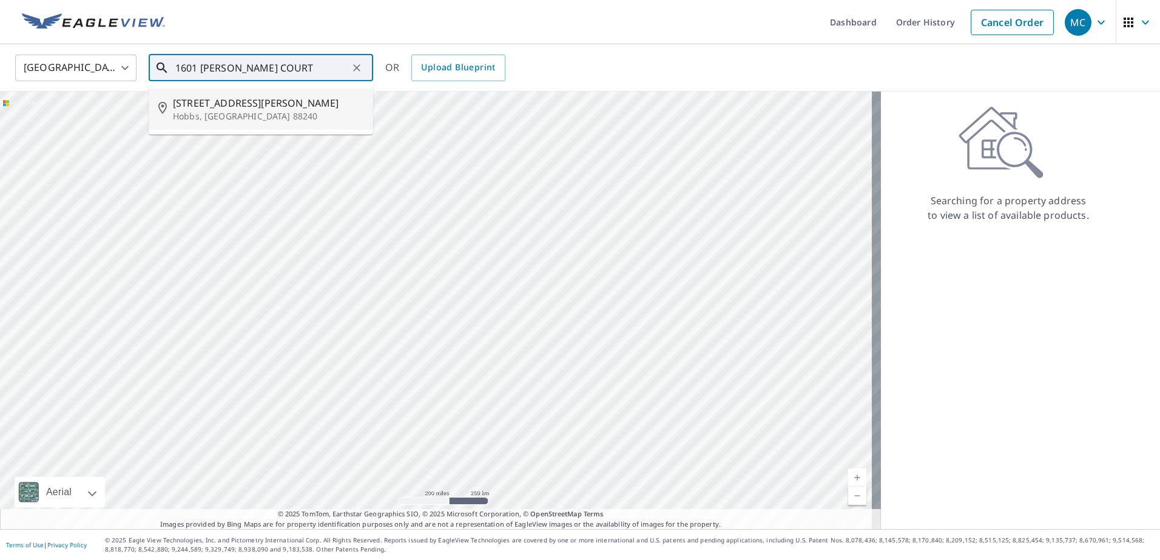
click at [309, 123] on li "[STREET_ADDRESS][PERSON_NAME]" at bounding box center [261, 109] width 224 height 41
type input "[STREET_ADDRESS][PERSON_NAME]"
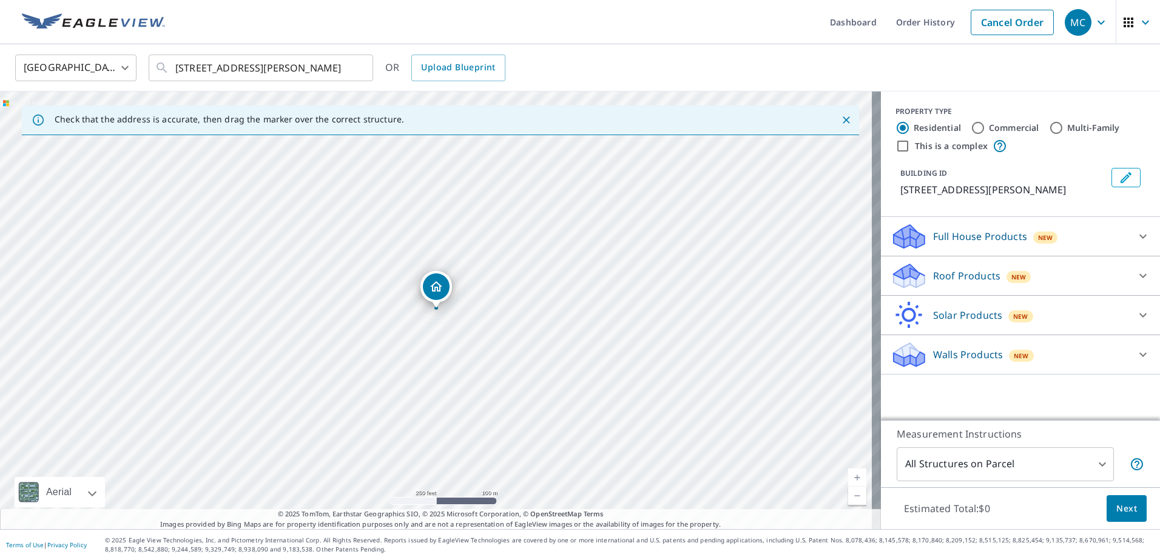
click at [944, 270] on p "Roof Products" at bounding box center [966, 276] width 67 height 15
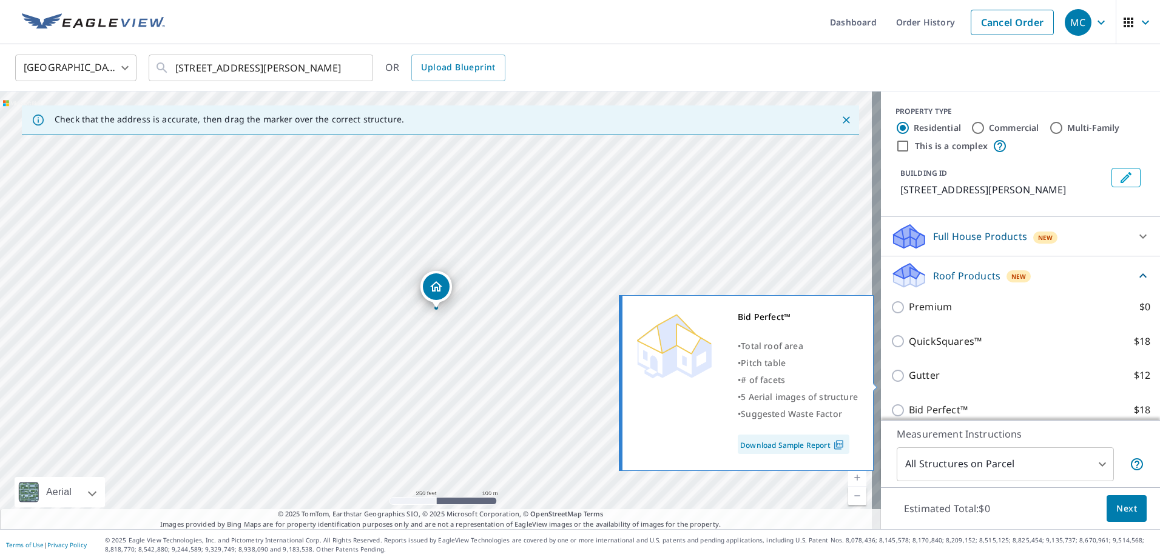
scroll to position [121, 0]
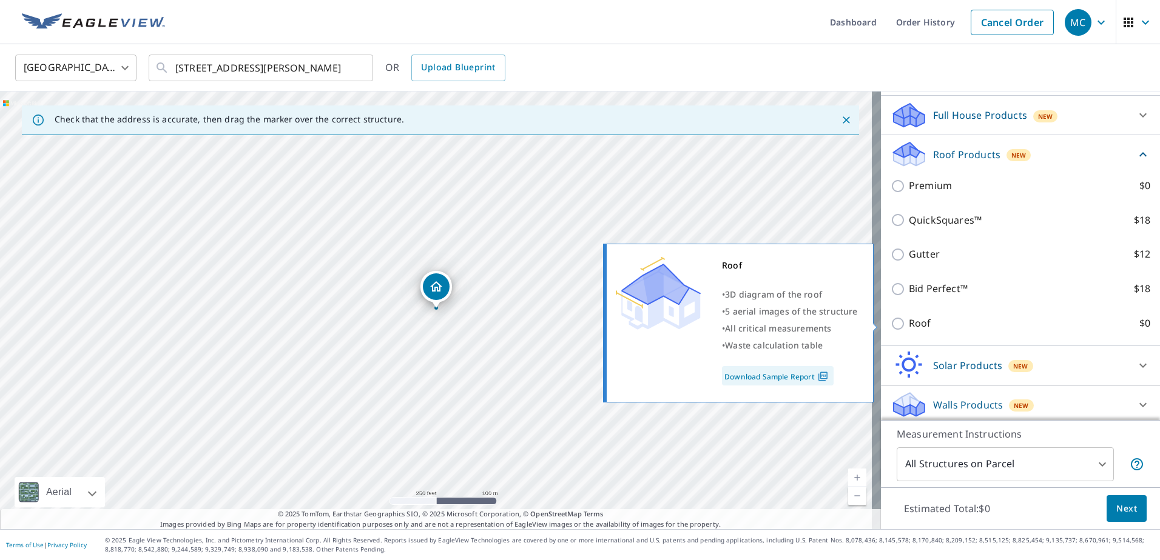
click at [913, 323] on p "Roof" at bounding box center [920, 323] width 22 height 15
click at [909, 323] on input "Roof $0" at bounding box center [899, 324] width 18 height 15
checkbox input "true"
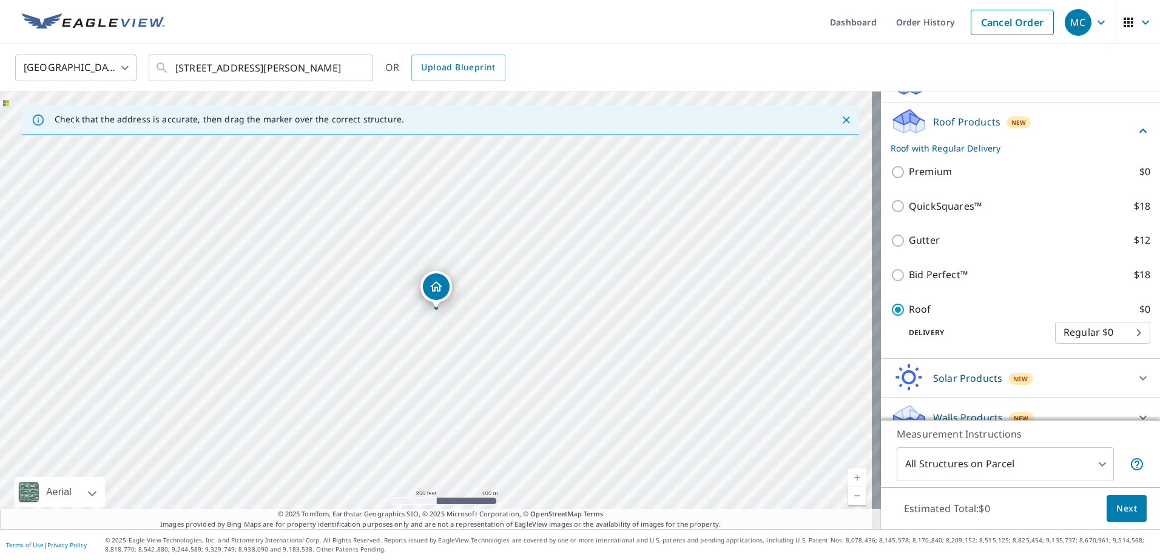
scroll to position [139, 0]
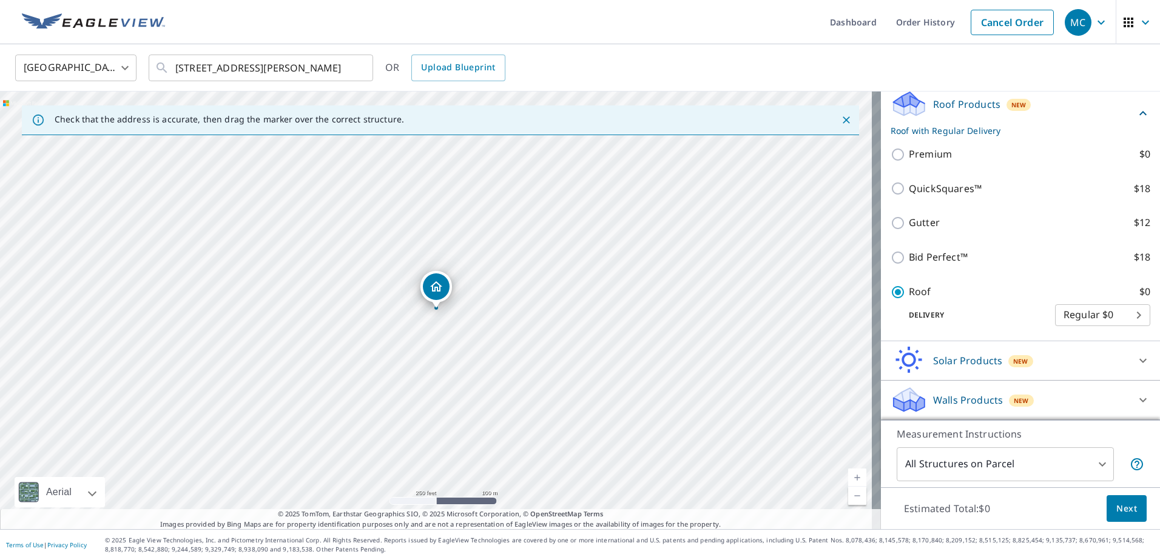
click at [1130, 503] on button "Next" at bounding box center [1126, 509] width 40 height 27
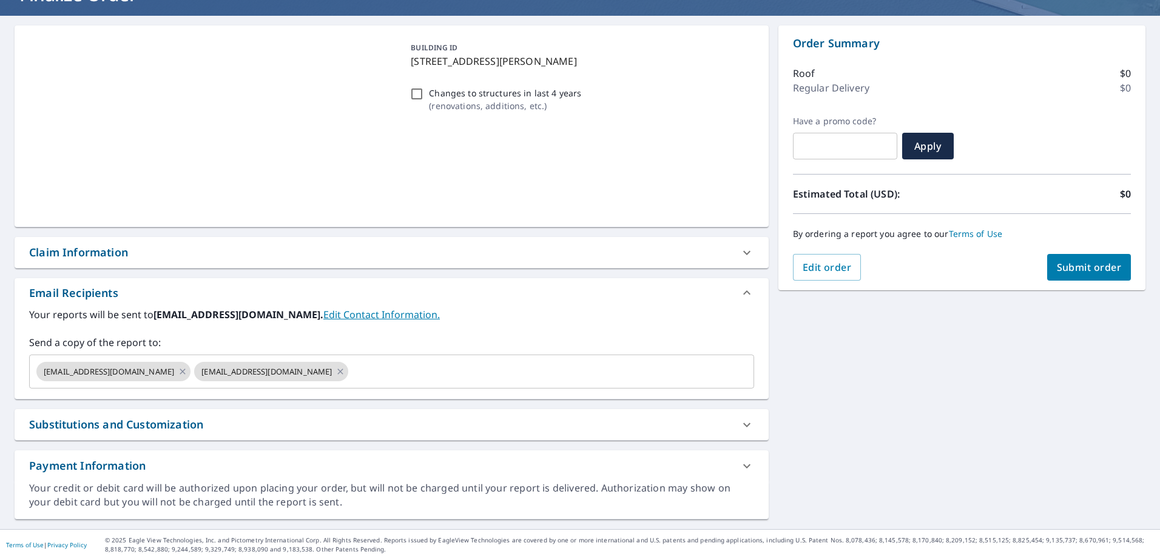
scroll to position [96, 0]
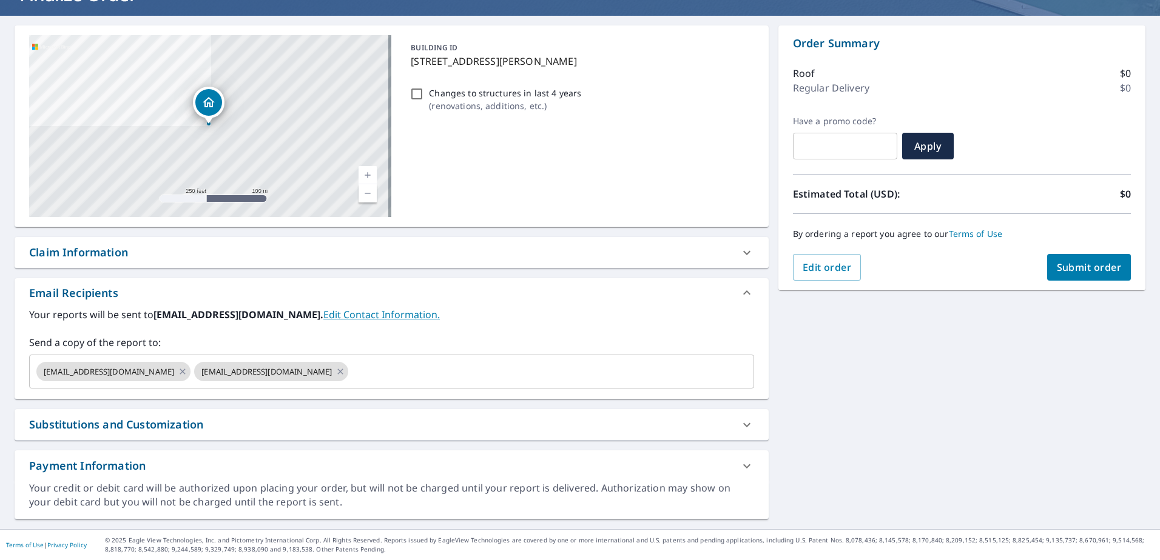
click at [96, 249] on div "Claim Information" at bounding box center [78, 252] width 99 height 16
checkbox input "true"
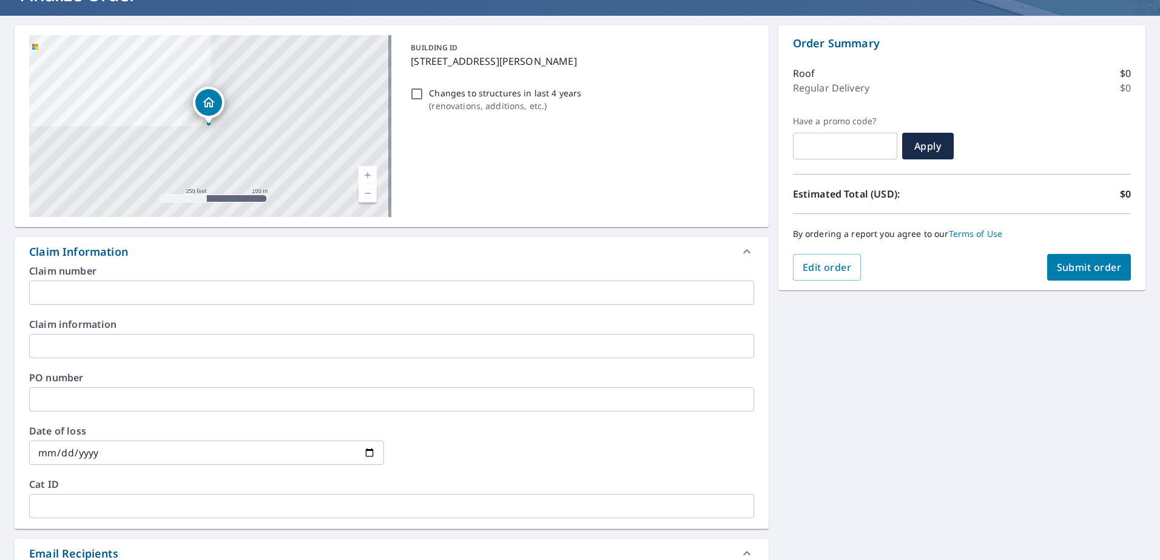
click at [66, 299] on input "text" at bounding box center [391, 293] width 725 height 24
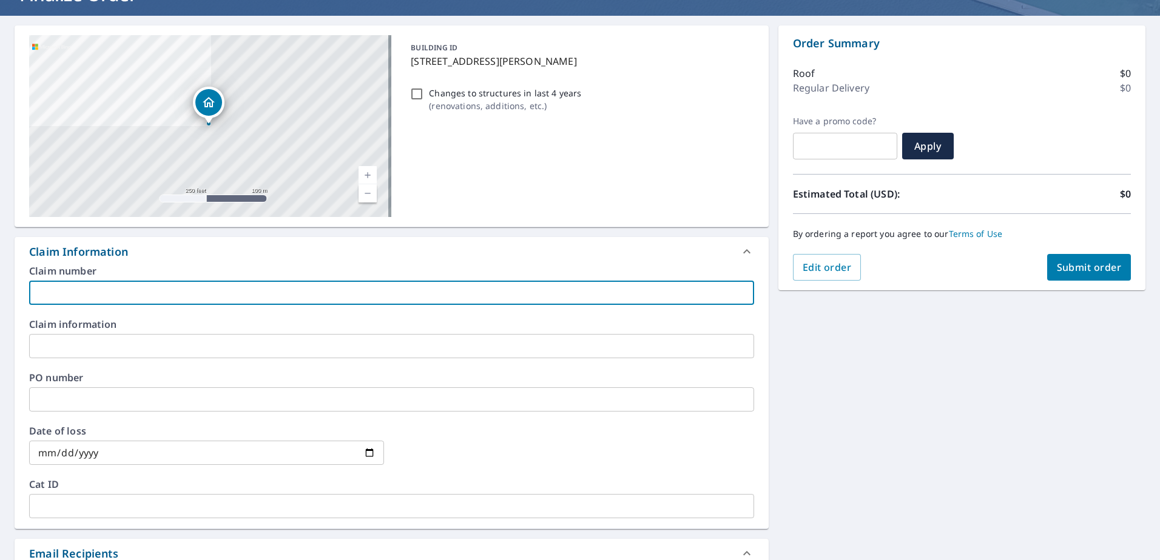
paste input "130390AB-001"
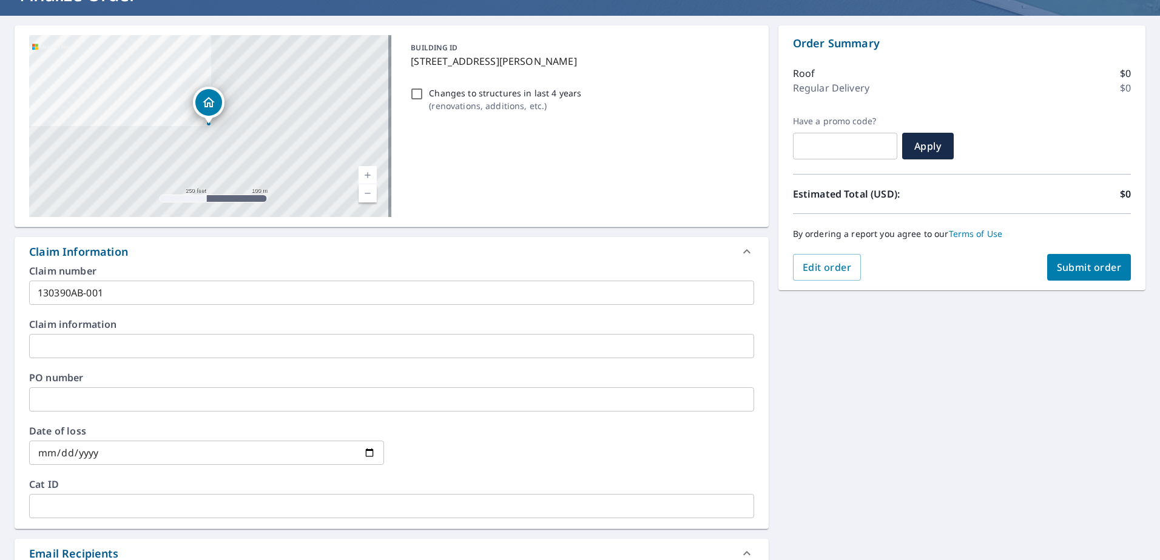
click at [88, 333] on div "Claim information ​" at bounding box center [391, 339] width 725 height 39
click at [89, 337] on input "text" at bounding box center [391, 346] width 725 height 24
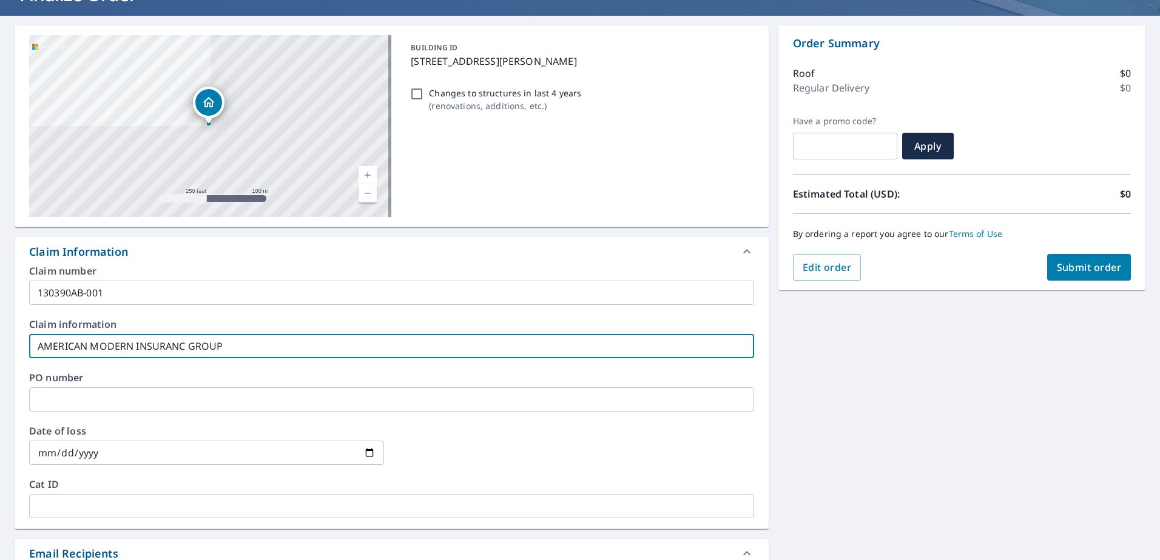
click at [181, 349] on input "AMERICAN MODERN INSURANC GROUP" at bounding box center [391, 346] width 725 height 24
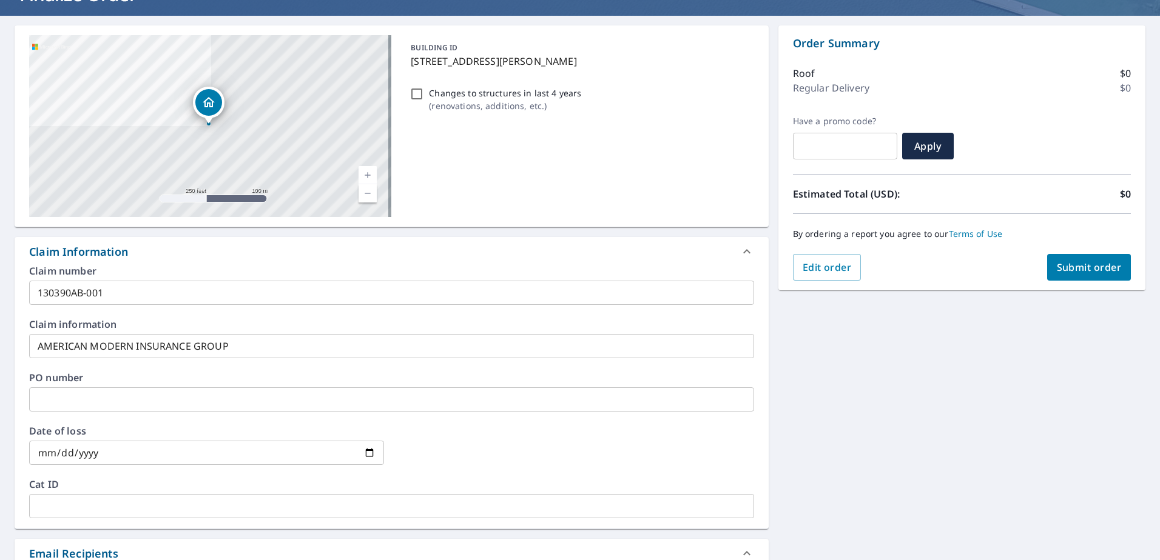
click at [129, 387] on div "PO number ​" at bounding box center [391, 392] width 725 height 39
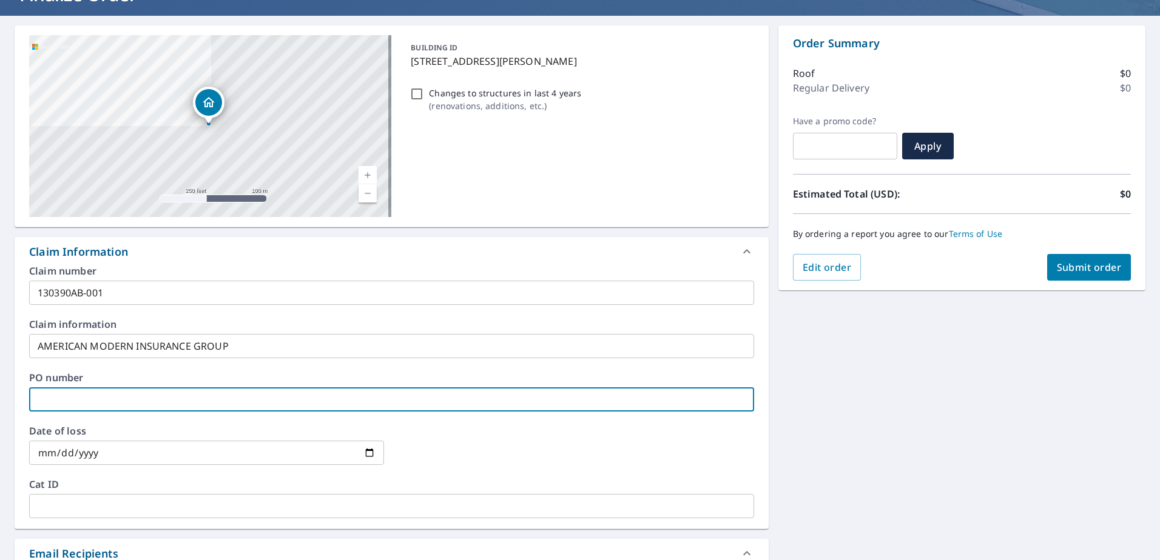
click at [131, 408] on input "text" at bounding box center [391, 400] width 725 height 24
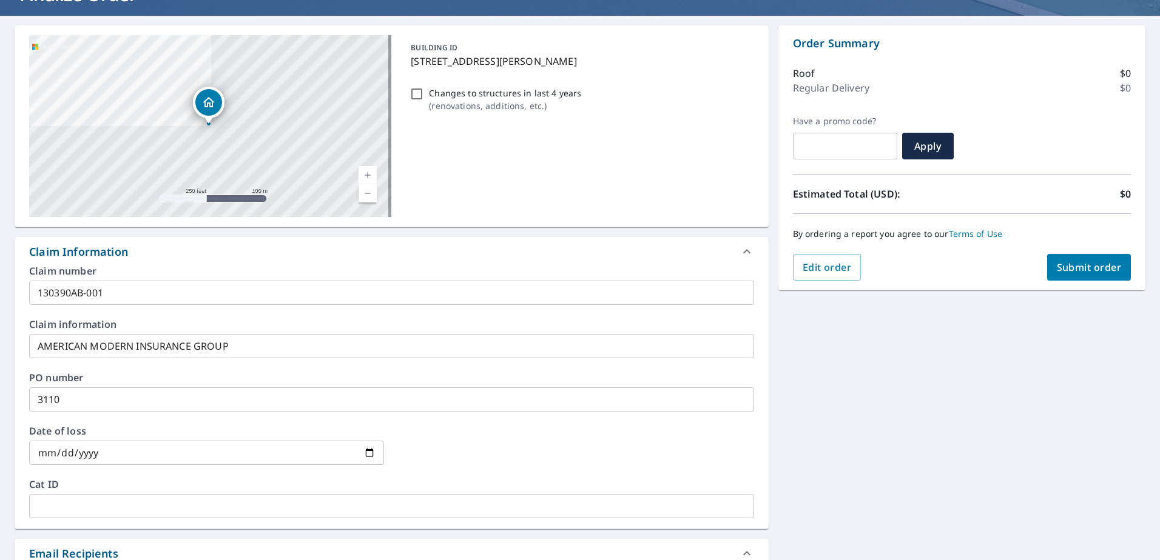
click at [42, 455] on input "date" at bounding box center [206, 453] width 355 height 24
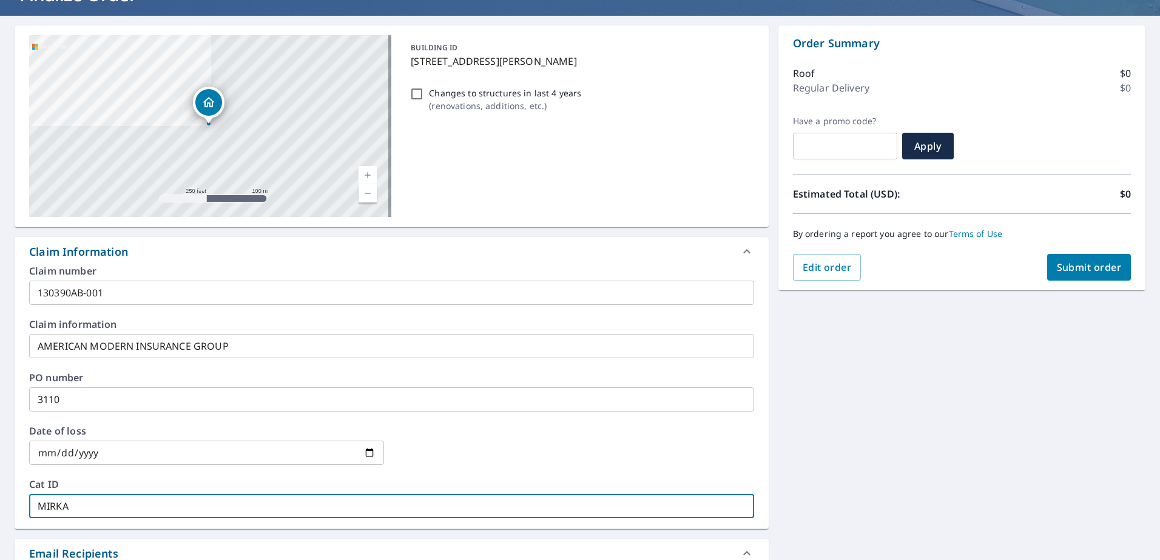
click at [1062, 271] on span "Submit order" at bounding box center [1089, 267] width 65 height 13
